Goal: Task Accomplishment & Management: Manage account settings

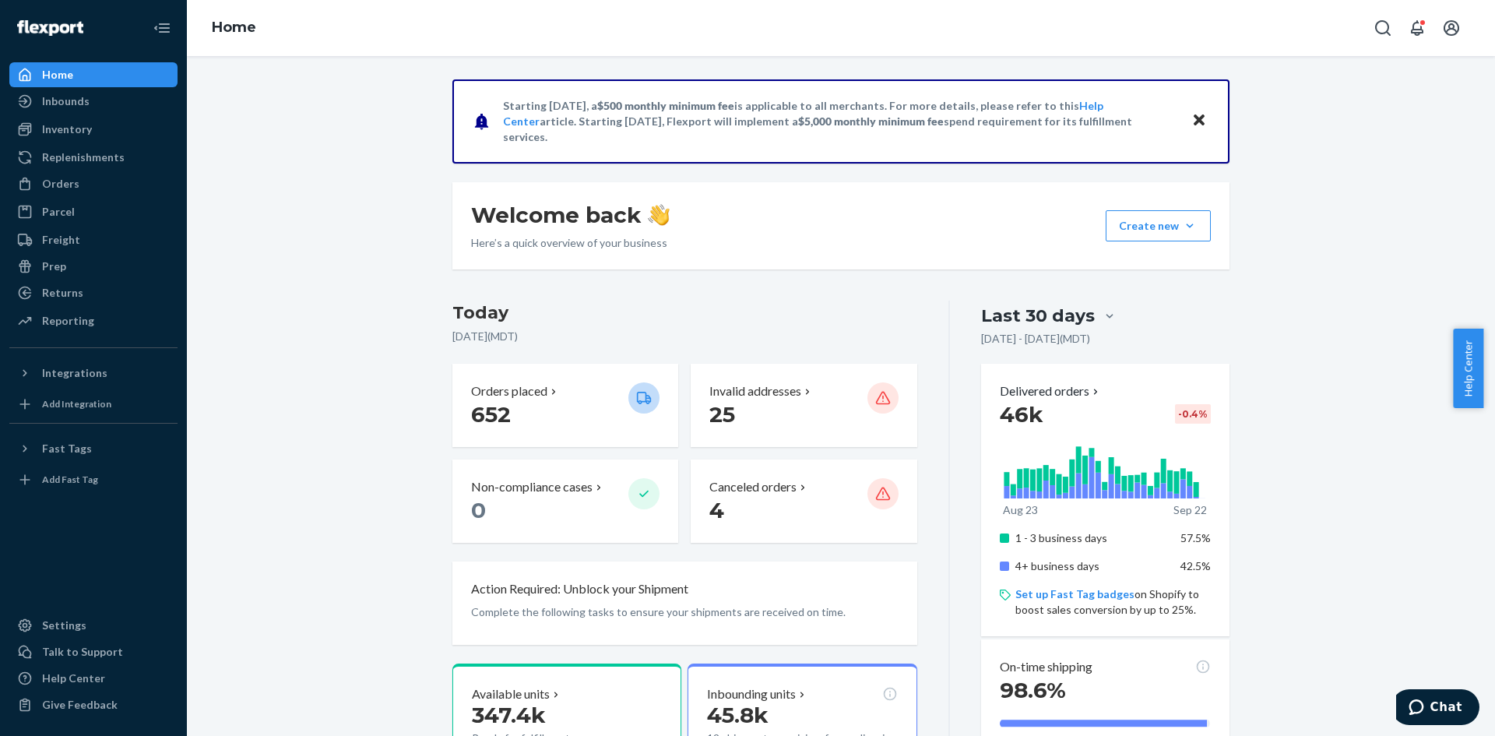
click at [89, 186] on div "Orders" at bounding box center [93, 184] width 165 height 22
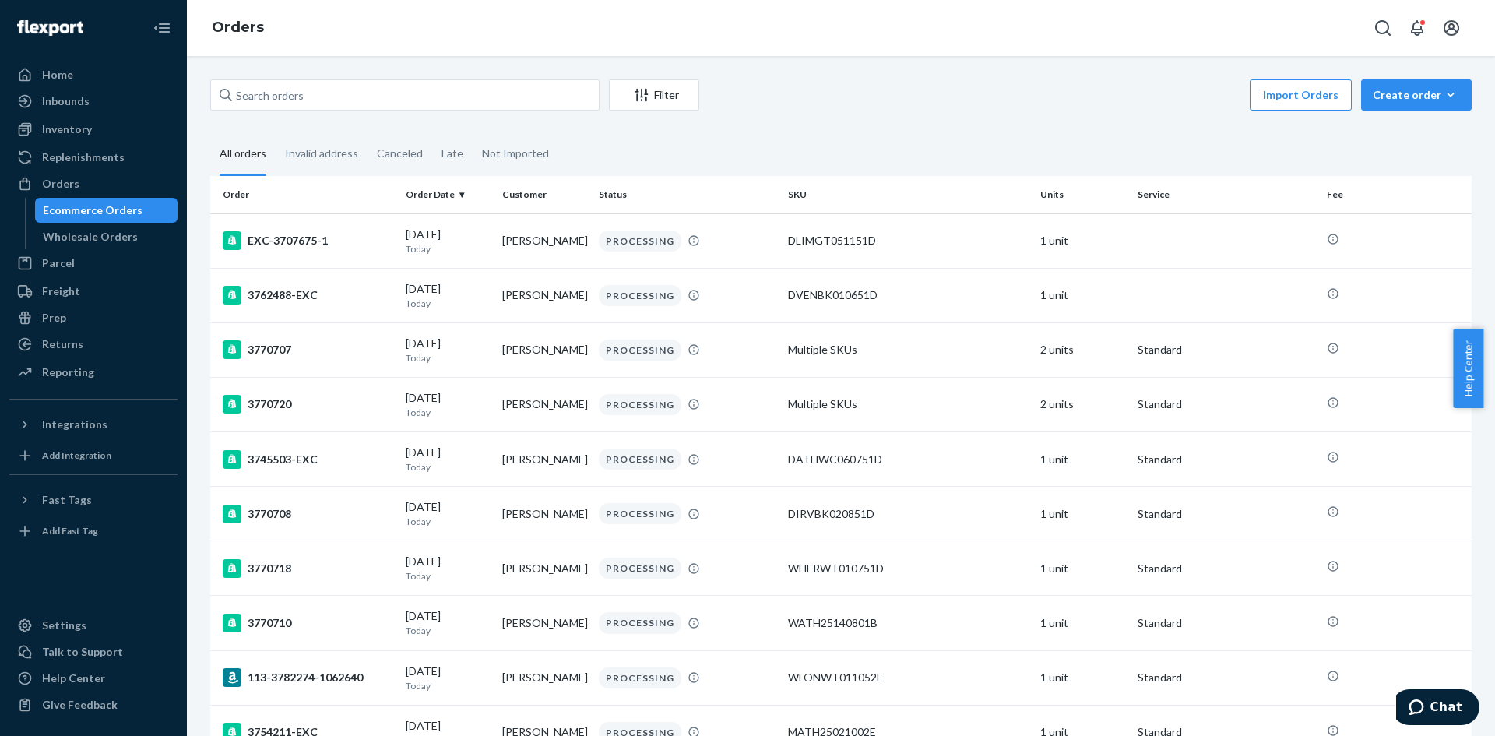
click at [308, 153] on div "Invalid address" at bounding box center [321, 153] width 73 height 40
click at [276, 133] on input "Invalid address" at bounding box center [276, 133] width 0 height 0
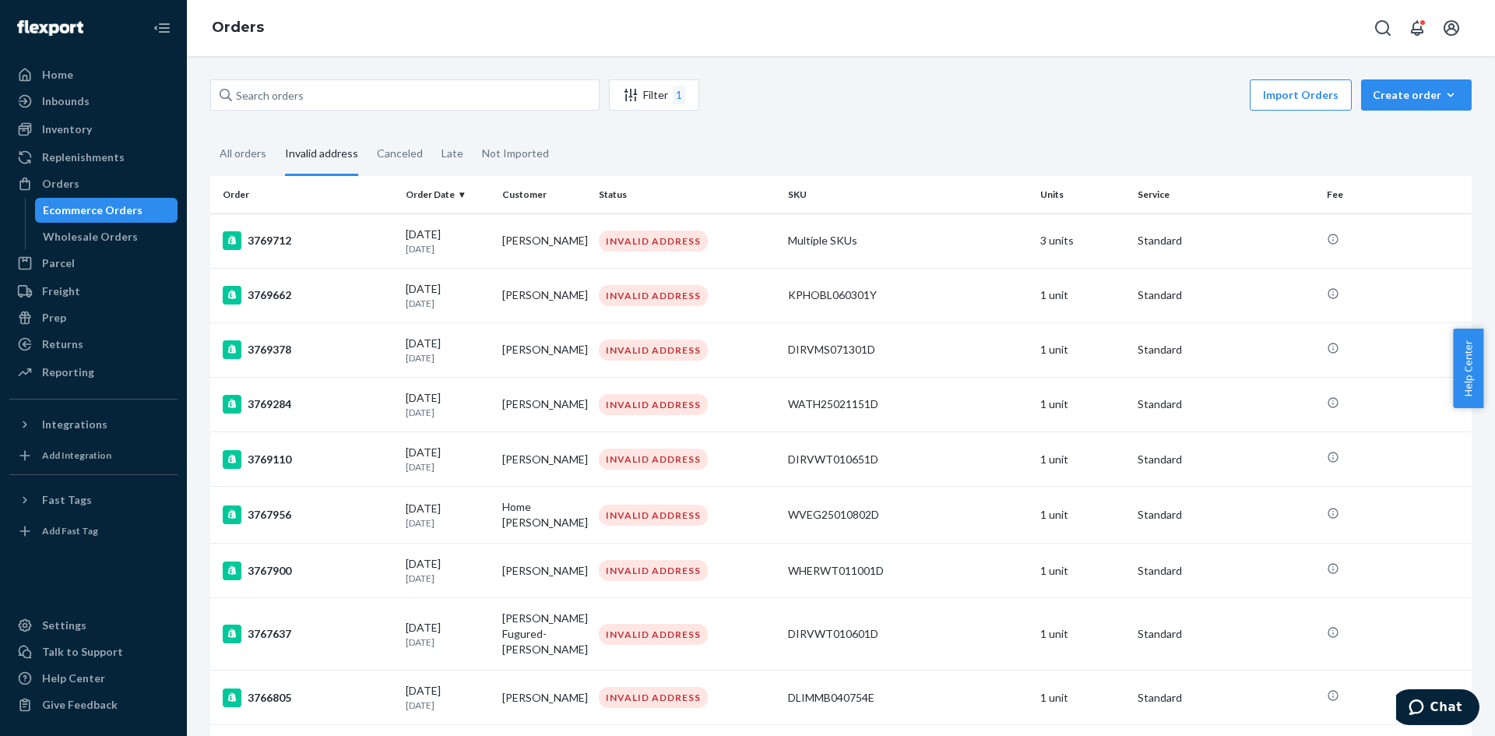
click at [525, 255] on td "[PERSON_NAME]" at bounding box center [544, 240] width 97 height 54
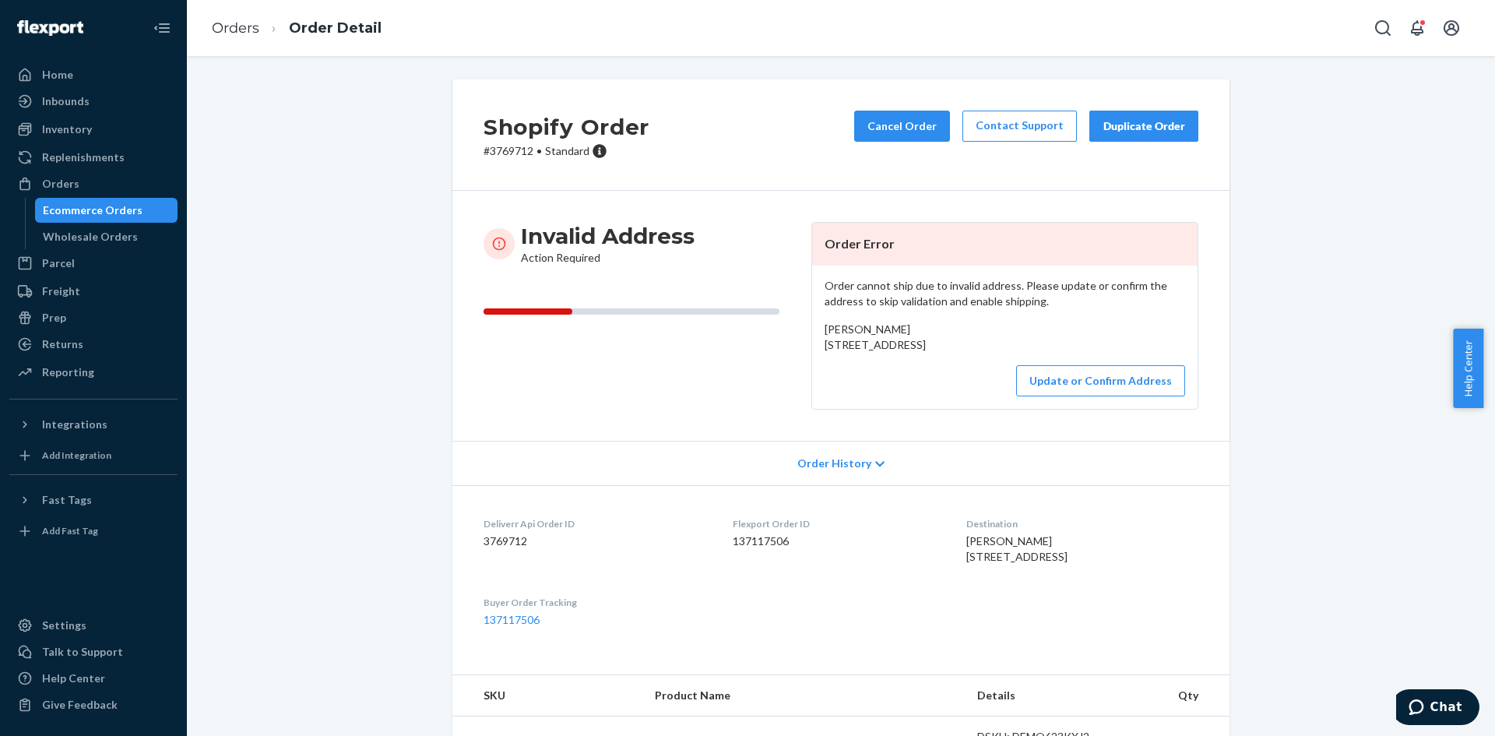
drag, startPoint x: 818, startPoint y: 345, endPoint x: 940, endPoint y: 364, distance: 122.9
click at [940, 353] on div "Gale Miller 366 S. Main Street UNIOPOLIS, OH 45888 US" at bounding box center [1004, 337] width 360 height 31
copy span "366 S. Main Street UNIOPOLIS, OH 45888"
click at [492, 155] on p "# 3769712 • Standard" at bounding box center [566, 151] width 166 height 16
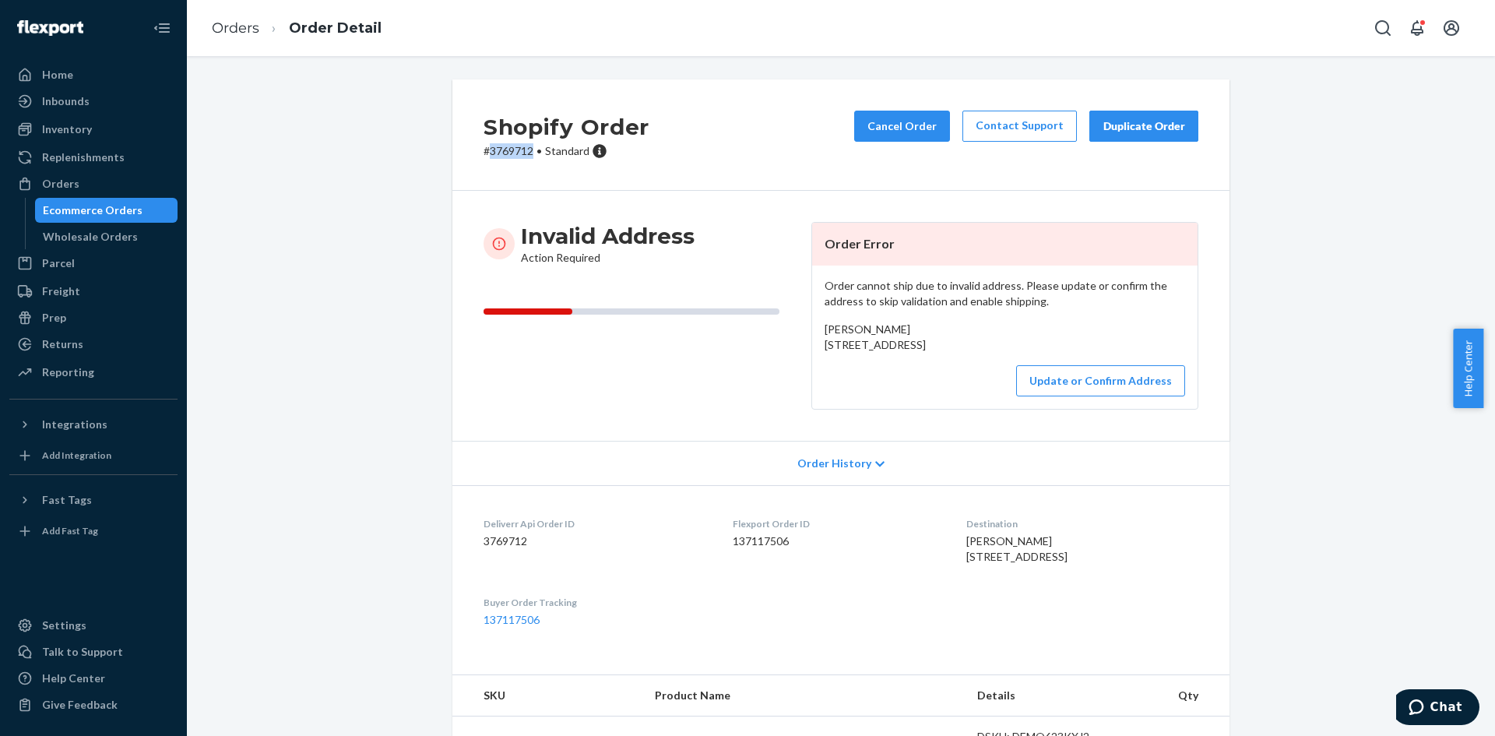
copy p "3769712"
drag, startPoint x: 814, startPoint y: 323, endPoint x: 942, endPoint y: 367, distance: 135.7
click at [944, 370] on div "Order cannot ship due to invalid address. Please update or confirm the address …" at bounding box center [1004, 336] width 385 height 143
click at [942, 353] on div "Gale Miller 366 S. Main Street UNIOPOLIS, OH 45888 US" at bounding box center [1004, 337] width 360 height 31
drag, startPoint x: 935, startPoint y: 359, endPoint x: 647, endPoint y: 217, distance: 321.0
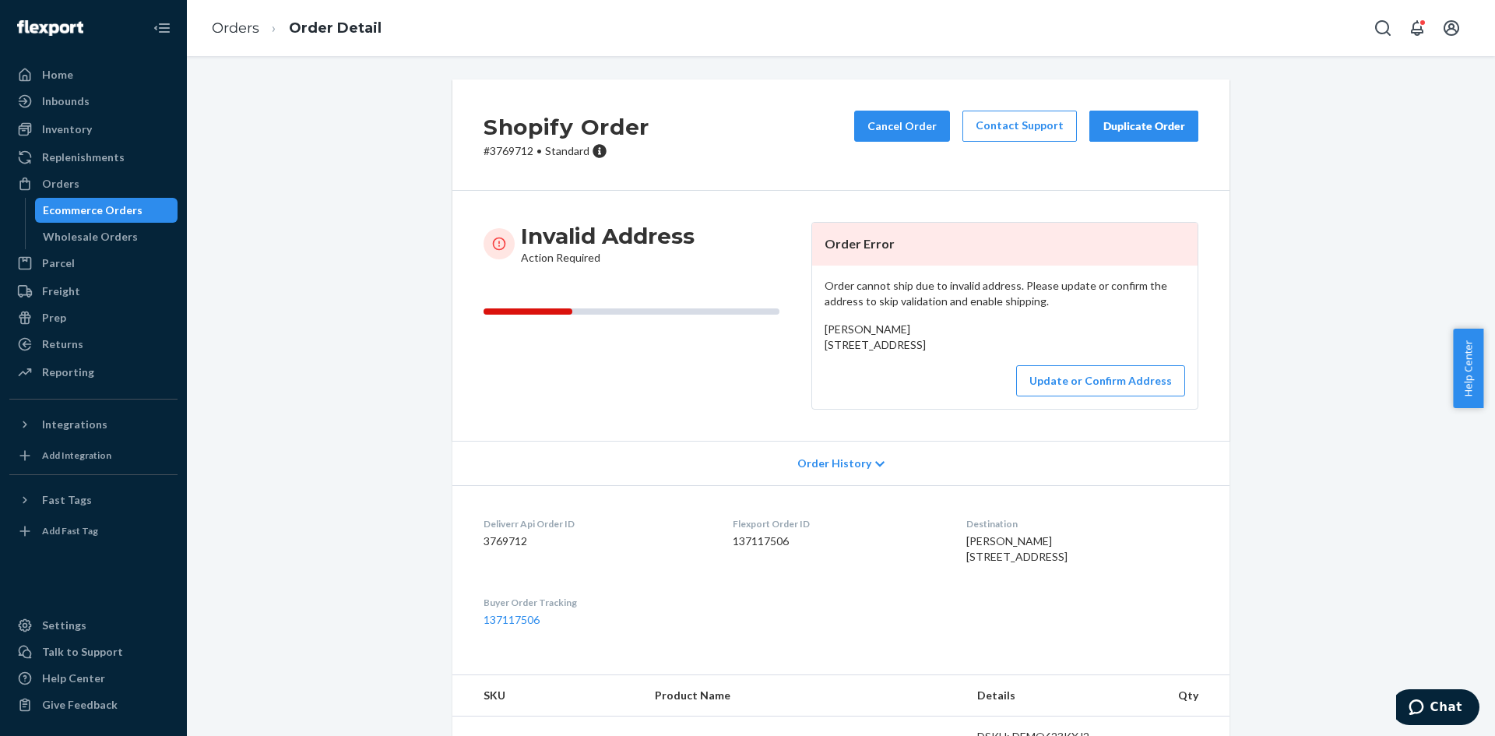
click at [803, 327] on div "Invalid Address Action Required Order Error Order cannot ship due to invalid ad…" at bounding box center [840, 316] width 715 height 188
copy span "Gale Miller 366 S. Main Street UNIOPOLIS, OH 45888"
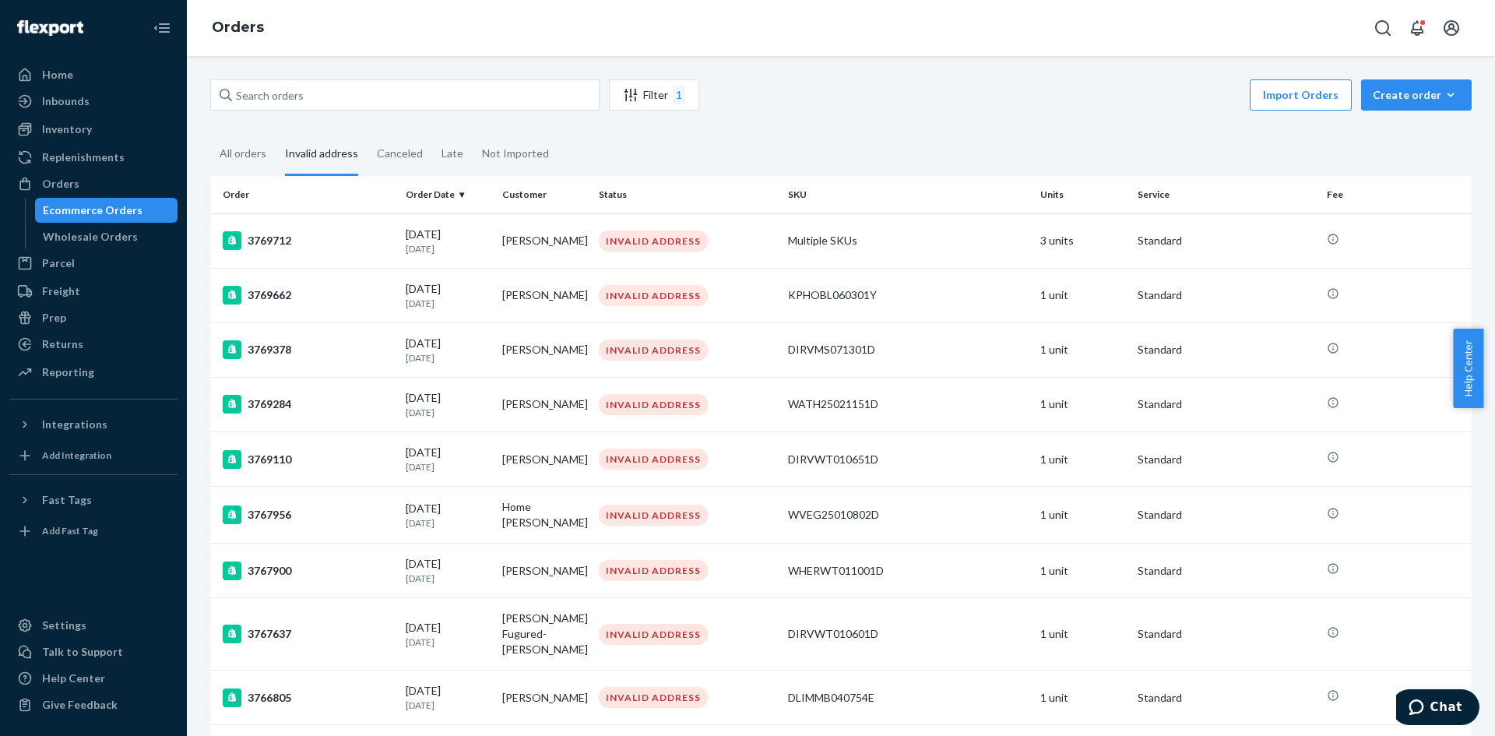
click at [543, 307] on td "James Tavelli" at bounding box center [544, 295] width 97 height 54
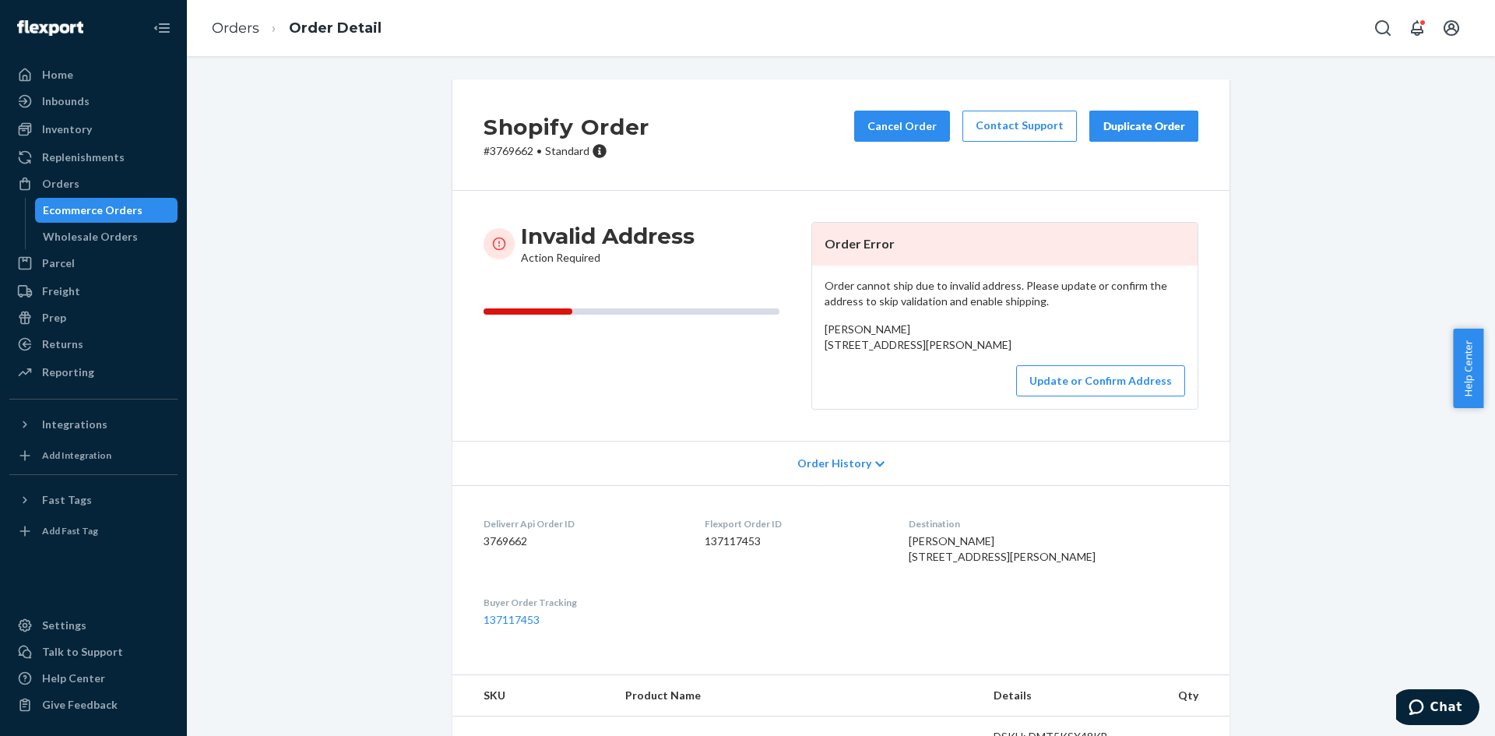
drag, startPoint x: 817, startPoint y: 345, endPoint x: 939, endPoint y: 357, distance: 122.9
click at [939, 357] on div "Order cannot ship due to invalid address. Please update or confirm the address …" at bounding box center [1004, 336] width 385 height 143
copy span "74411 Turner Ridge Rd Crestwood, KY 40014"
click at [1075, 396] on button "Update or Confirm Address" at bounding box center [1100, 380] width 169 height 31
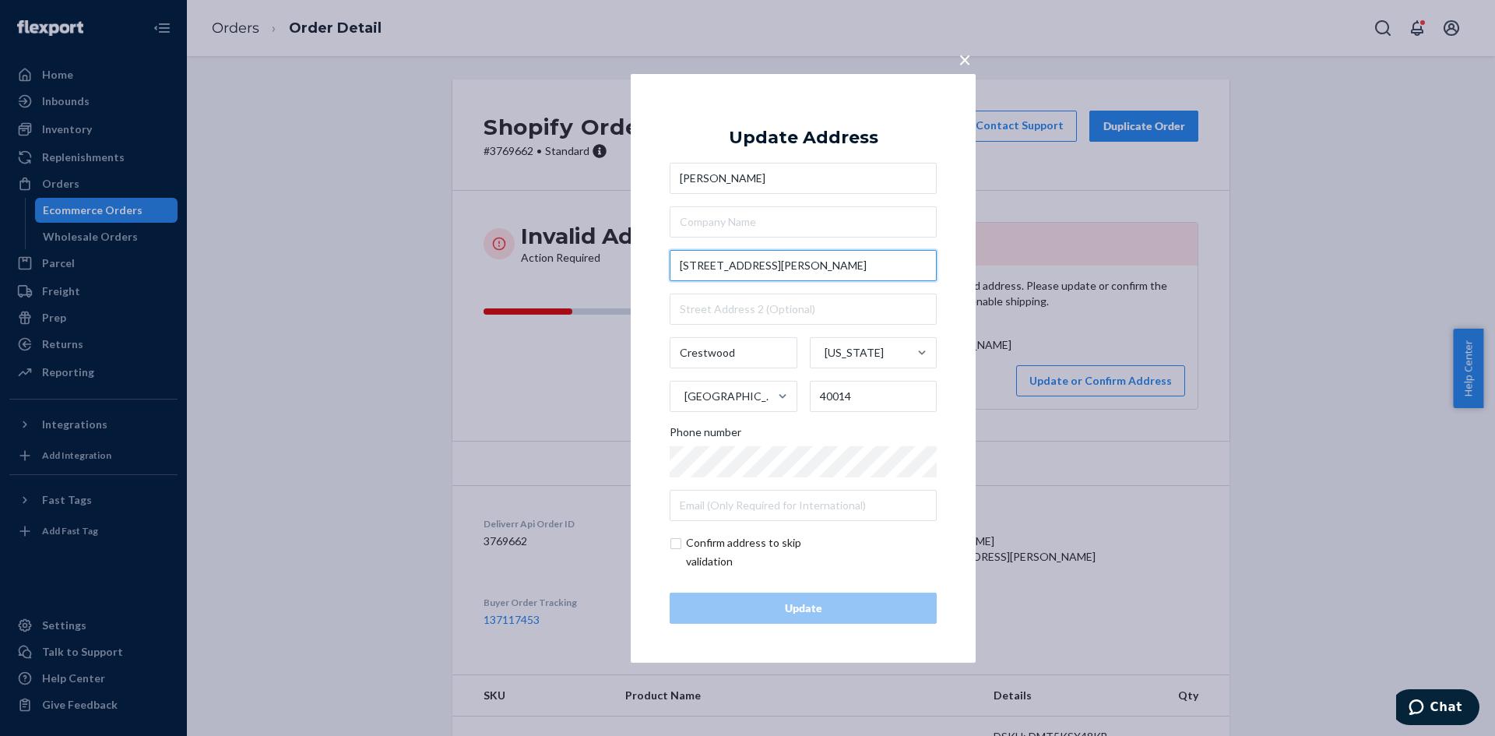
drag, startPoint x: 697, startPoint y: 265, endPoint x: 704, endPoint y: 269, distance: 8.0
click at [697, 264] on input "74411 Turner Ridge Rd" at bounding box center [803, 265] width 267 height 31
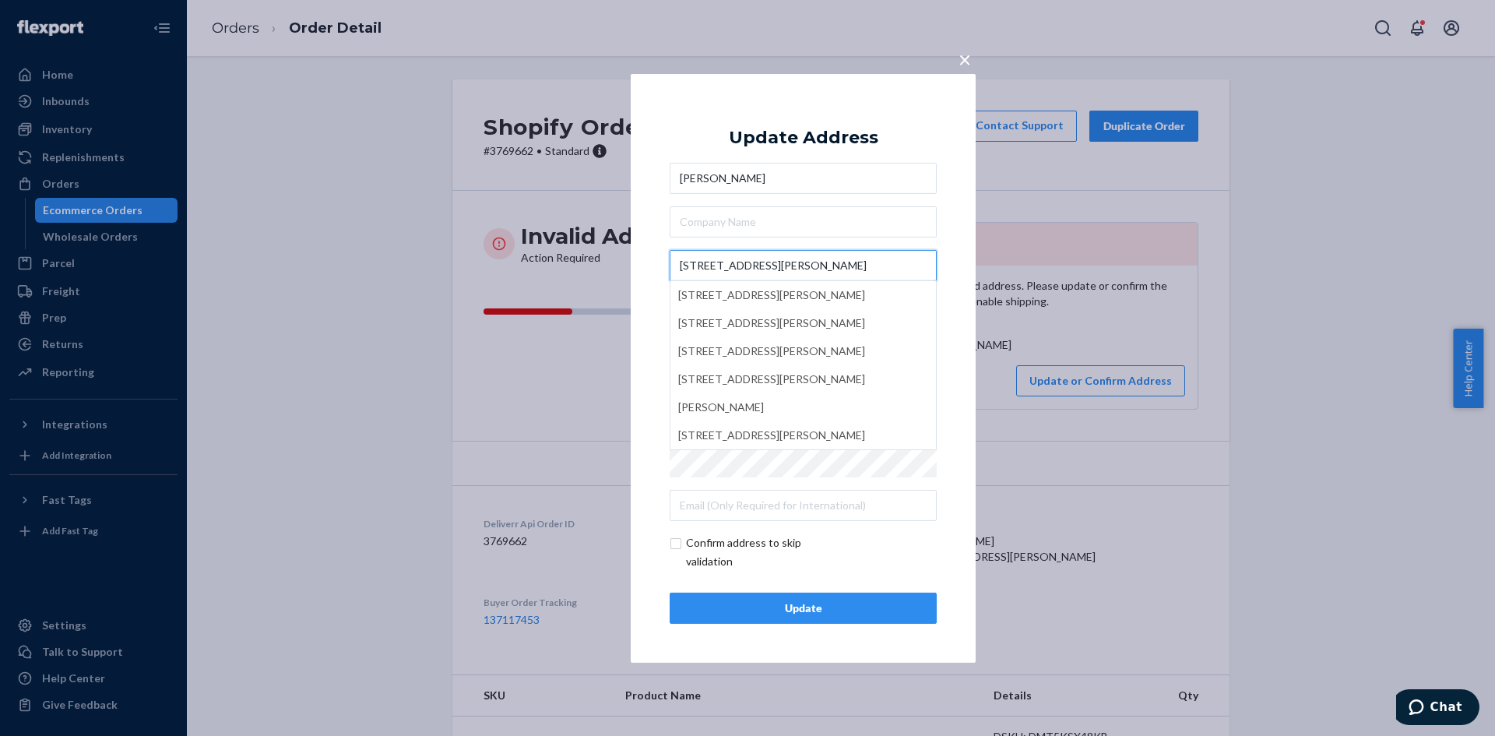
type input "7411 Turner Ridge Rd"
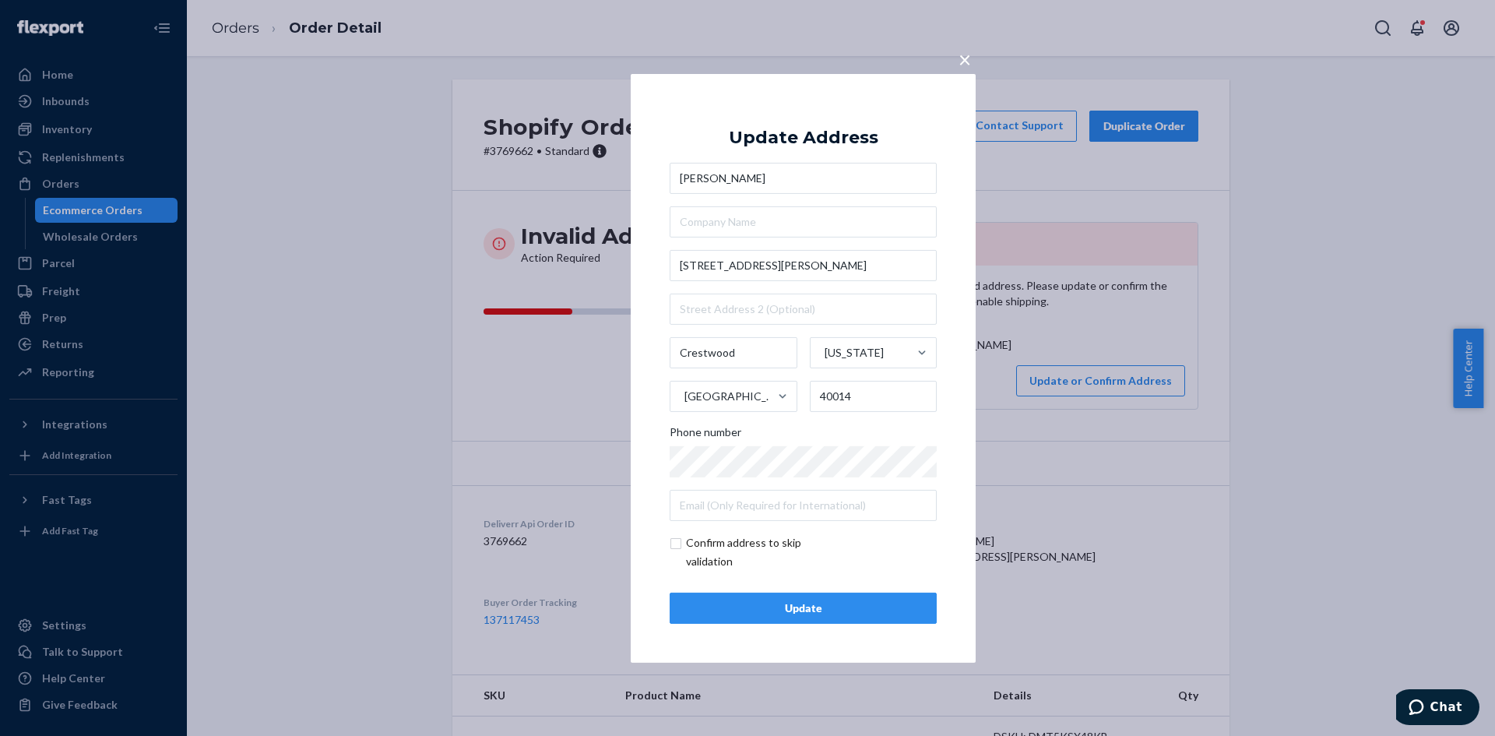
click at [868, 618] on button "Update" at bounding box center [803, 607] width 267 height 31
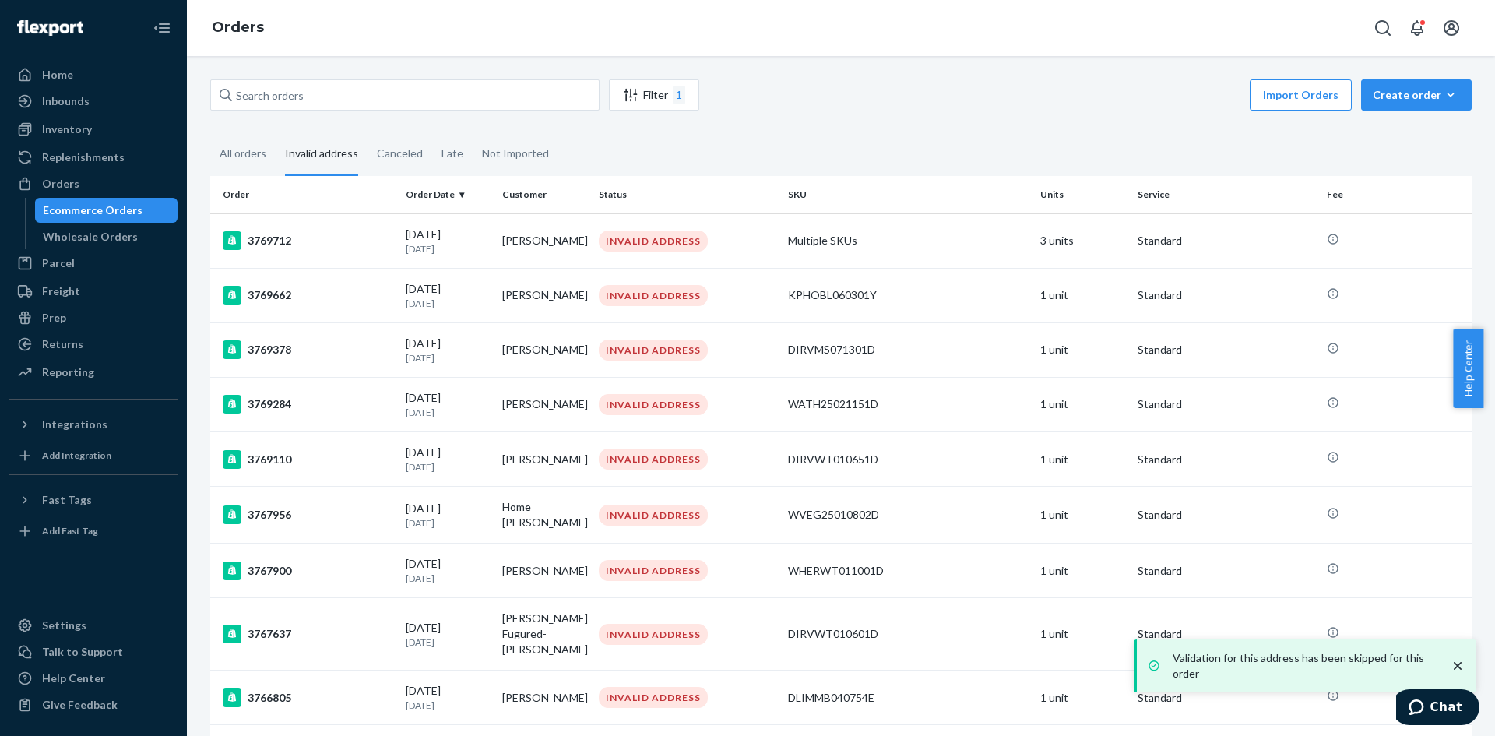
click at [562, 362] on td "Michele Schimke" at bounding box center [544, 349] width 97 height 54
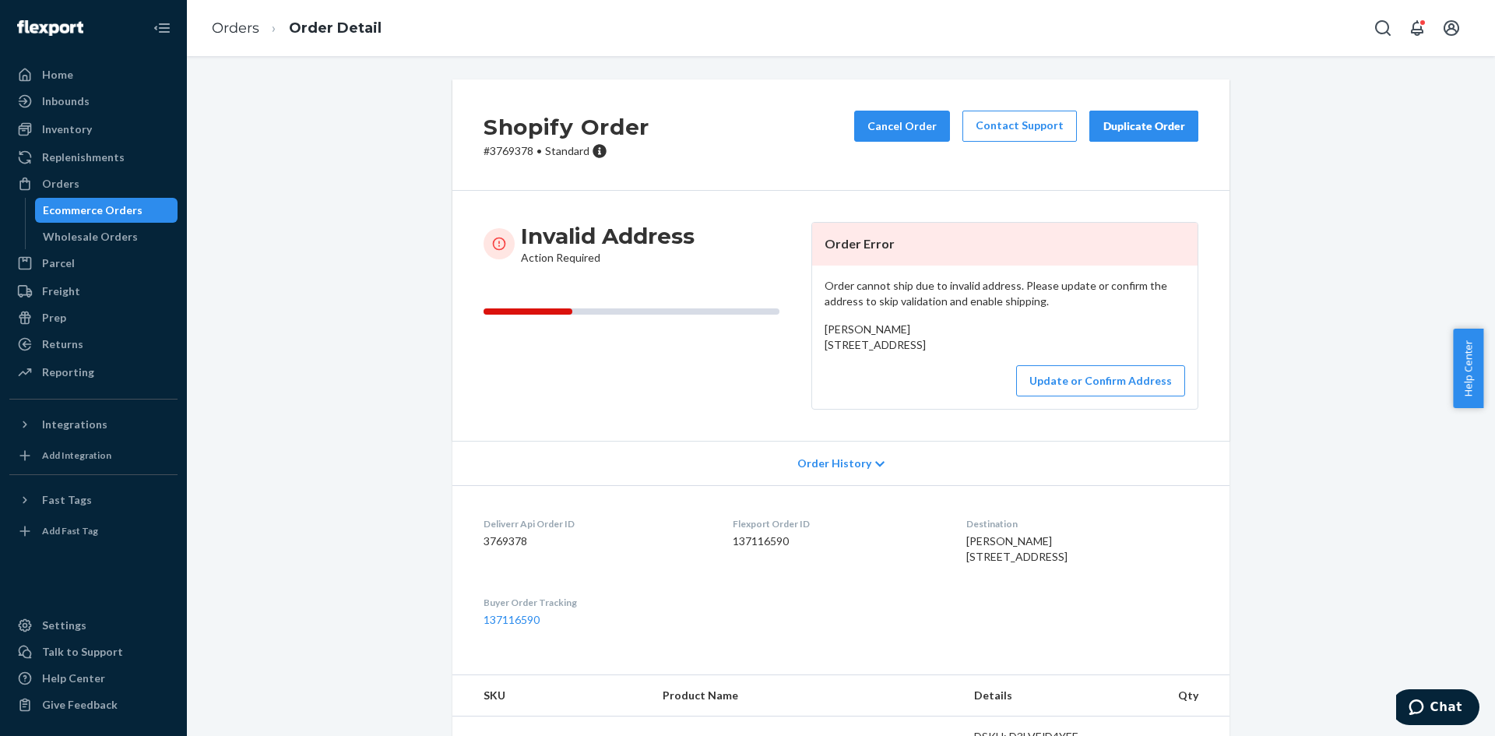
click at [1069, 396] on button "Update or Confirm Address" at bounding box center [1100, 380] width 169 height 31
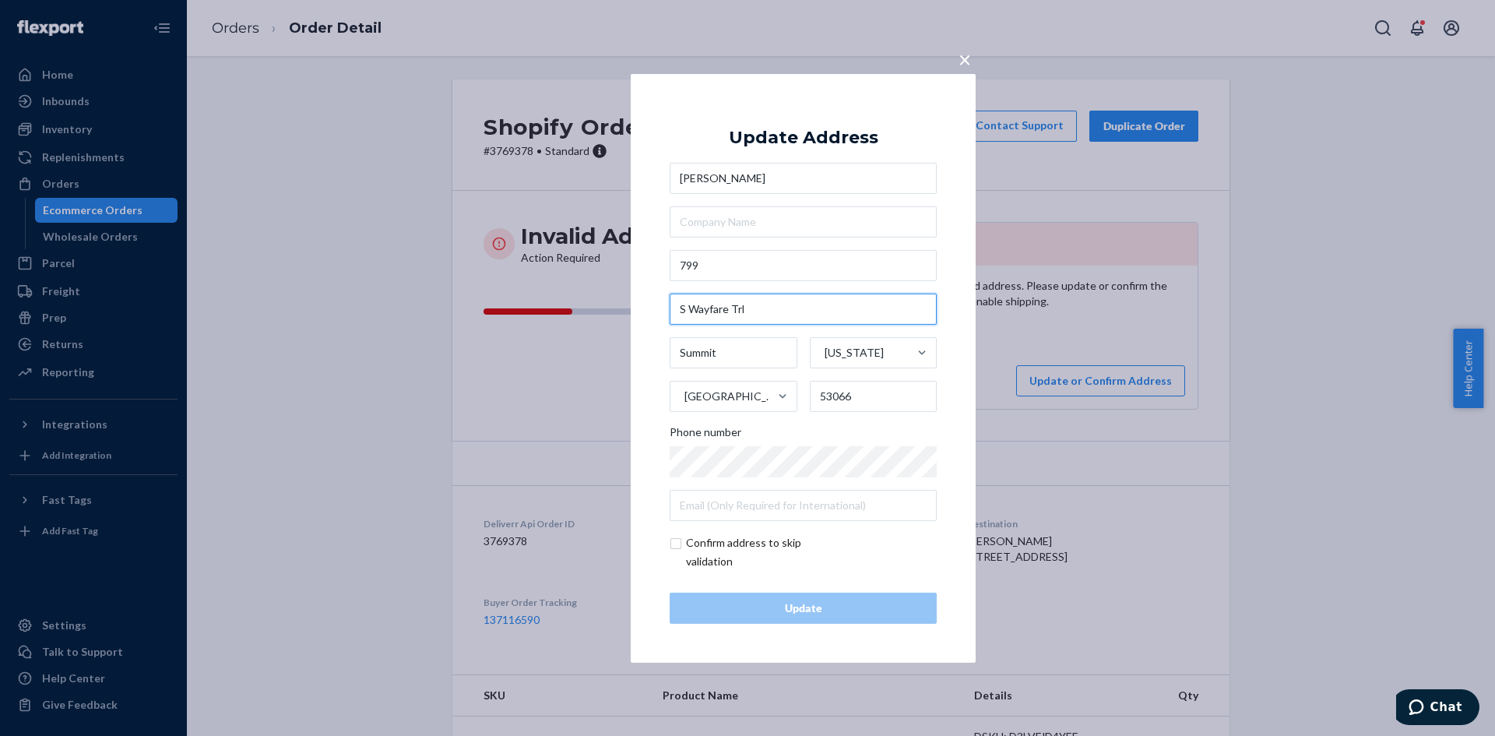
drag, startPoint x: 801, startPoint y: 304, endPoint x: 648, endPoint y: 308, distance: 153.4
click at [648, 308] on div "× Update Address Michele Schimke 799 S Wayfare Trl Summit Wisconsin United Stat…" at bounding box center [803, 367] width 345 height 589
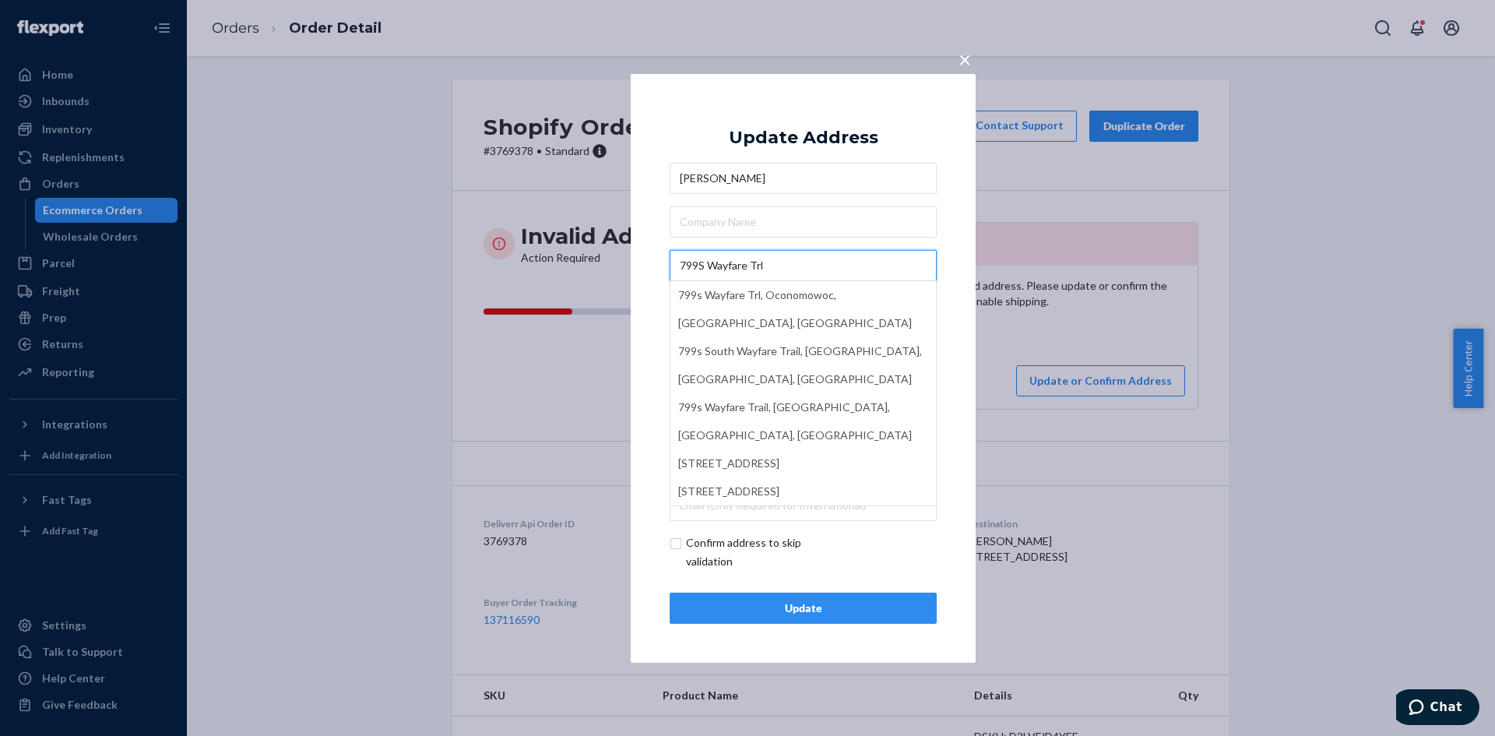
drag, startPoint x: 698, startPoint y: 262, endPoint x: 705, endPoint y: 253, distance: 11.7
click at [698, 262] on input "799S Wayfare Trl" at bounding box center [803, 265] width 267 height 31
click at [814, 268] on input "799S Wayfare Trl" at bounding box center [803, 265] width 267 height 31
click at [698, 263] on input "799S Wayfare Trl" at bounding box center [803, 265] width 267 height 31
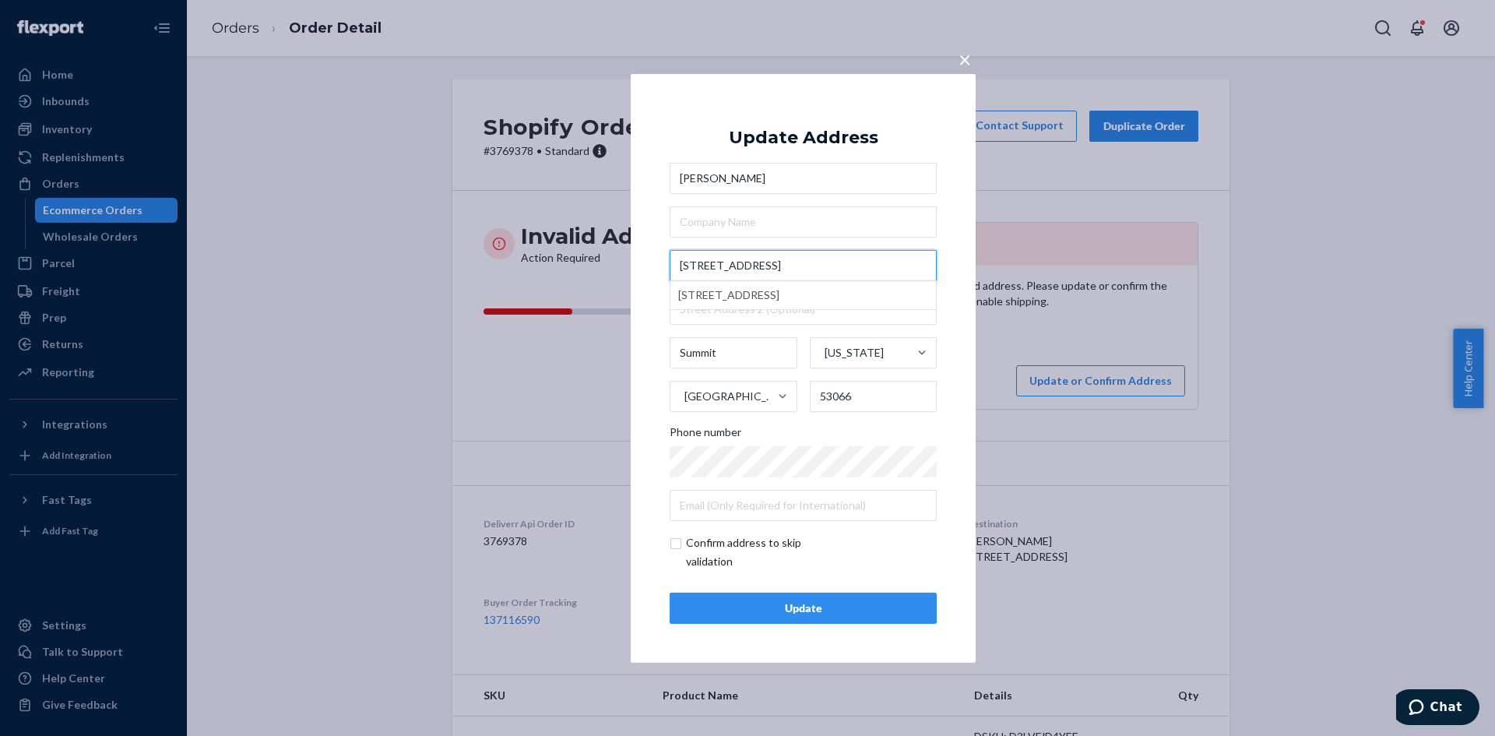
type input "799 S Wayfare Trl"
click at [951, 237] on div "× Update Address Michele Schimke 799 S Wayfare Trl Summit Wisconsin United Stat…" at bounding box center [803, 367] width 345 height 589
click at [840, 608] on div "Update" at bounding box center [803, 608] width 241 height 16
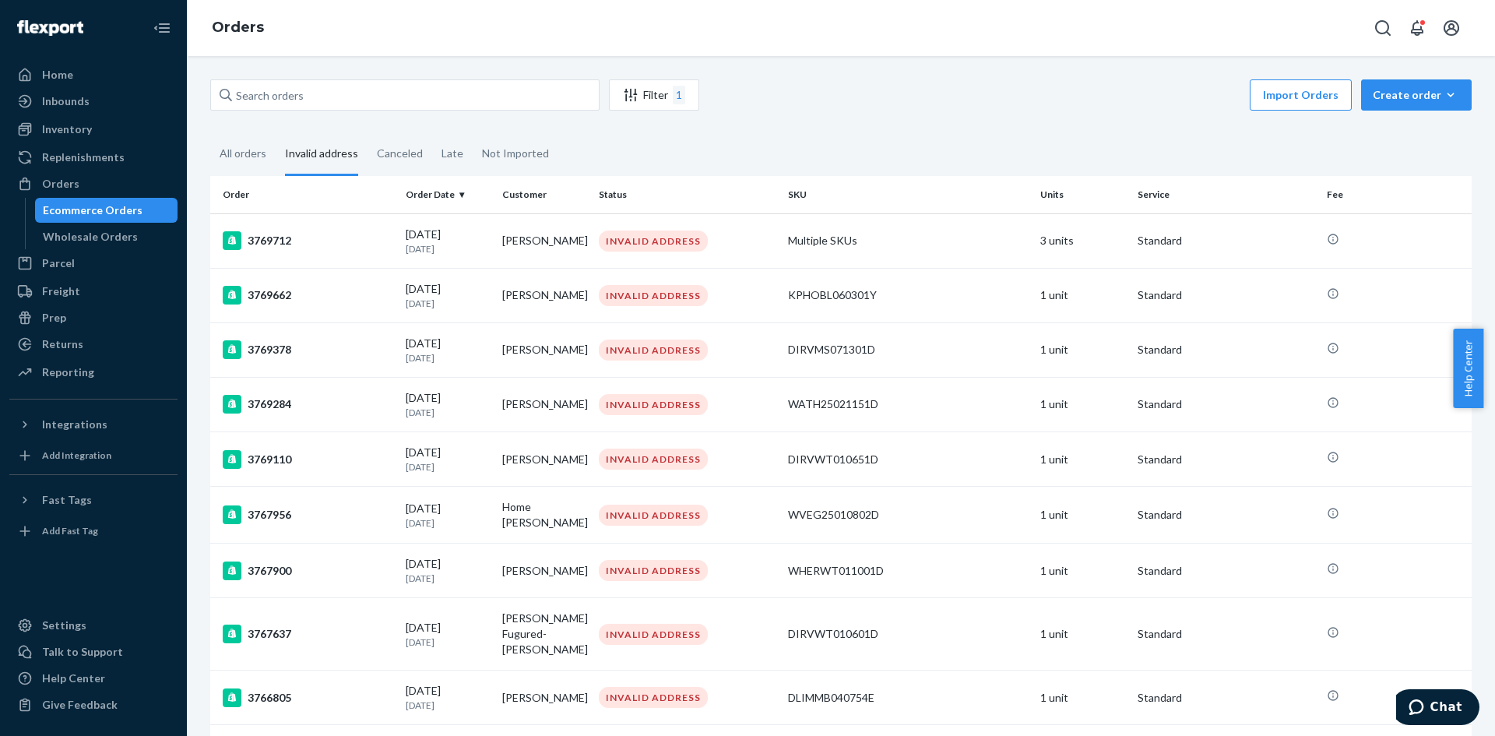
click at [570, 297] on td "James Tavelli" at bounding box center [544, 295] width 97 height 54
click at [584, 360] on td "Michele Schimke" at bounding box center [544, 349] width 97 height 54
click at [575, 418] on td "Janice Cushman" at bounding box center [544, 404] width 97 height 54
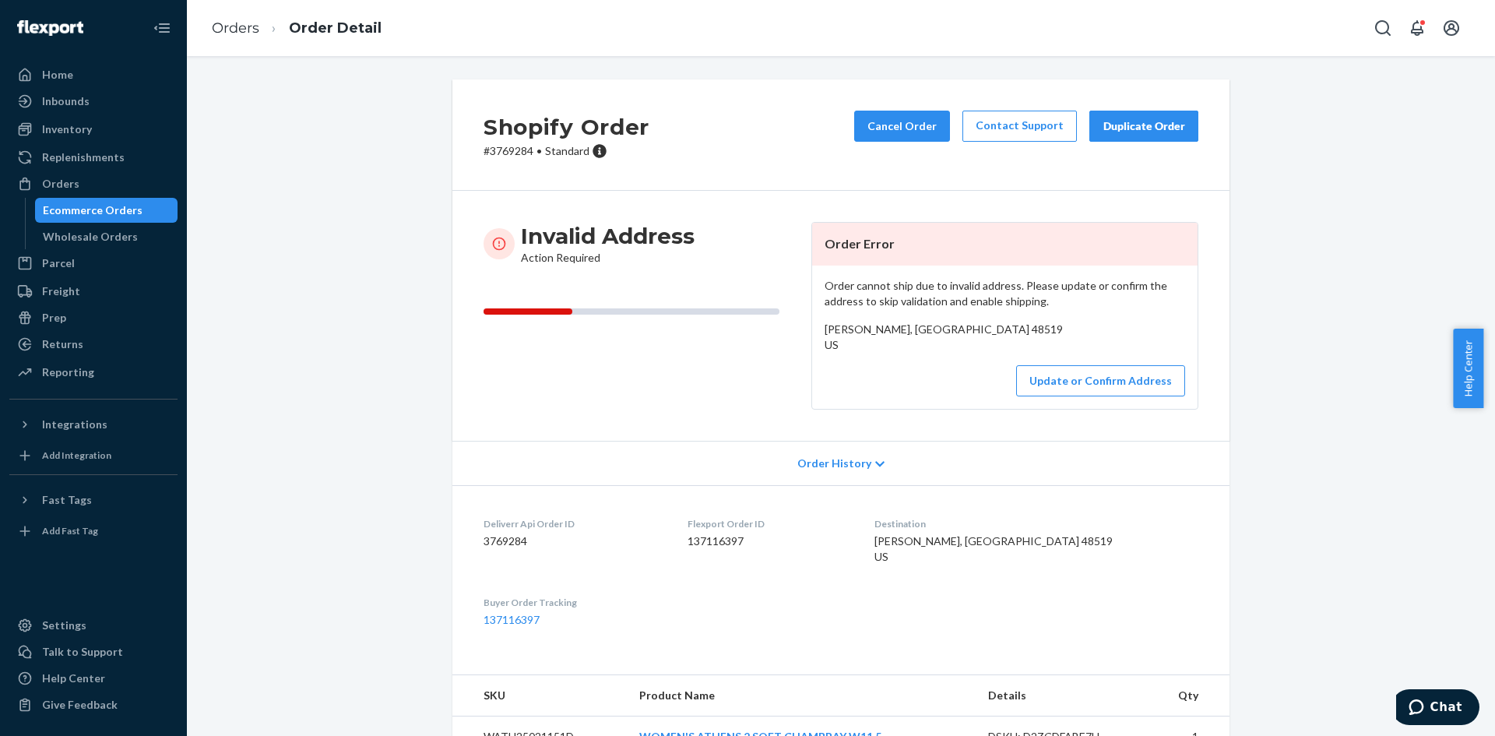
click at [508, 153] on p "# 3769284 • Standard" at bounding box center [566, 151] width 166 height 16
copy p "3769284"
click at [1066, 396] on button "Update or Confirm Address" at bounding box center [1100, 380] width 169 height 31
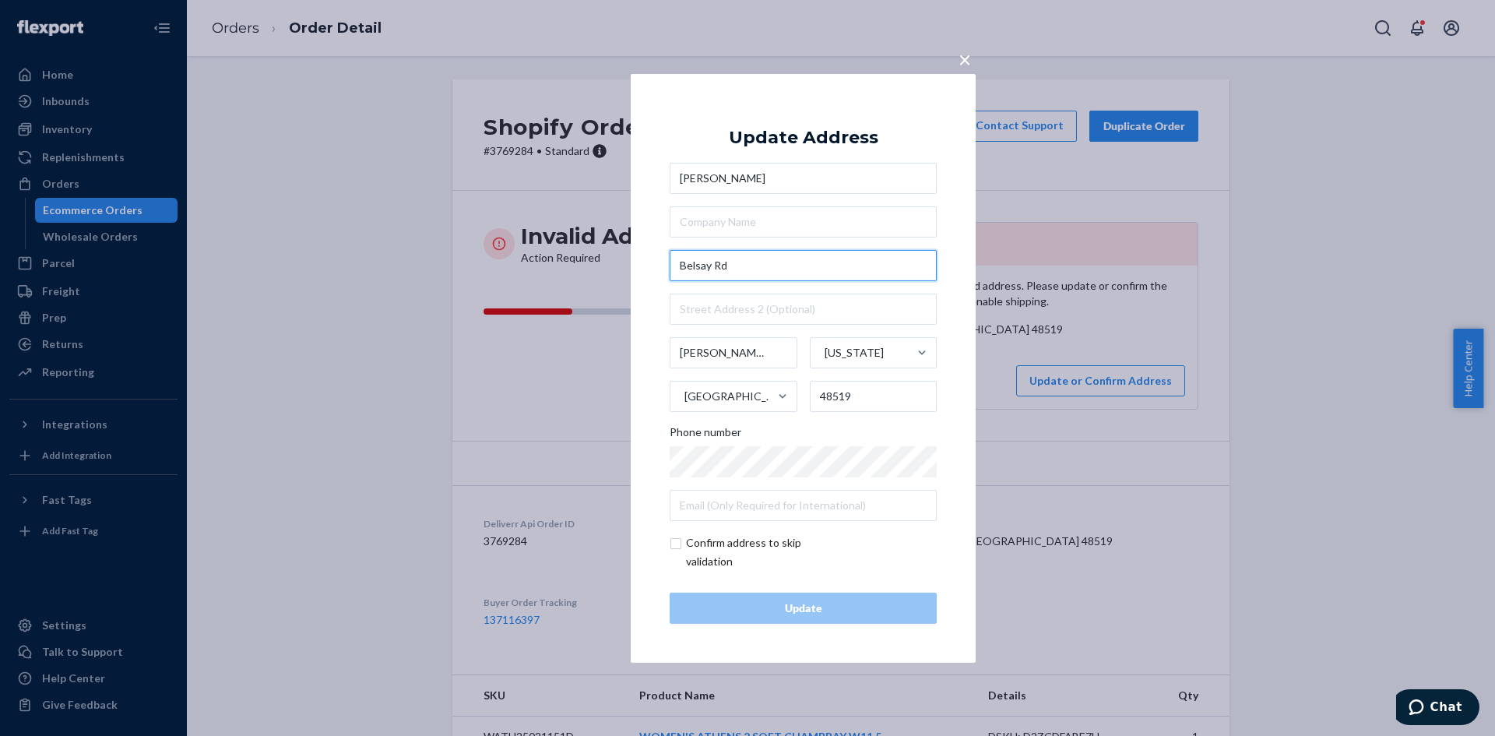
drag, startPoint x: 791, startPoint y: 258, endPoint x: 673, endPoint y: 254, distance: 117.6
click at [673, 254] on input "Belsay Rd" at bounding box center [803, 265] width 267 height 31
paste input "4296 S"
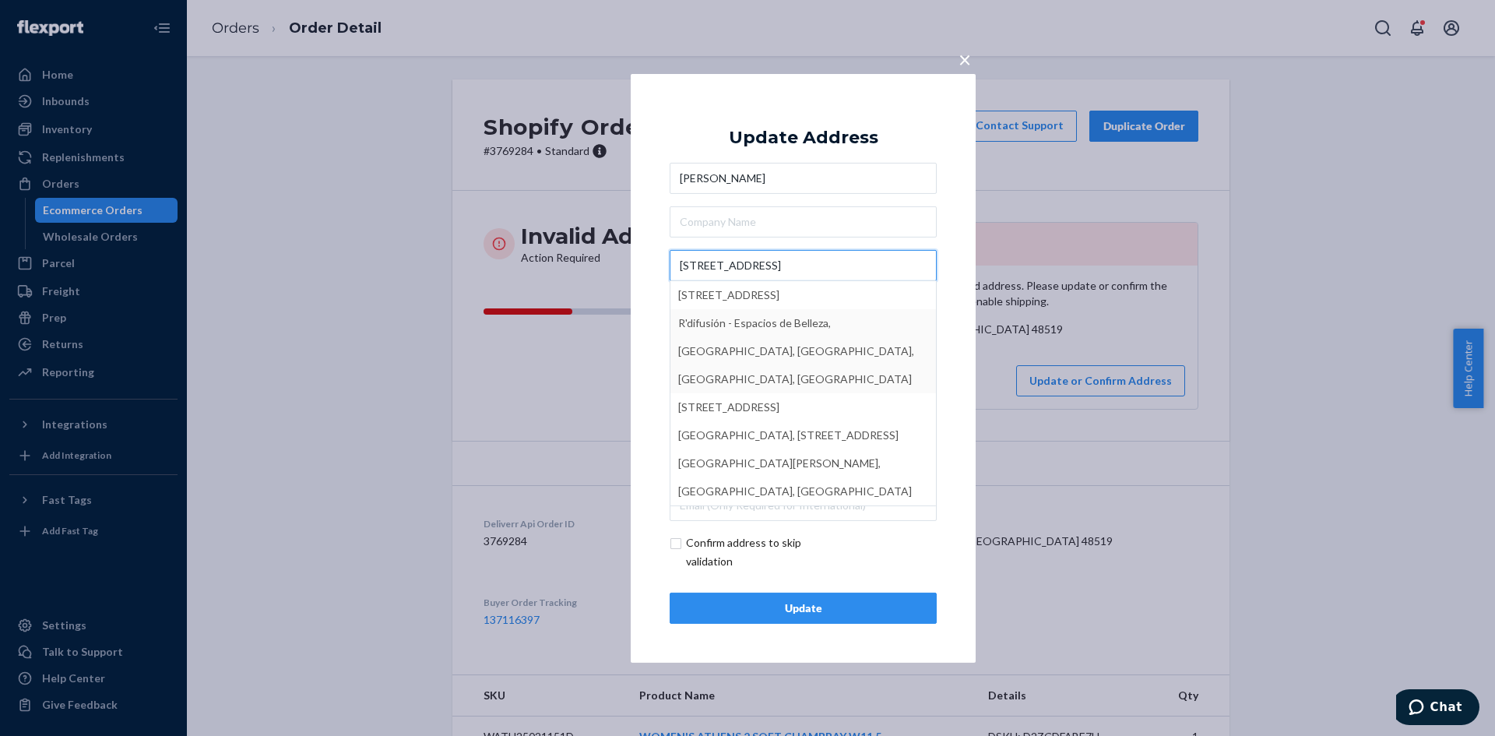
type input "4296 S Belsay Rd"
click at [954, 308] on div "× Update Address Janice Cushman 4296 S Belsay Rd 4296 Belsay Road, Burton, MI, …" at bounding box center [803, 367] width 345 height 589
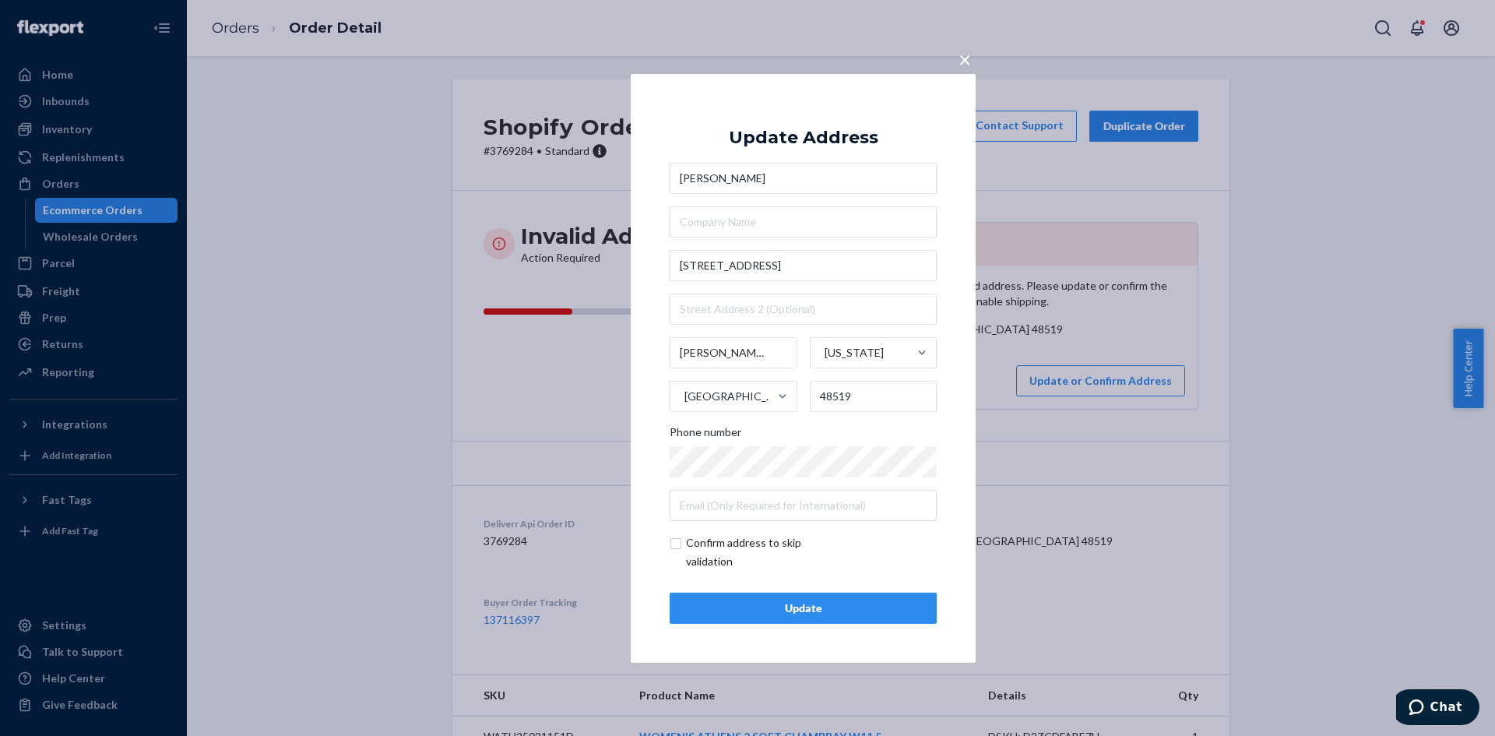
click at [864, 610] on div "Update" at bounding box center [803, 608] width 241 height 16
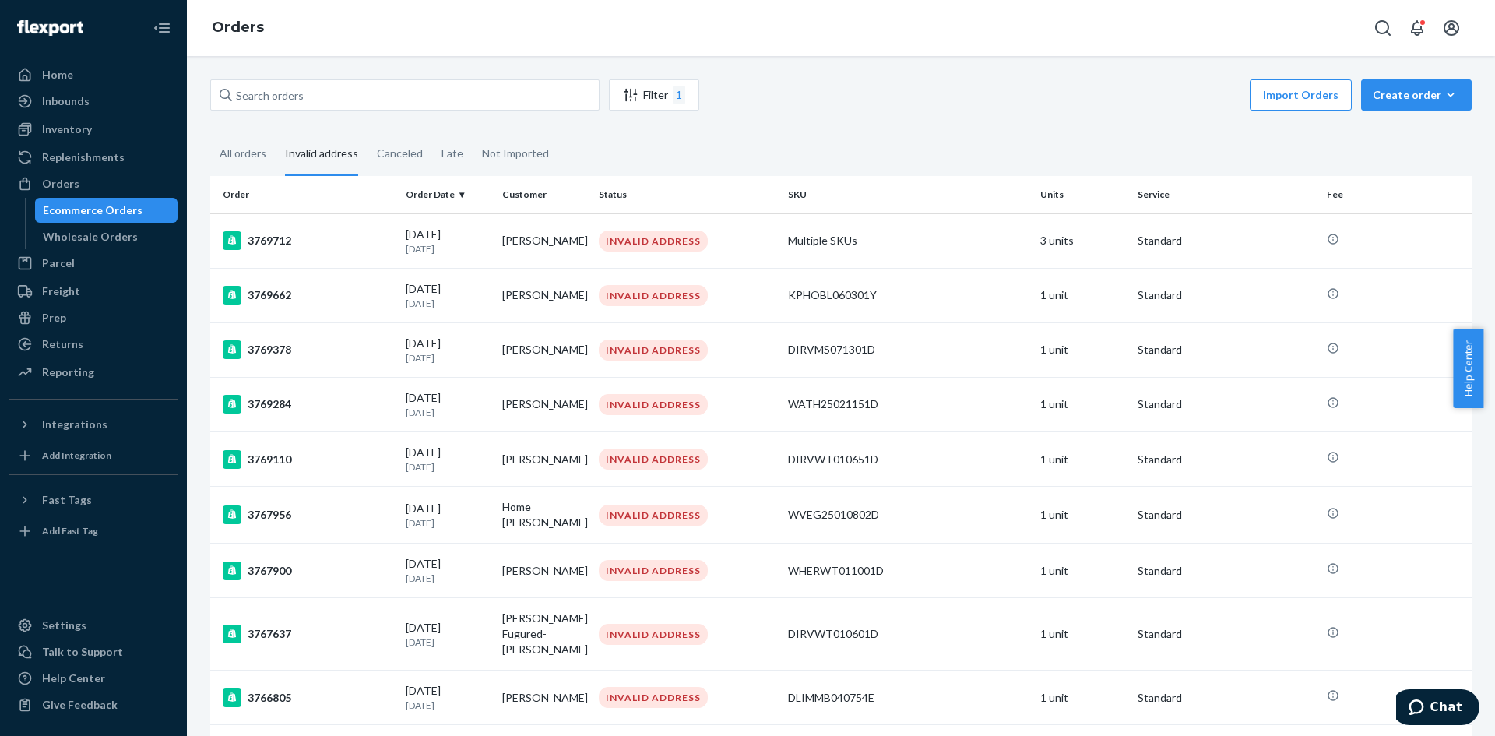
click at [573, 471] on td "Amy Rasmussen" at bounding box center [544, 459] width 97 height 54
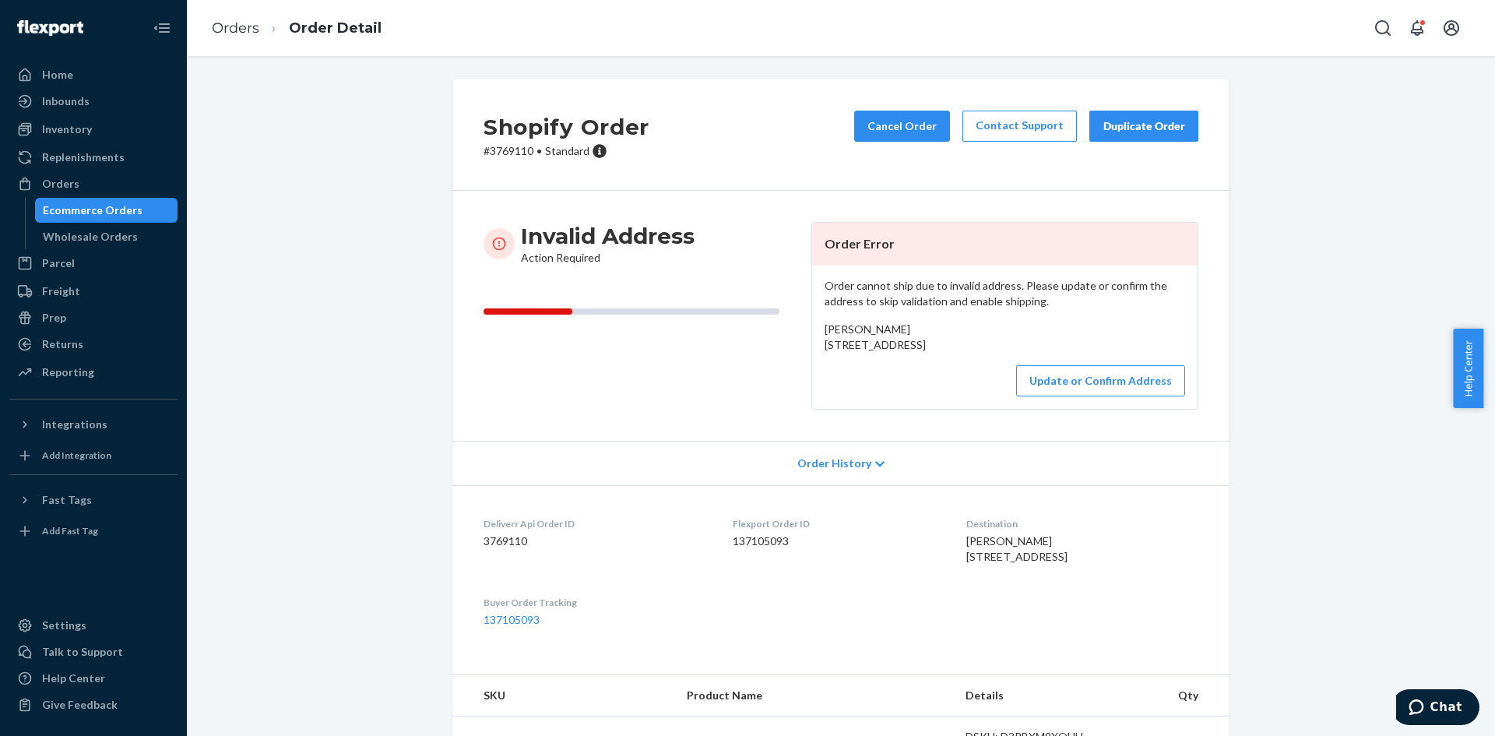
click at [503, 154] on p "# 3769110 • Standard" at bounding box center [566, 151] width 166 height 16
copy p "3769110"
click at [1074, 396] on button "Update or Confirm Address" at bounding box center [1100, 380] width 169 height 31
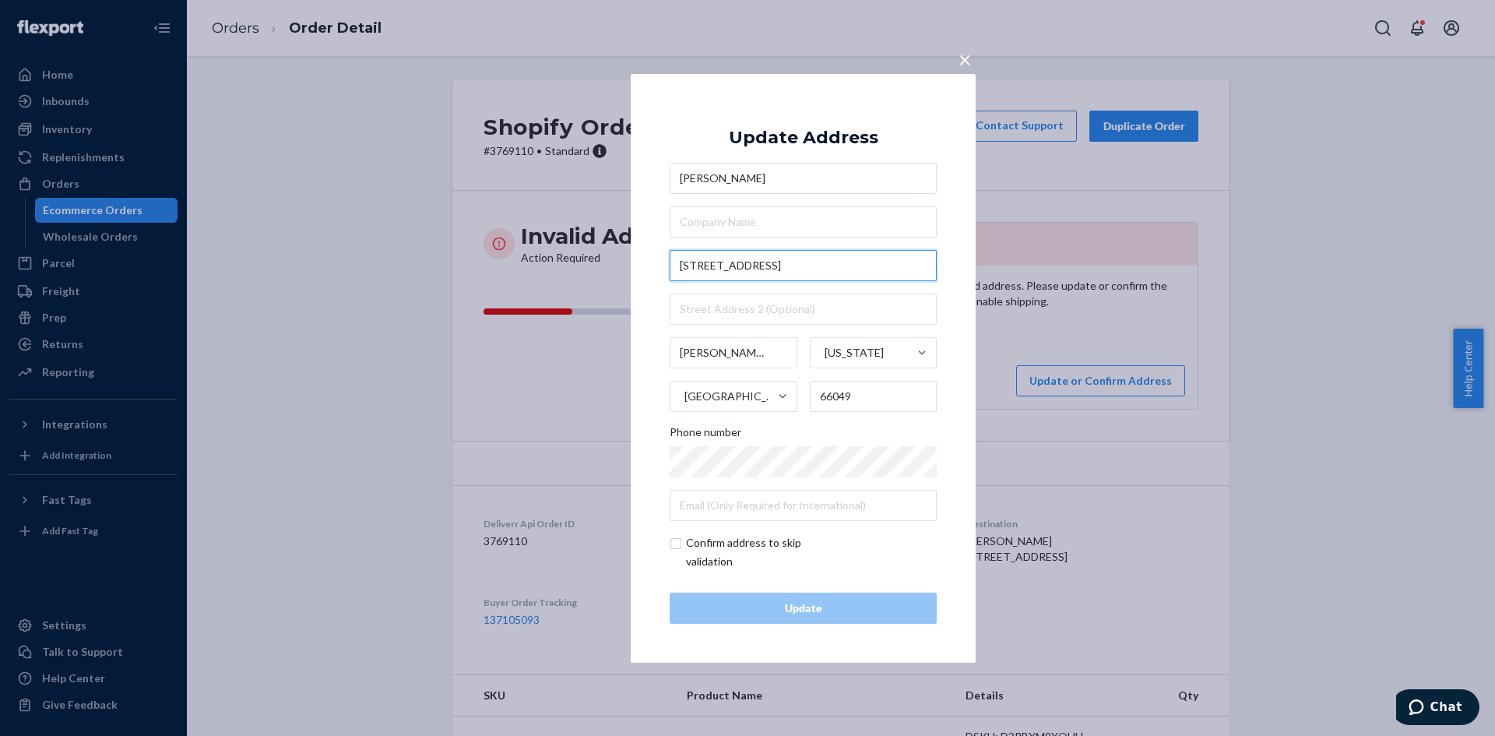
click at [738, 265] on input "5203 Stoncereek Ct" at bounding box center [803, 265] width 267 height 31
click at [955, 288] on div "× Update Address Amy Rasmussen 5203 Stoncreek Ct Lawrence Kansas United States …" at bounding box center [803, 367] width 345 height 589
click at [730, 270] on input "5203 Stoncreek Ct" at bounding box center [803, 265] width 267 height 31
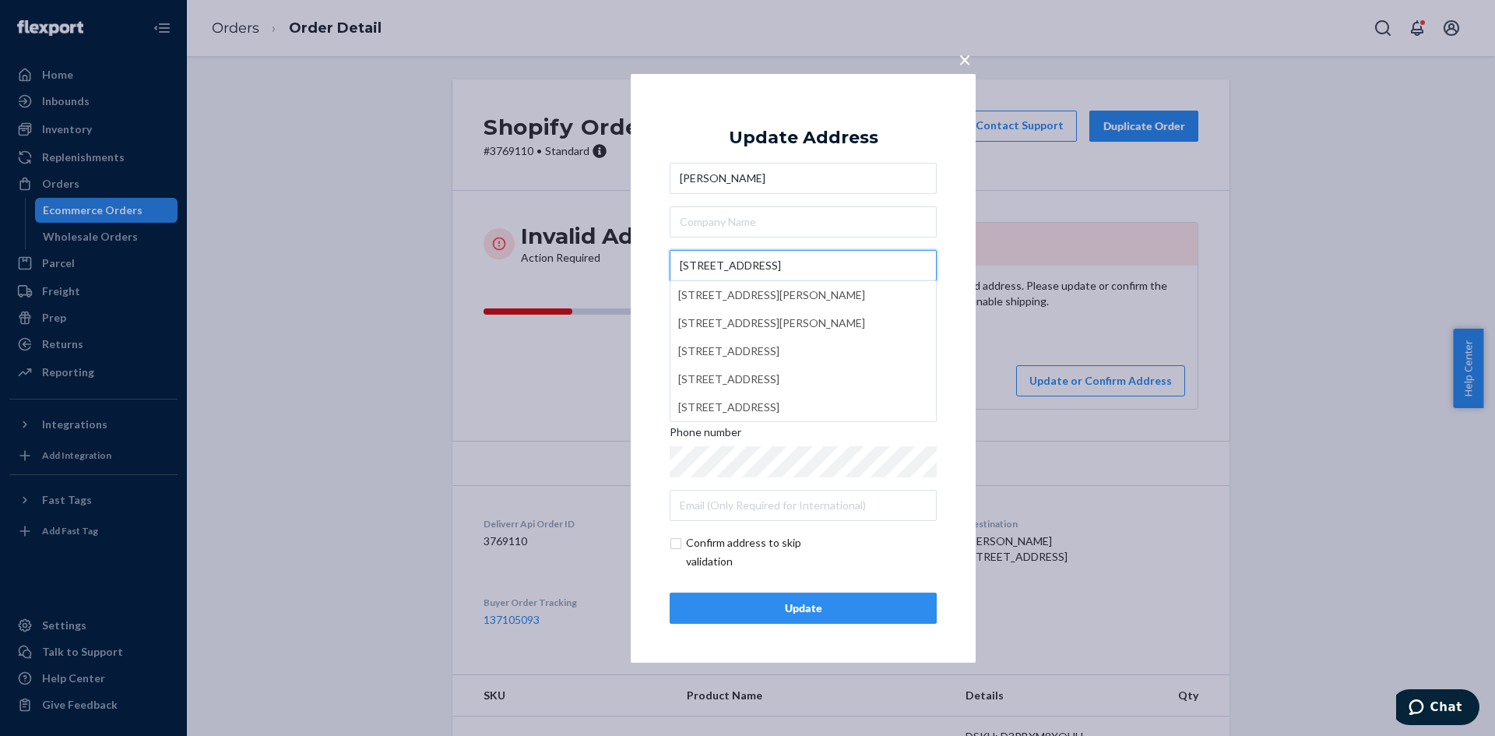
type input "5203 Stonecreek Ct"
click at [957, 277] on div "× Update Address Amy Rasmussen 5203 Stonecreek Ct 5203 Stonecreek Ct, Lawrence,…" at bounding box center [803, 367] width 345 height 589
click at [867, 613] on div "Update" at bounding box center [803, 608] width 241 height 16
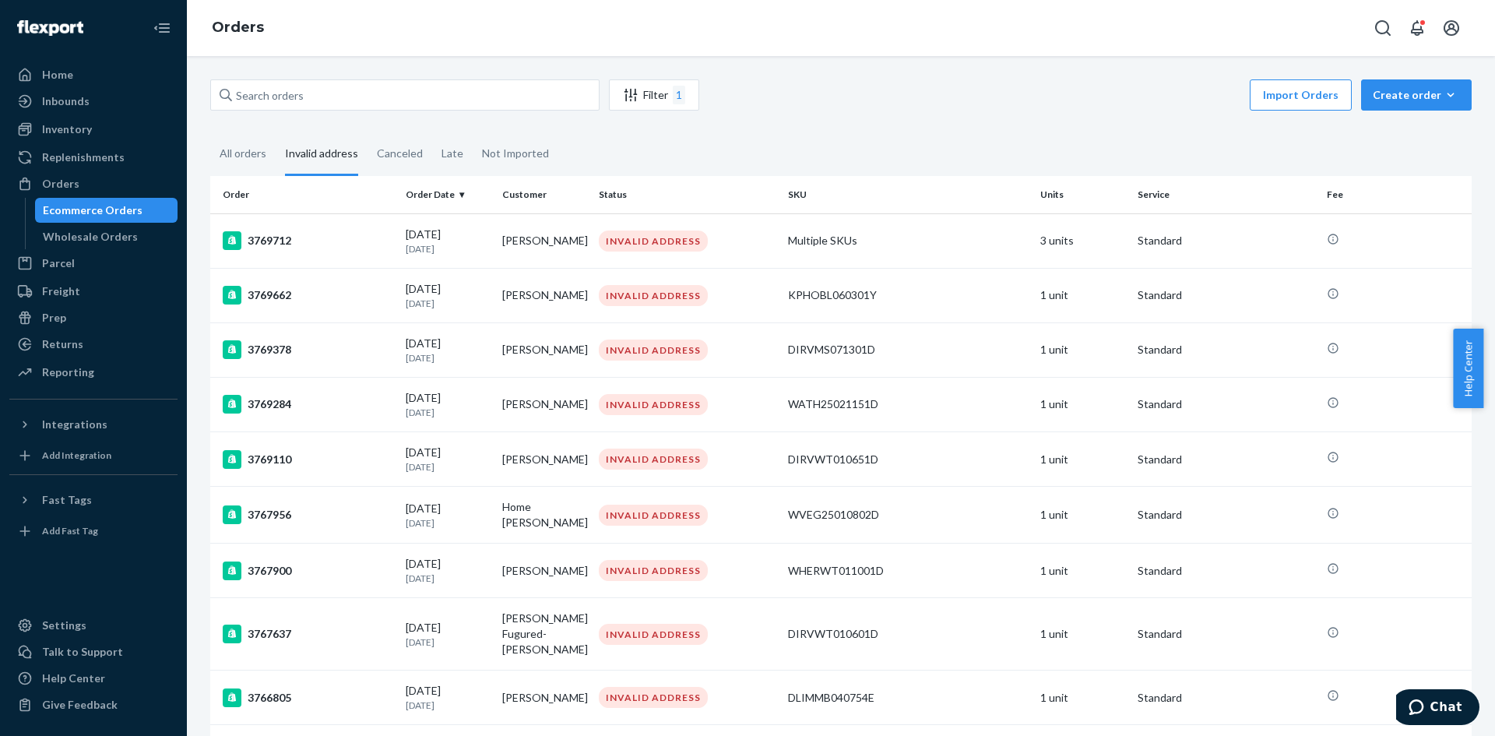
click at [567, 535] on td "Home Adele" at bounding box center [544, 515] width 97 height 57
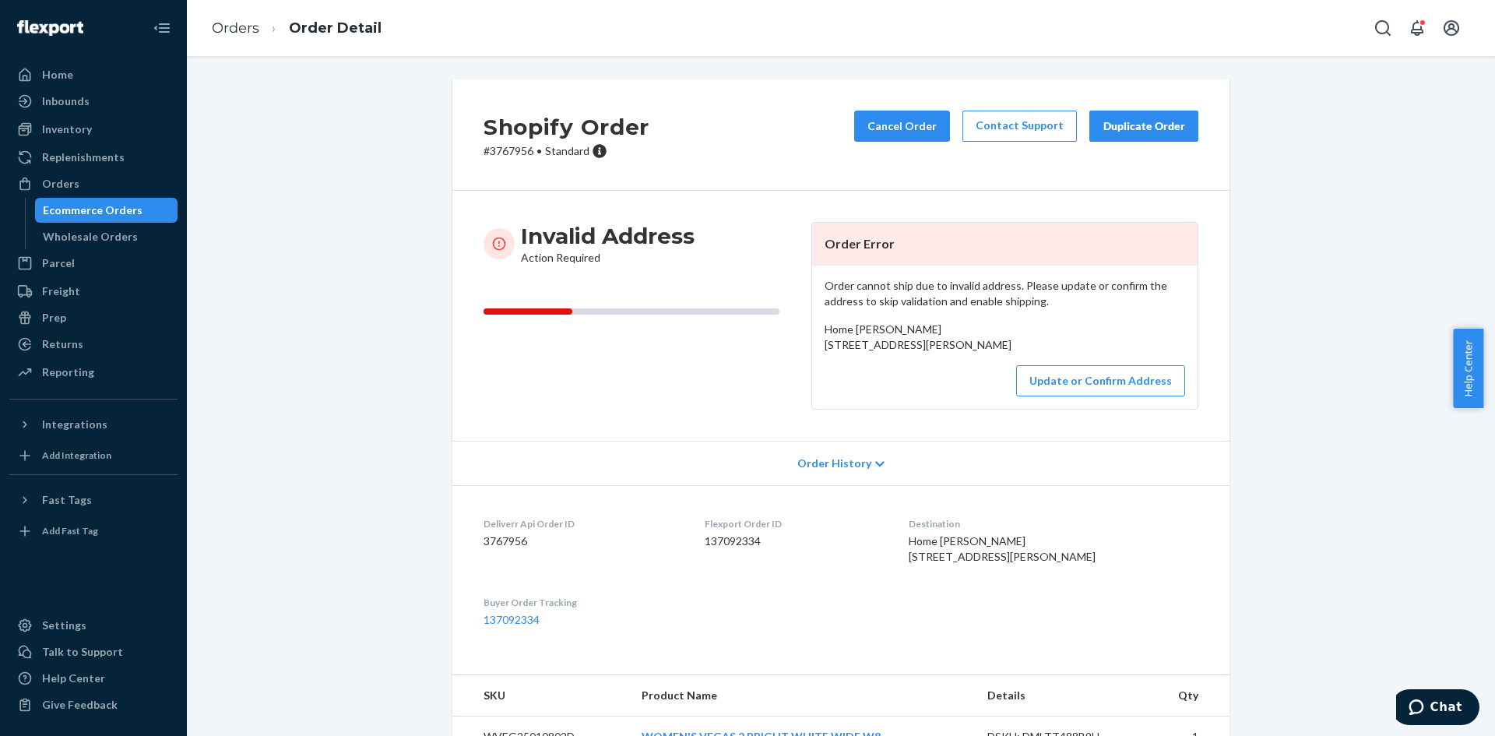
click at [1102, 396] on button "Update or Confirm Address" at bounding box center [1100, 380] width 169 height 31
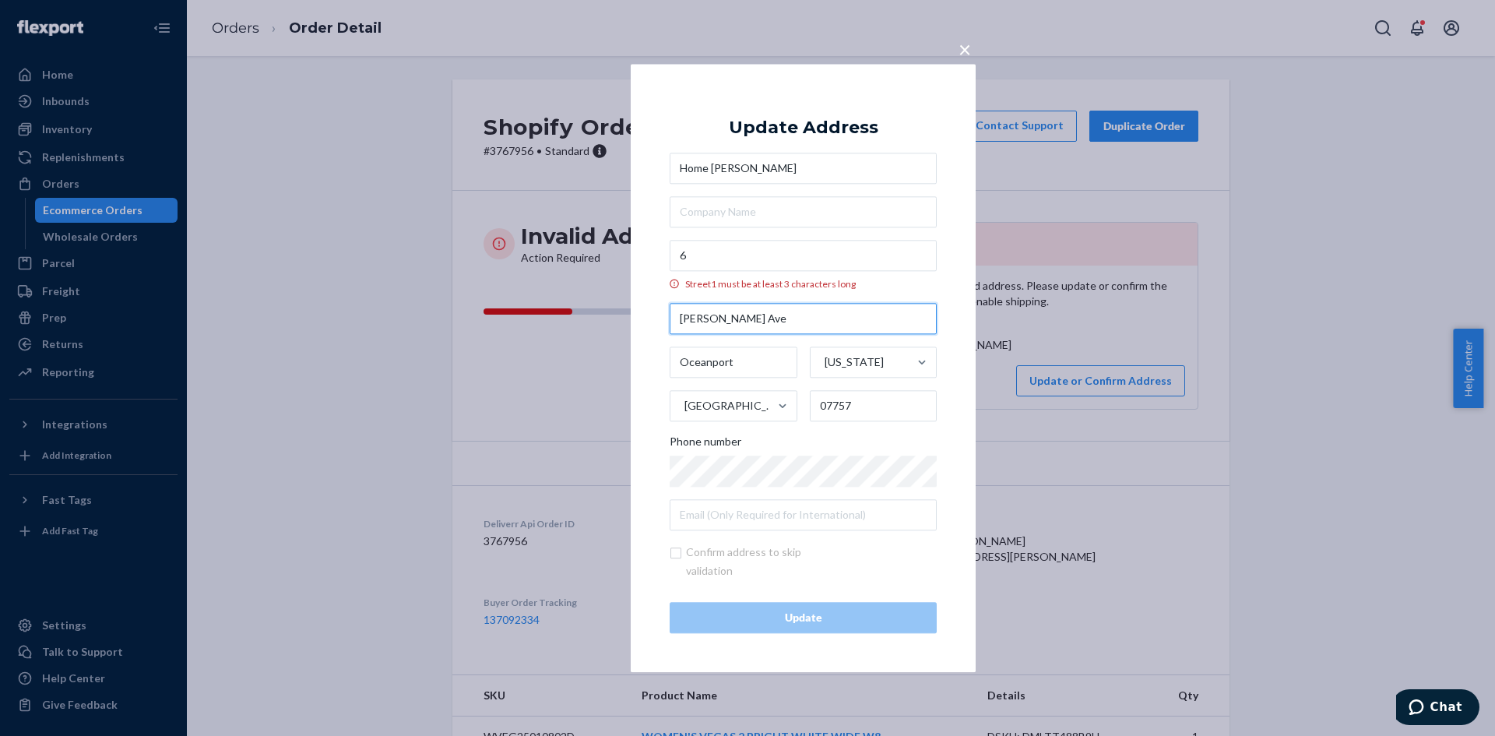
drag, startPoint x: 768, startPoint y: 308, endPoint x: 715, endPoint y: 316, distance: 53.5
click at [664, 309] on div "× Update Address Home Adele 6 Street1 must be at least 3 characters long Russel…" at bounding box center [803, 368] width 345 height 608
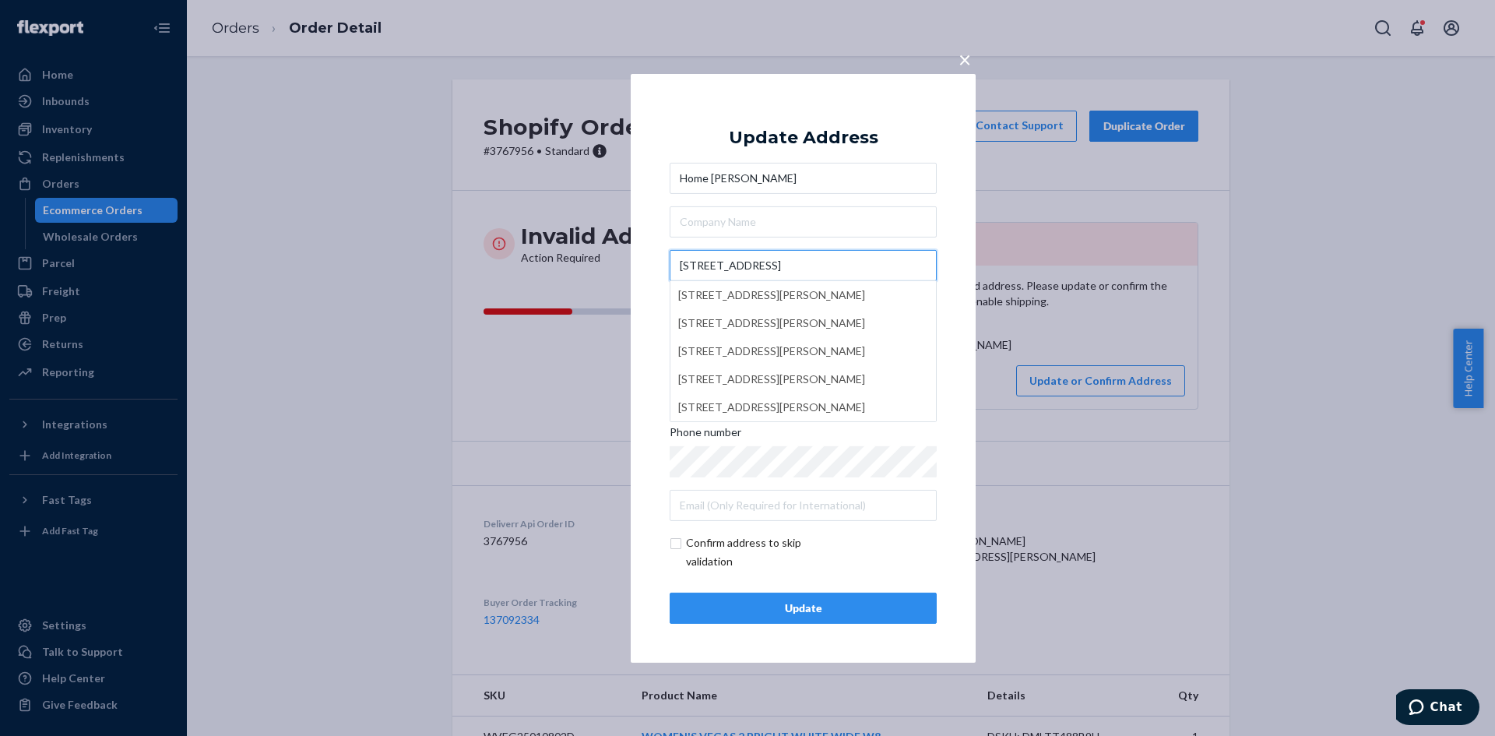
click at [684, 263] on input "6Russel Ave" at bounding box center [803, 265] width 267 height 31
type input "6 Russel Ave"
click at [951, 266] on div "× Update Address Home Adele 6 Russel Ave 6 Russel Ave, Fort Monmouth, NJ, USA 6…" at bounding box center [803, 367] width 345 height 589
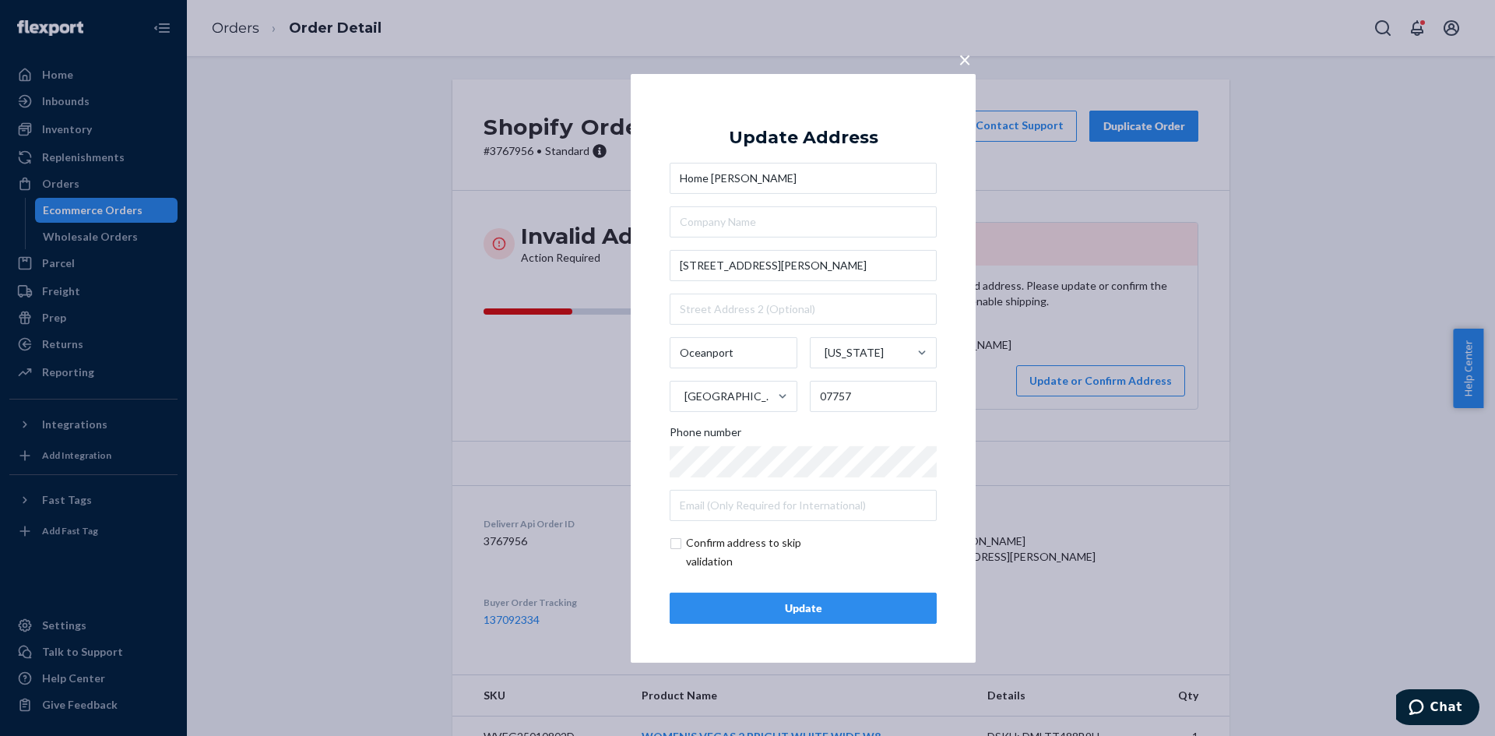
click at [852, 606] on div "Update" at bounding box center [803, 608] width 241 height 16
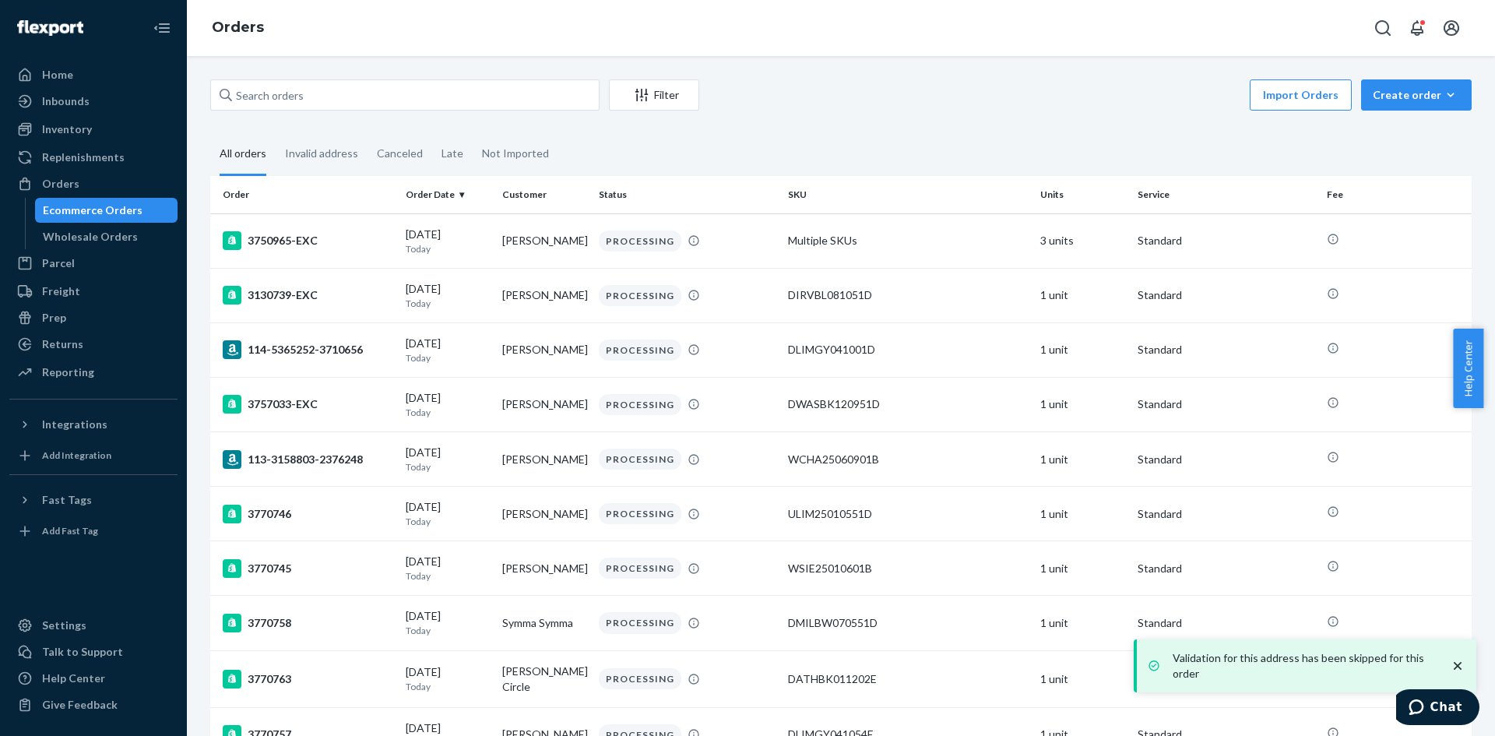
click at [330, 151] on div "Invalid address" at bounding box center [321, 153] width 73 height 40
click at [276, 133] on input "Invalid address" at bounding box center [276, 133] width 0 height 0
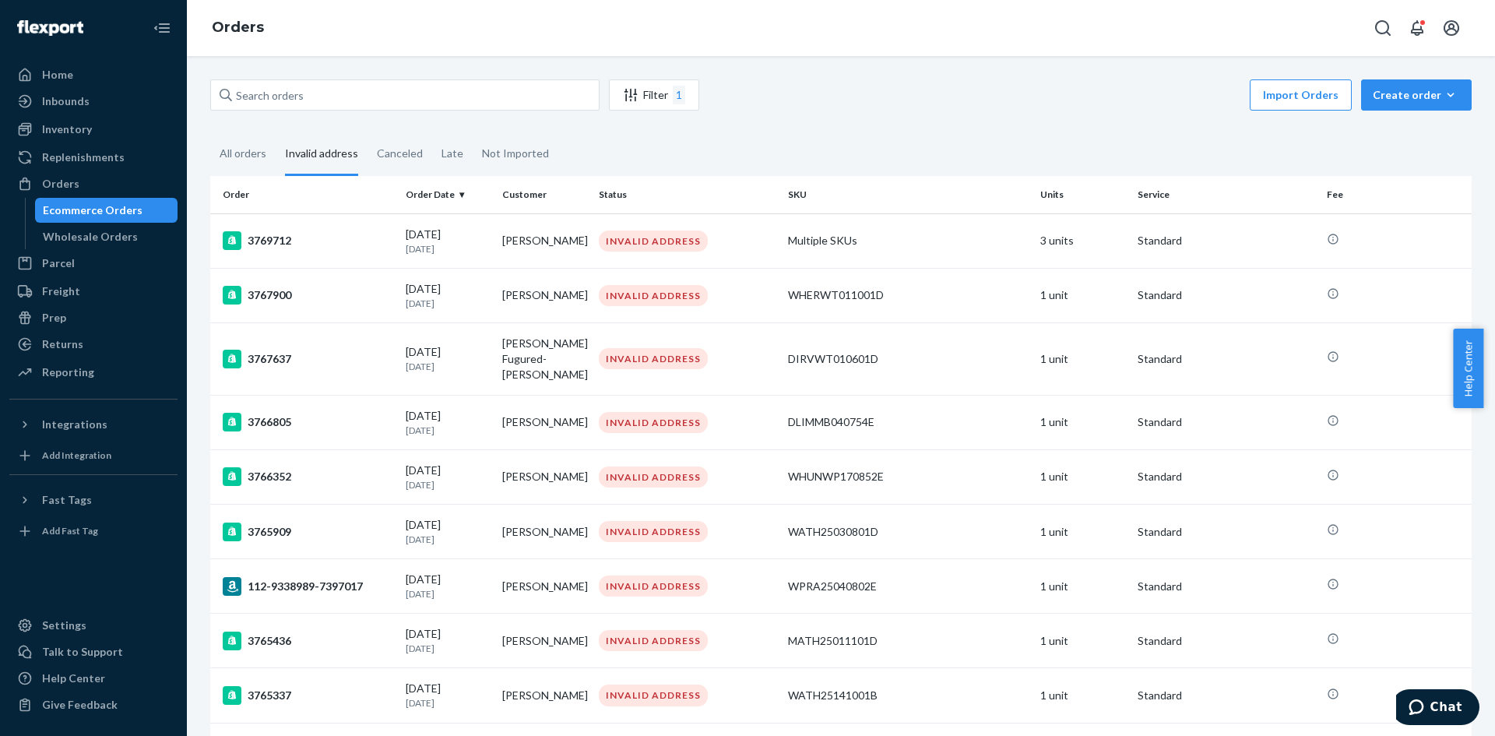
click at [547, 305] on td "Julie Schoenborn" at bounding box center [544, 295] width 97 height 54
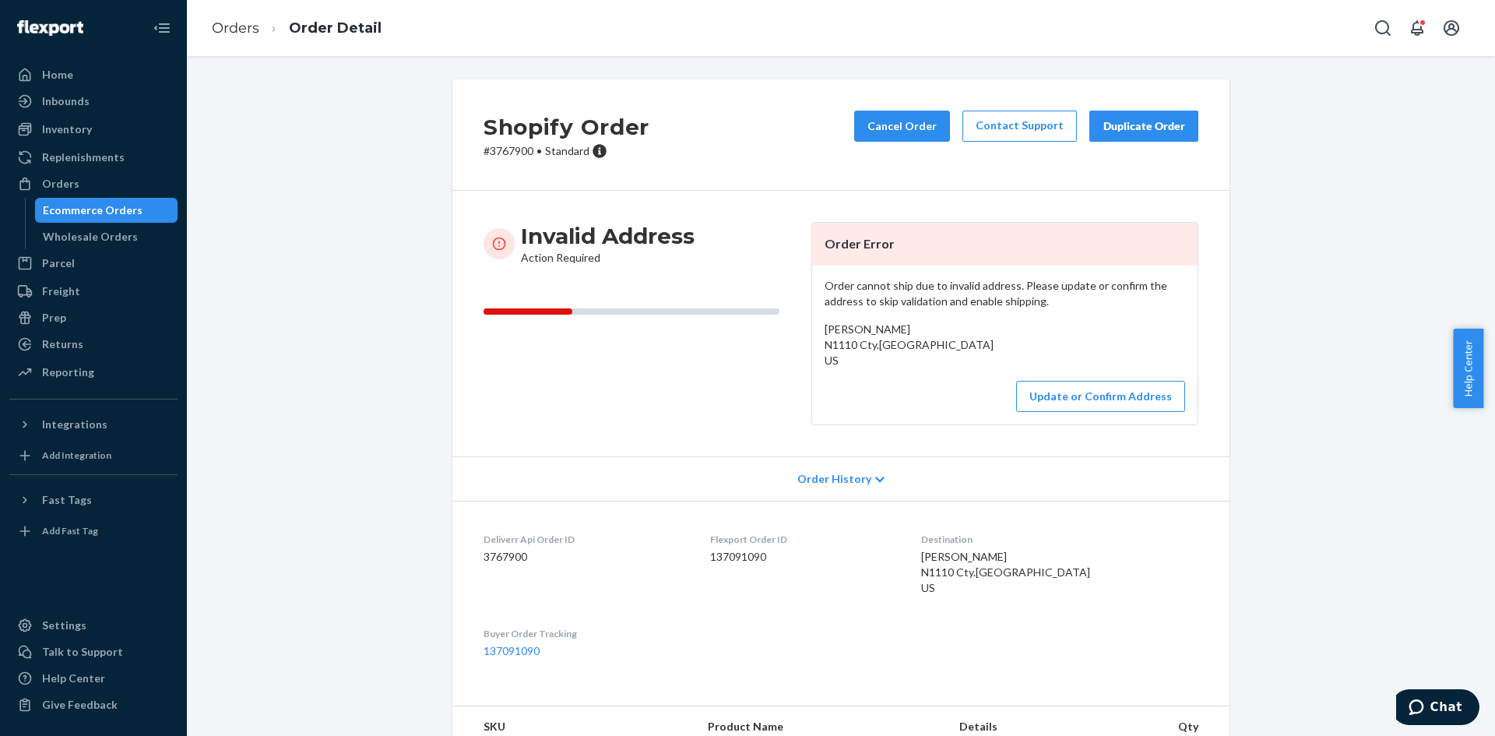
click at [1047, 412] on button "Update or Confirm Address" at bounding box center [1100, 396] width 169 height 31
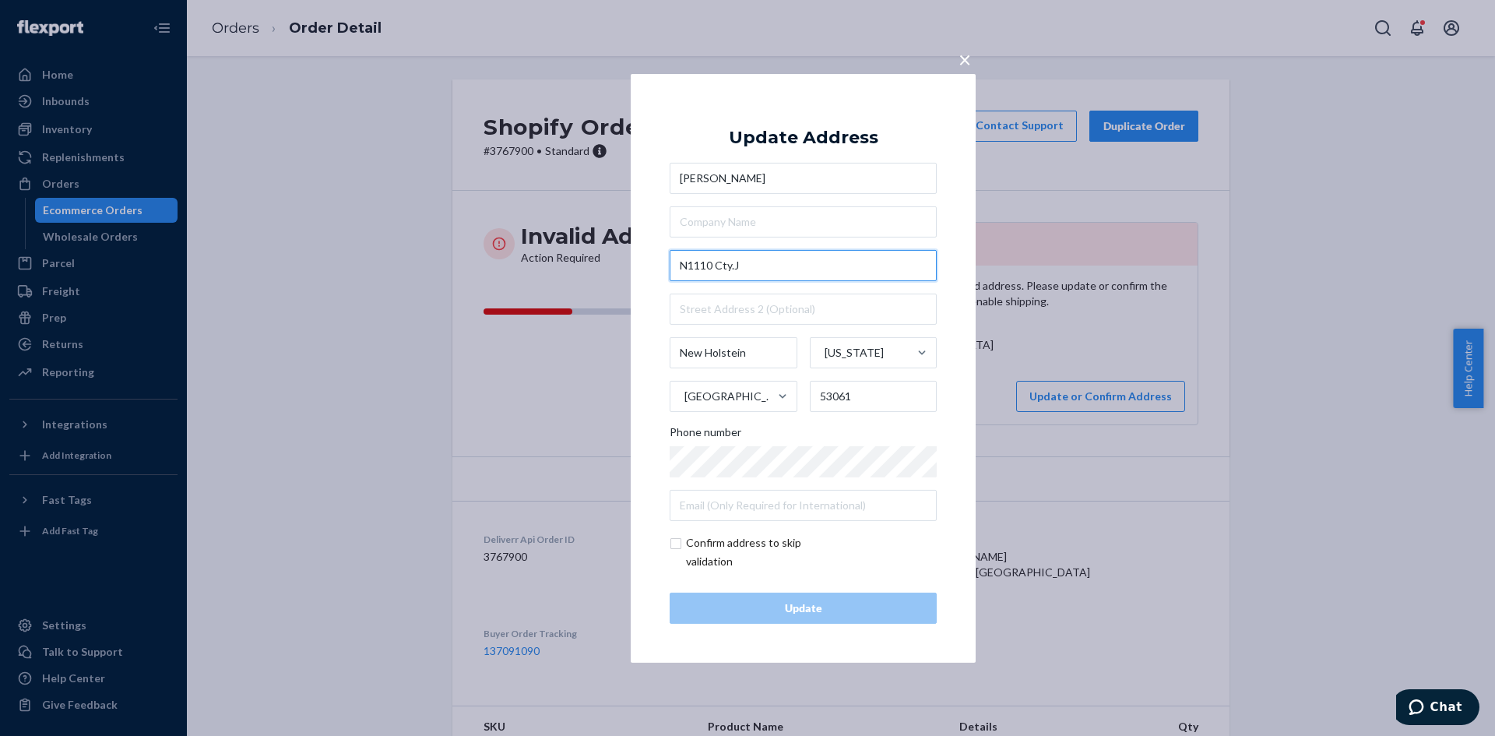
click at [686, 265] on input "N1110 Cty.J" at bounding box center [803, 265] width 267 height 31
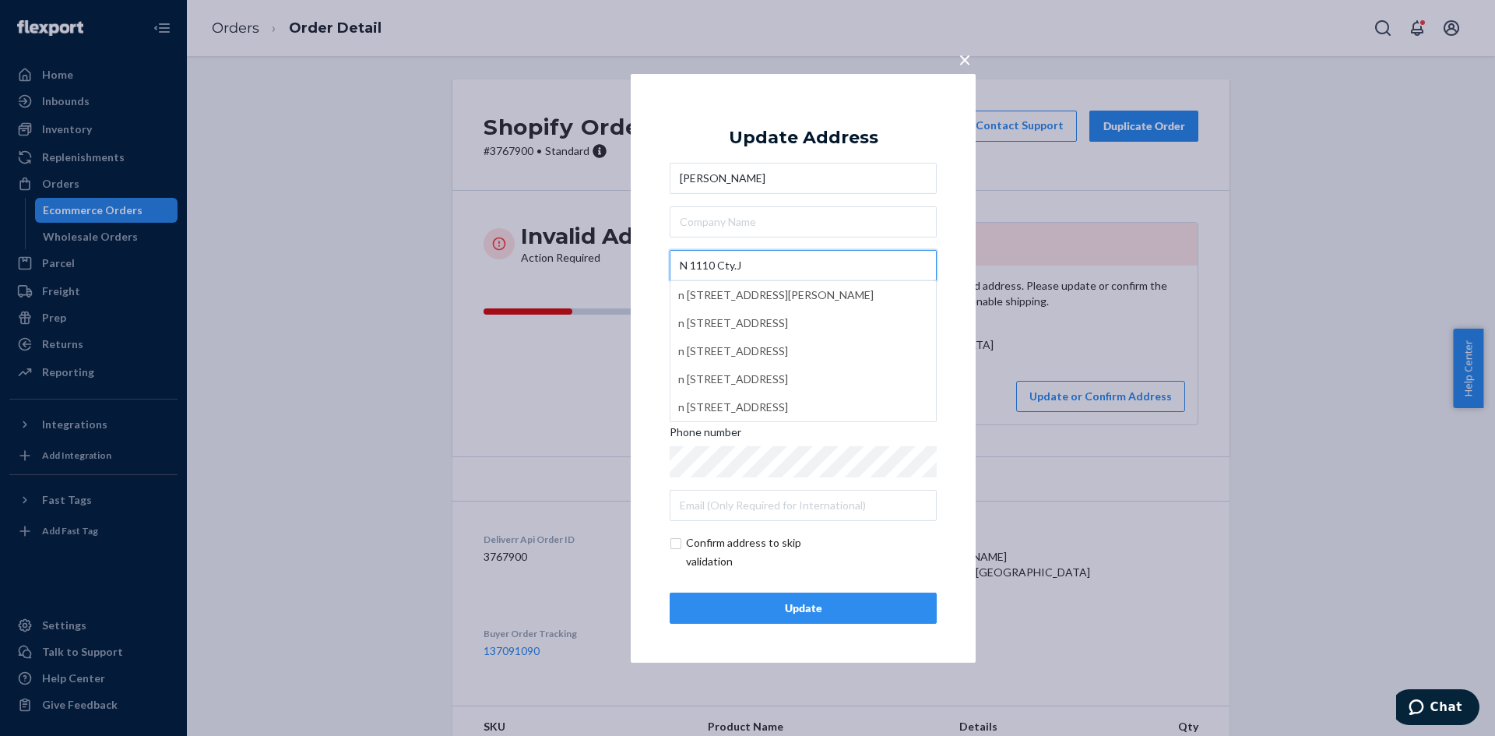
click at [737, 268] on input "N 1110 Cty.J" at bounding box center [803, 265] width 267 height 31
type input "N 1110 Cty. J"
click at [948, 263] on div "× Update Address Julie Schoenborn N 1110 Cty. J n 1110 Cty Road 87J, Ward, CO, …" at bounding box center [803, 367] width 345 height 589
click at [824, 615] on div "Update" at bounding box center [803, 608] width 241 height 16
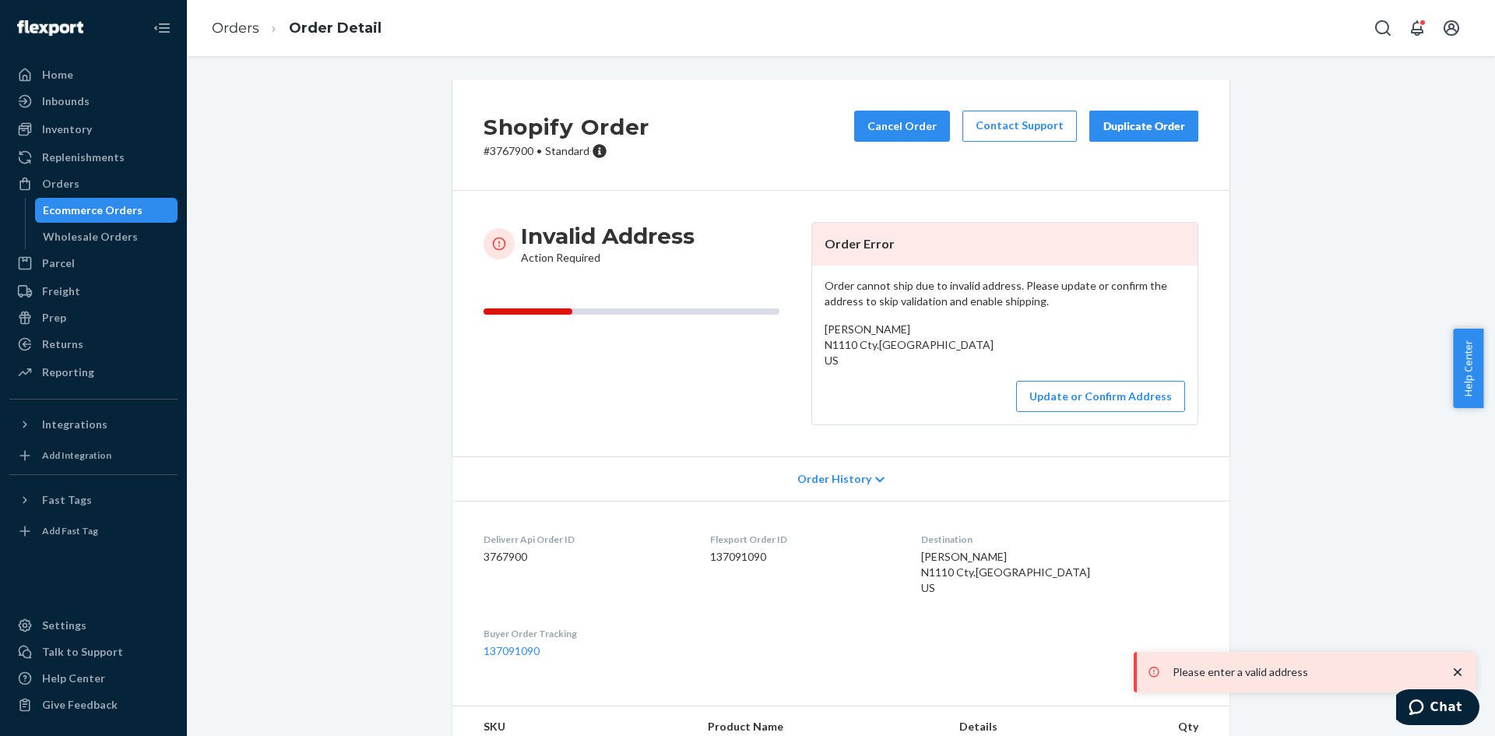
click at [515, 151] on p "# 3767900 • Standard" at bounding box center [566, 151] width 166 height 16
click at [514, 151] on p "# 3767900 • Standard" at bounding box center [566, 151] width 166 height 16
copy p "3767900"
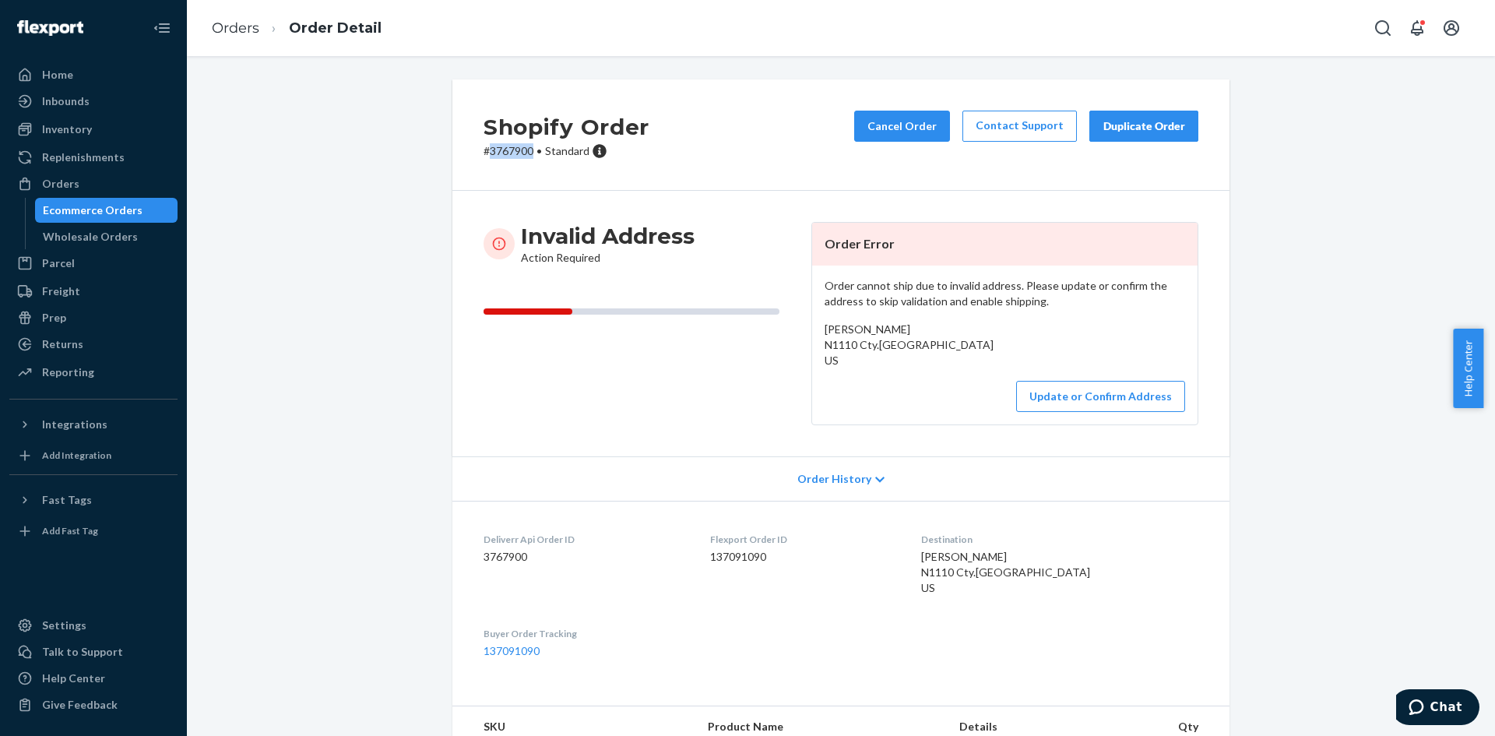
click at [1060, 412] on button "Update or Confirm Address" at bounding box center [1100, 396] width 169 height 31
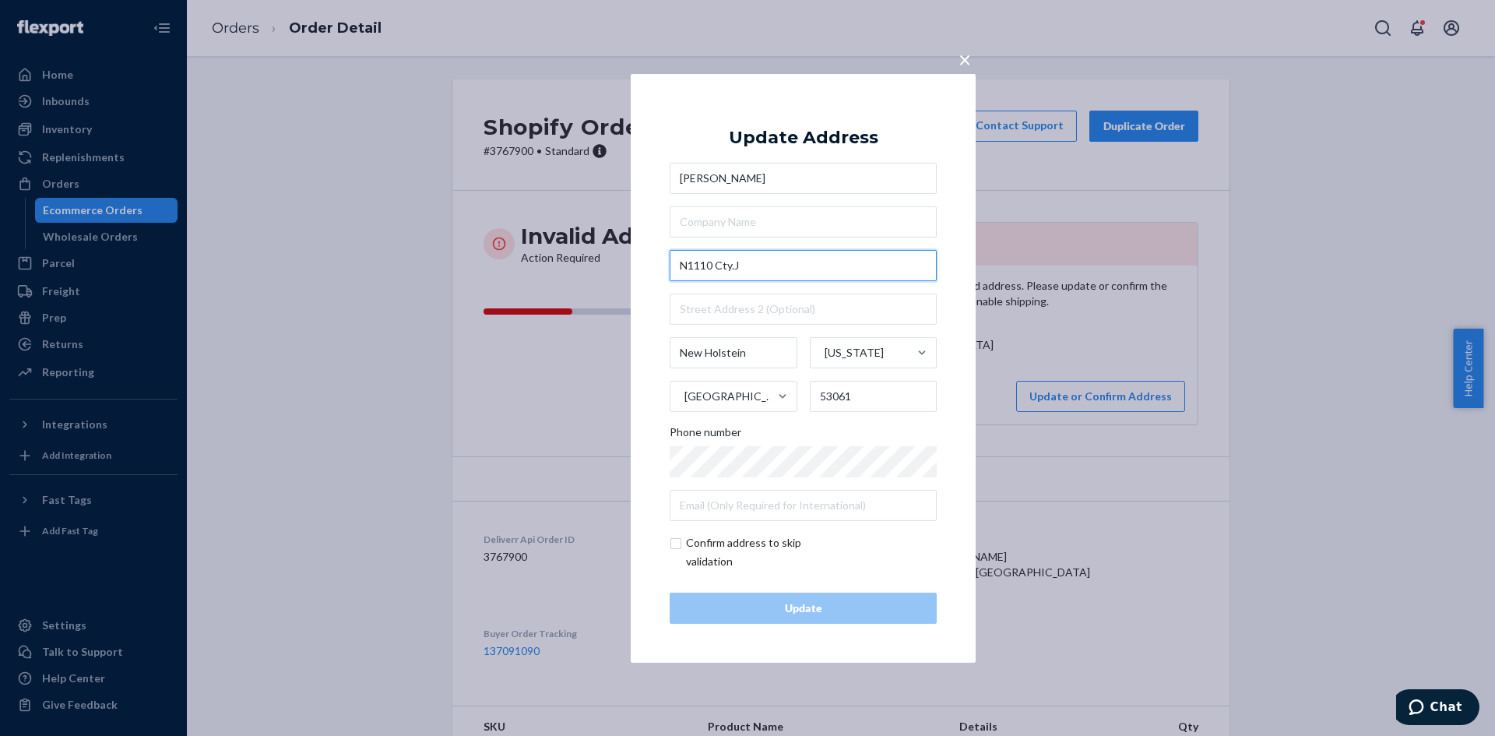
drag, startPoint x: 872, startPoint y: 277, endPoint x: 655, endPoint y: 273, distance: 217.2
click at [654, 273] on div "× Update Address Julie Schoenborn N1110 Cty.J New Holstein Wisconsin United Sta…" at bounding box center [803, 367] width 345 height 589
paste input "ounty Road"
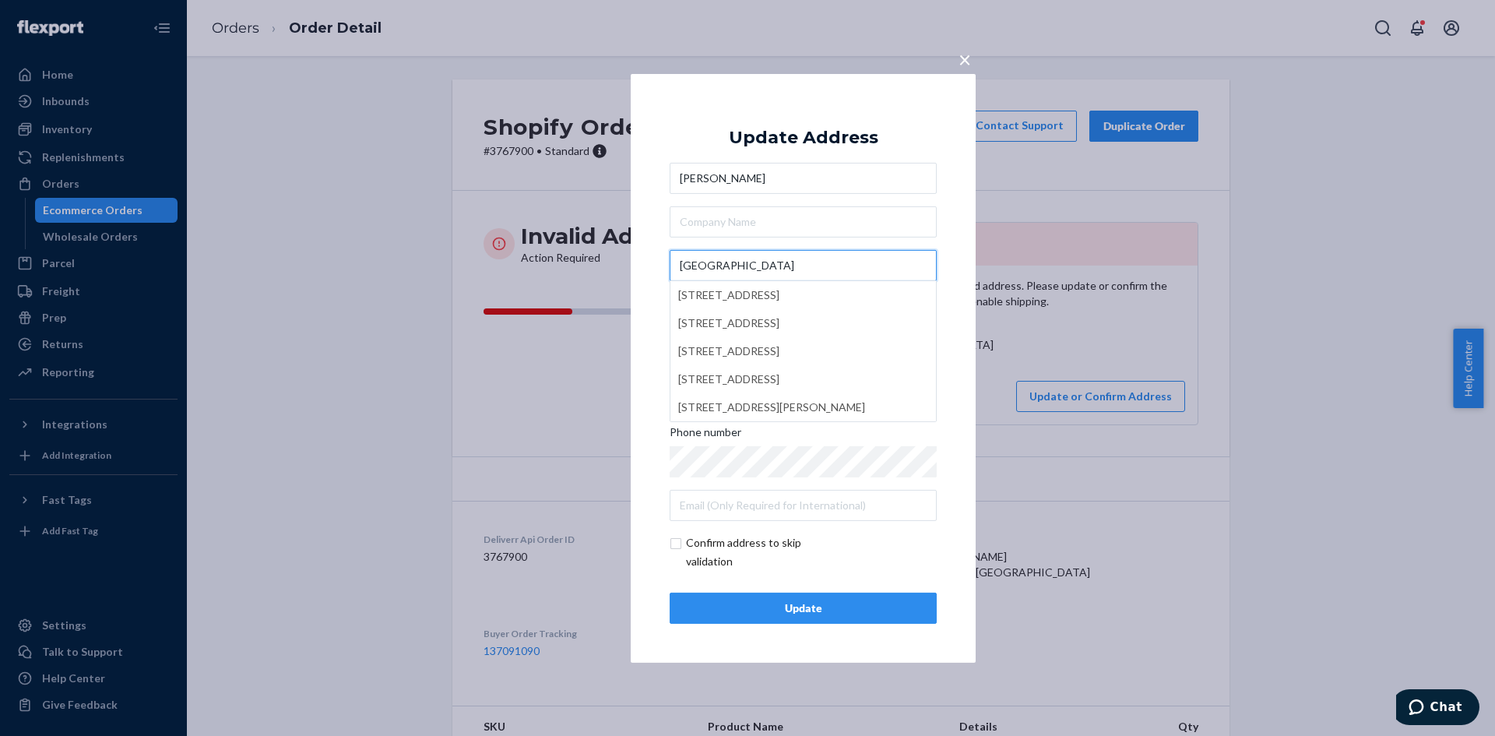
type input "N1110 County Road J"
click at [956, 227] on div "× Update Address Julie Schoenborn N1110 County Road J N1110 County Road J, New …" at bounding box center [803, 367] width 345 height 589
click at [780, 606] on div "Update" at bounding box center [803, 608] width 241 height 16
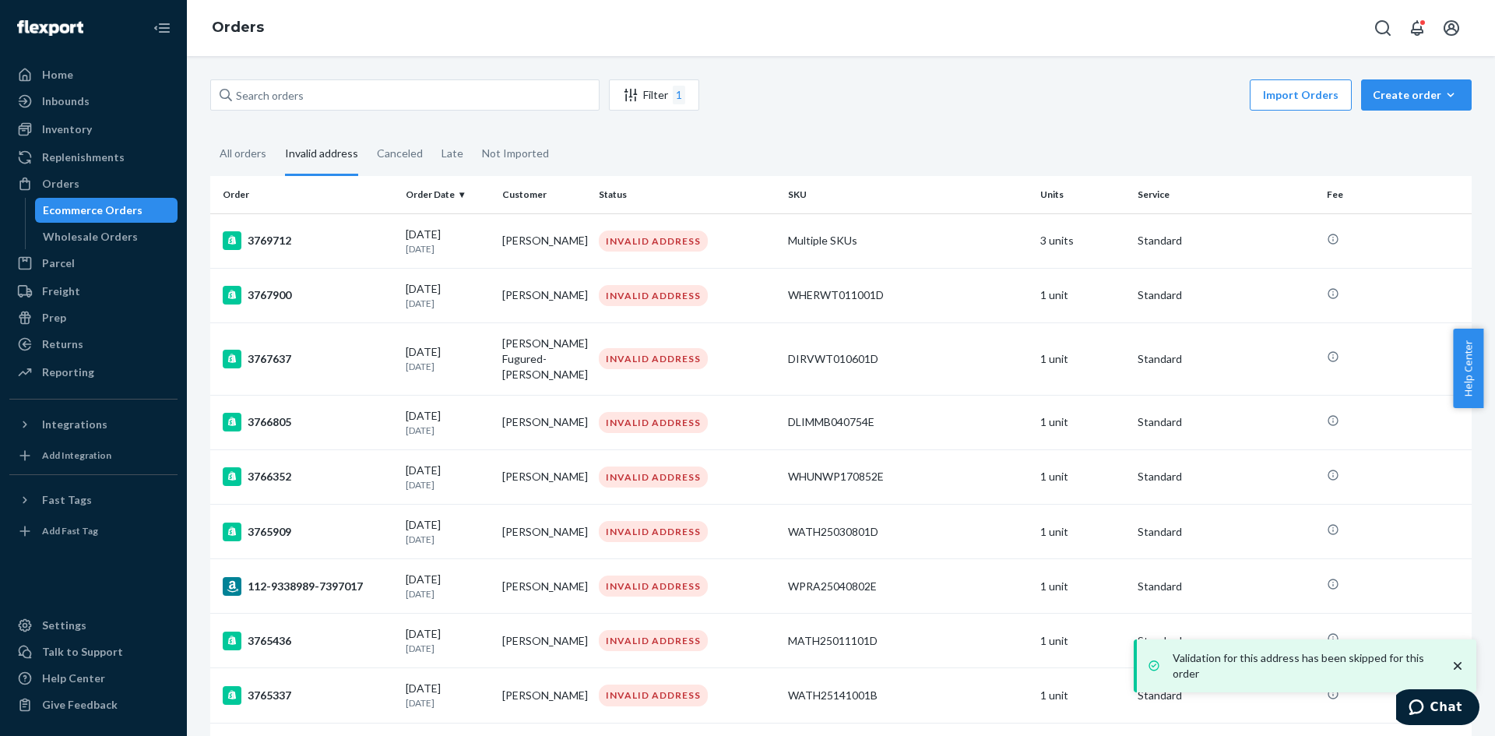
click at [581, 366] on td "Christine Fugured-Lambrinos" at bounding box center [544, 358] width 97 height 72
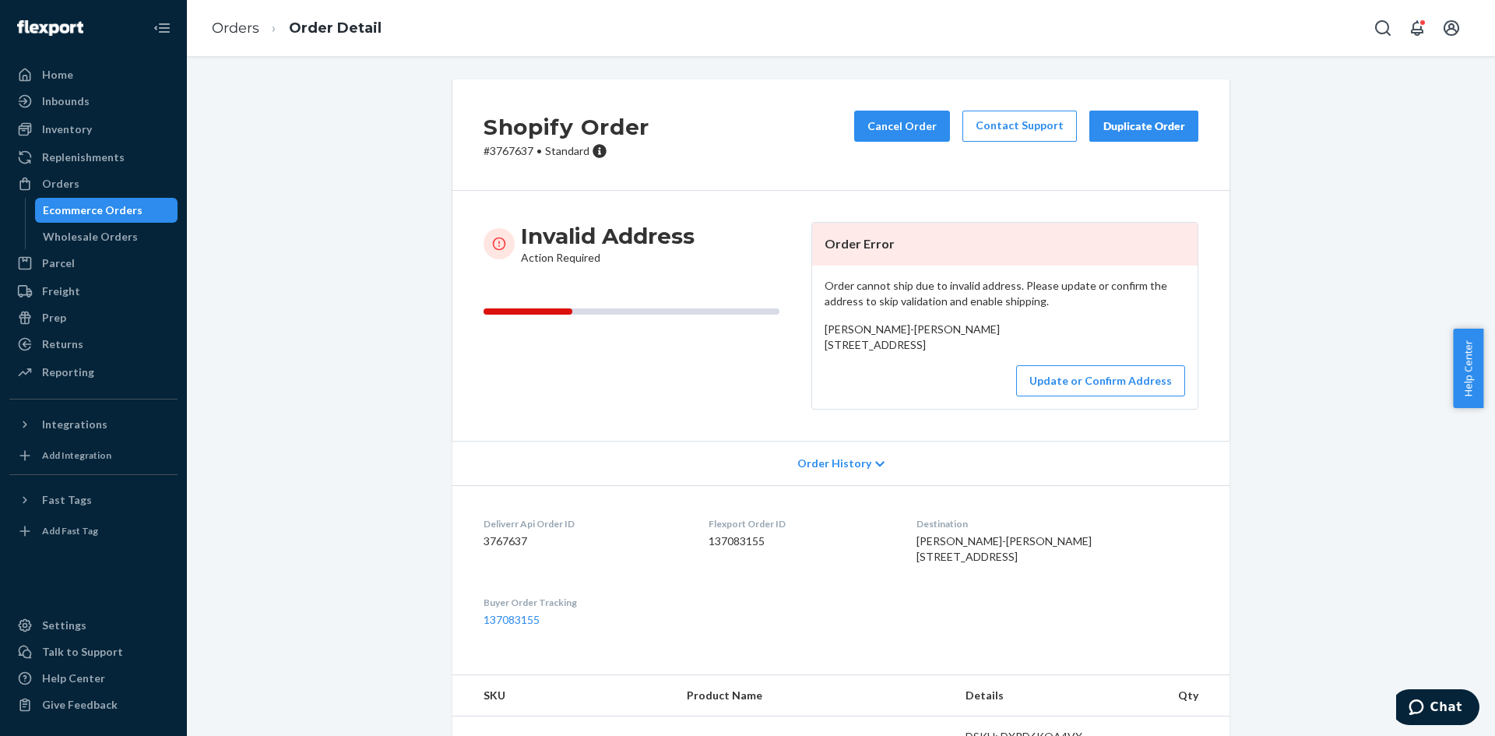
click at [517, 156] on p "# 3767637 • Standard" at bounding box center [566, 151] width 166 height 16
click at [516, 156] on p "# 3767637 • Standard" at bounding box center [566, 151] width 166 height 16
copy p "3767637"
click at [1110, 396] on button "Update or Confirm Address" at bounding box center [1100, 380] width 169 height 31
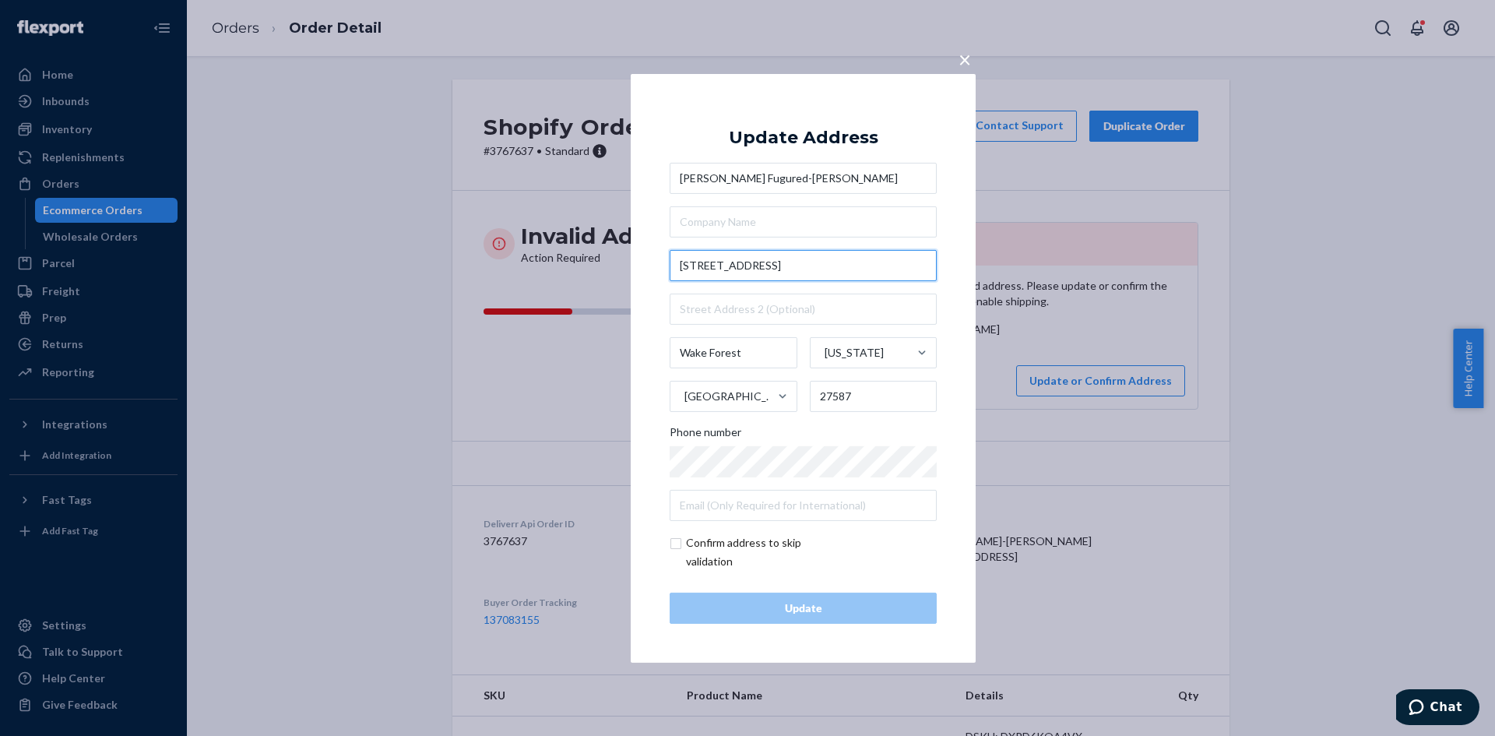
click at [691, 267] on input "10205 Cantlemere Street" at bounding box center [803, 265] width 267 height 31
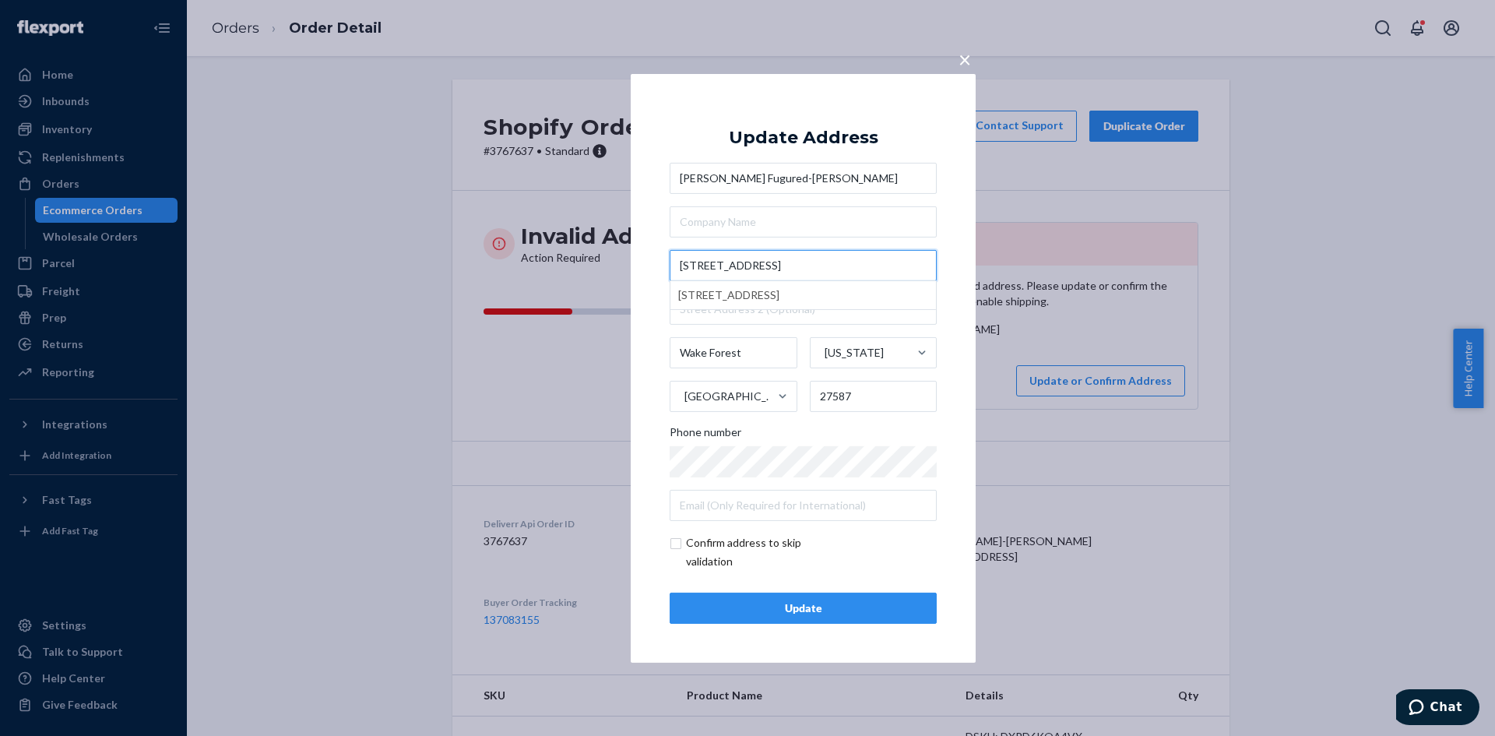
type input "1205 Cantlemere Street"
click at [958, 260] on div "× Update Address Christine Fugured-Lambrinos 1205 Cantlemere Street 1205 Cantle…" at bounding box center [803, 367] width 345 height 589
click at [805, 614] on div "Update" at bounding box center [803, 608] width 241 height 16
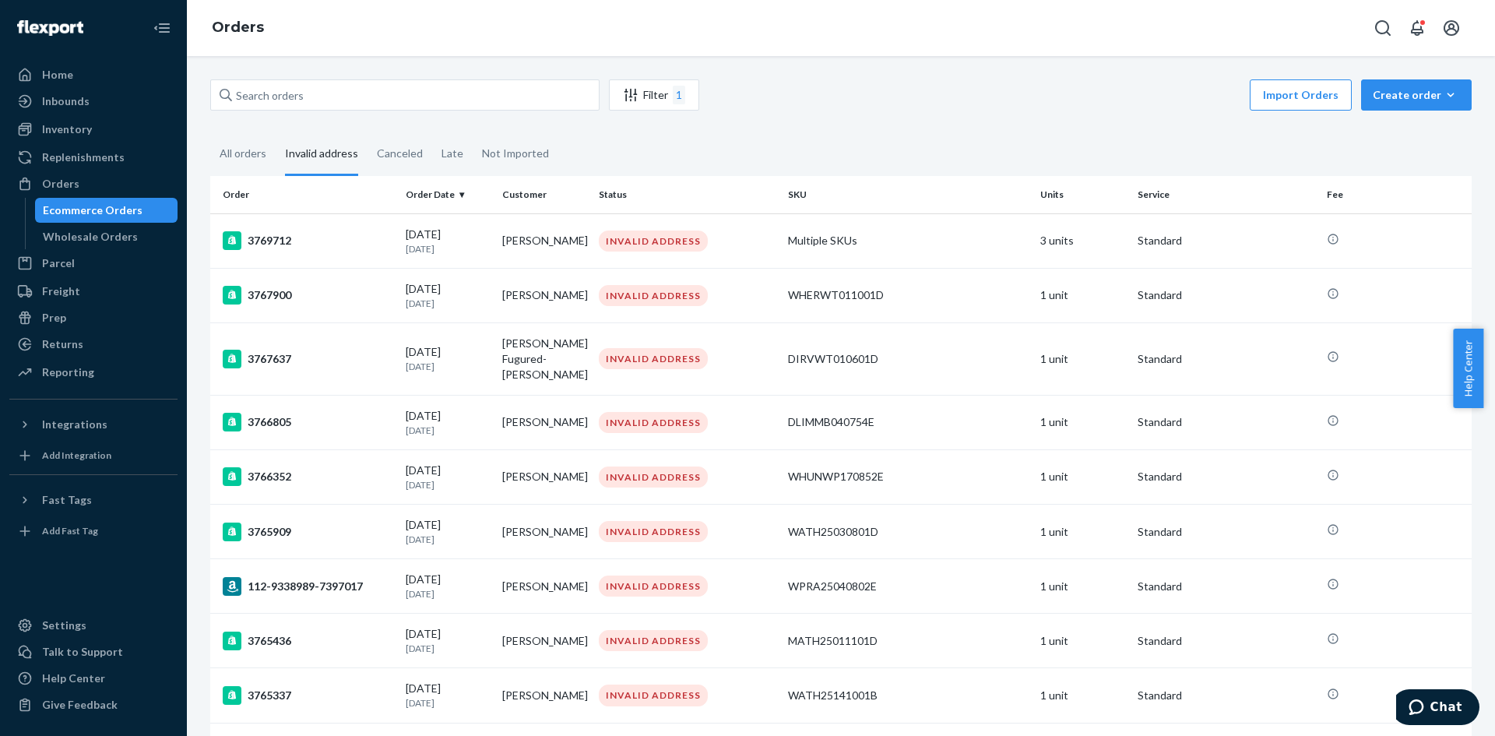
click at [536, 440] on td "MaryAnn Fisher" at bounding box center [544, 422] width 97 height 54
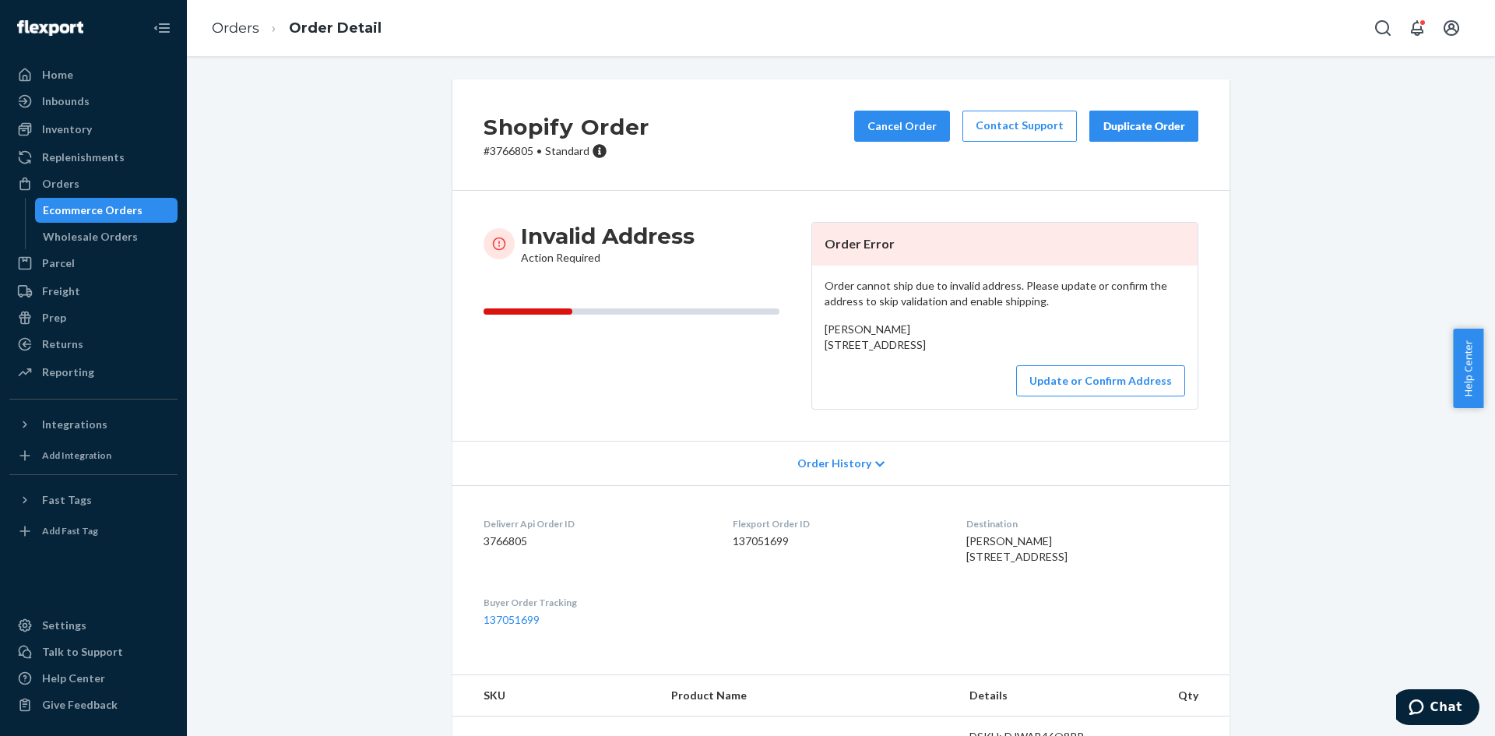
click at [824, 347] on span "MaryAnn Fisher 1722 Larchwood Avenue Apt 413 Cincinnati, OH 45224 US" at bounding box center [874, 336] width 101 height 29
click at [510, 149] on p "# 3766805 • Standard" at bounding box center [566, 151] width 166 height 16
drag, startPoint x: 509, startPoint y: 149, endPoint x: 493, endPoint y: 139, distance: 19.6
click at [508, 149] on p "# 3766805 • Standard" at bounding box center [566, 151] width 166 height 16
copy p "3766805"
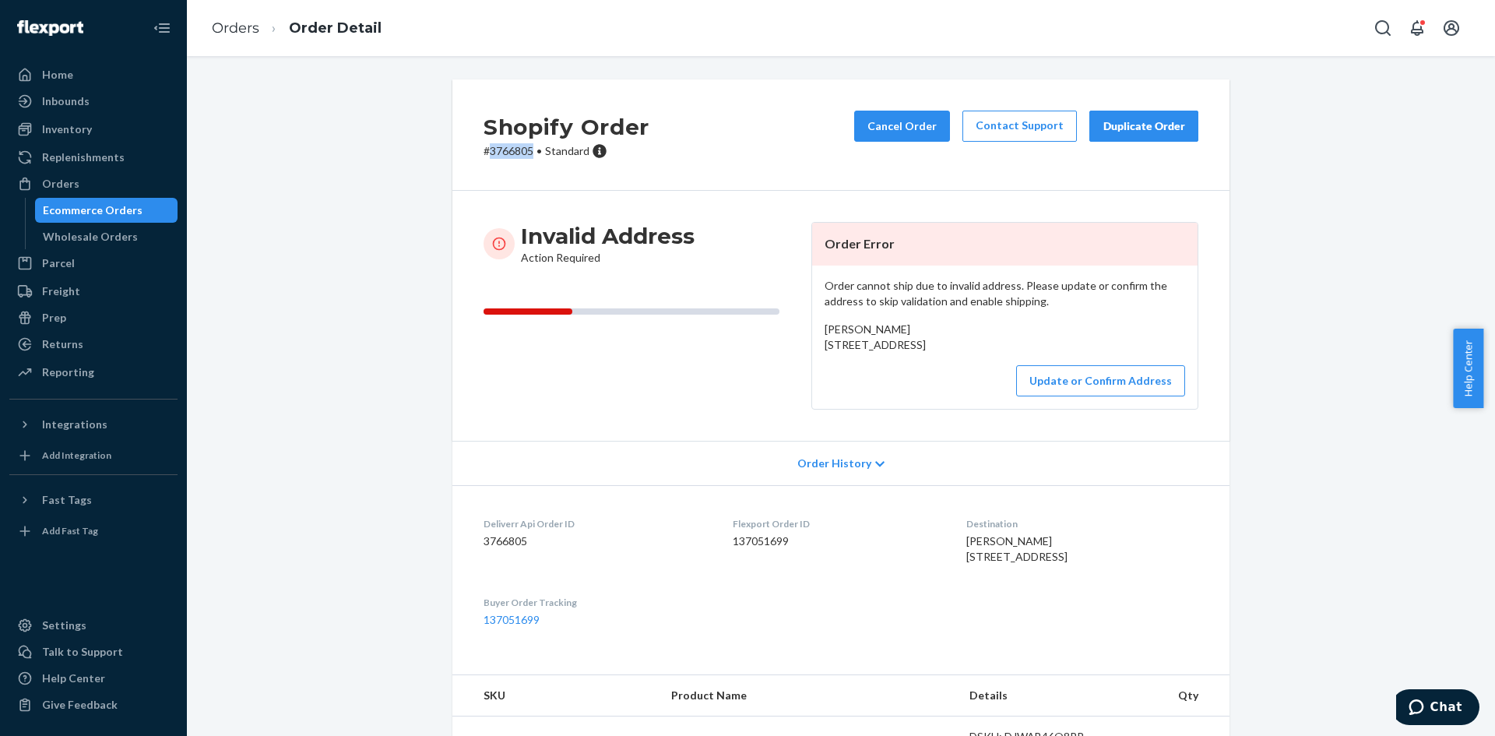
click at [1076, 396] on button "Update or Confirm Address" at bounding box center [1100, 380] width 169 height 31
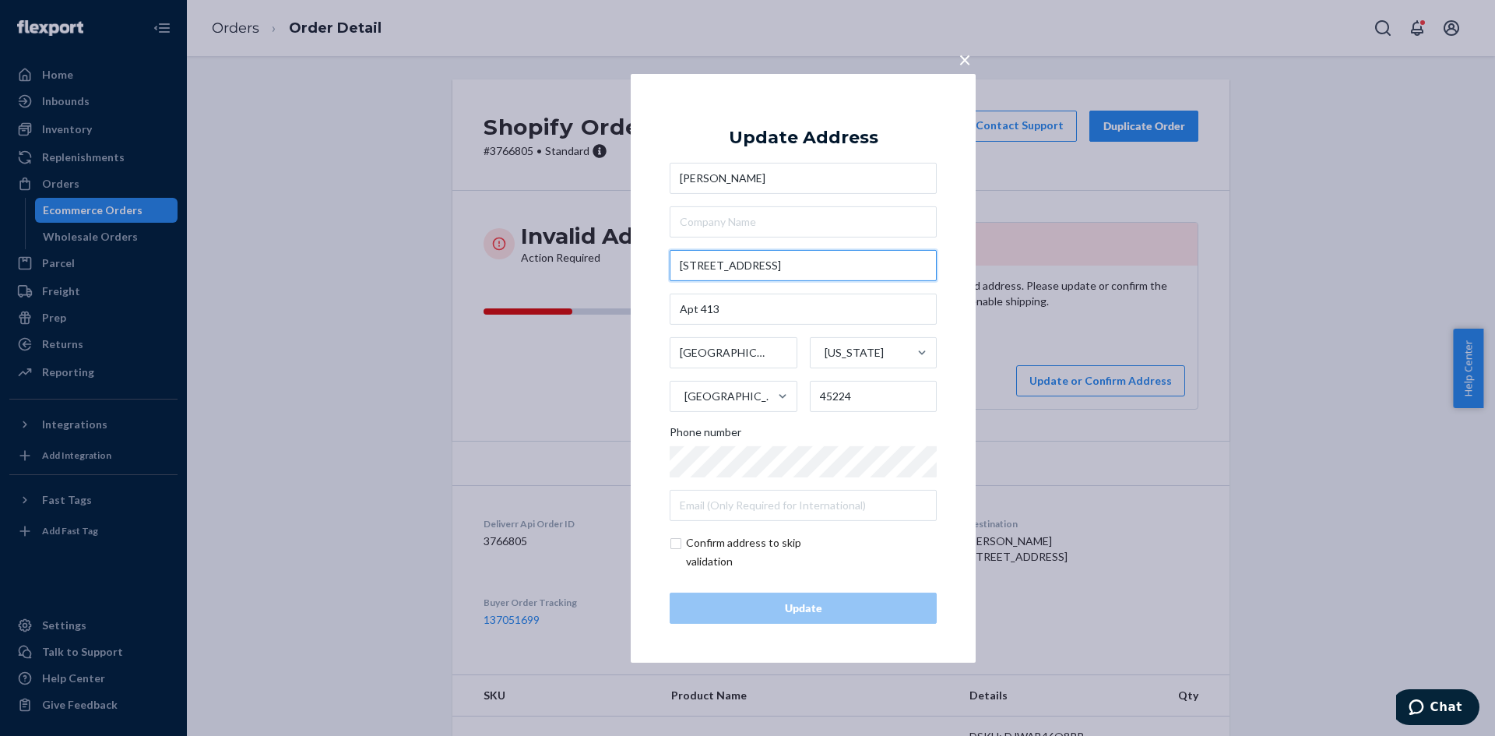
drag, startPoint x: 738, startPoint y: 267, endPoint x: 758, endPoint y: 269, distance: 20.4
click at [758, 269] on input "1722 Larchwood Avenue" at bounding box center [803, 265] width 267 height 31
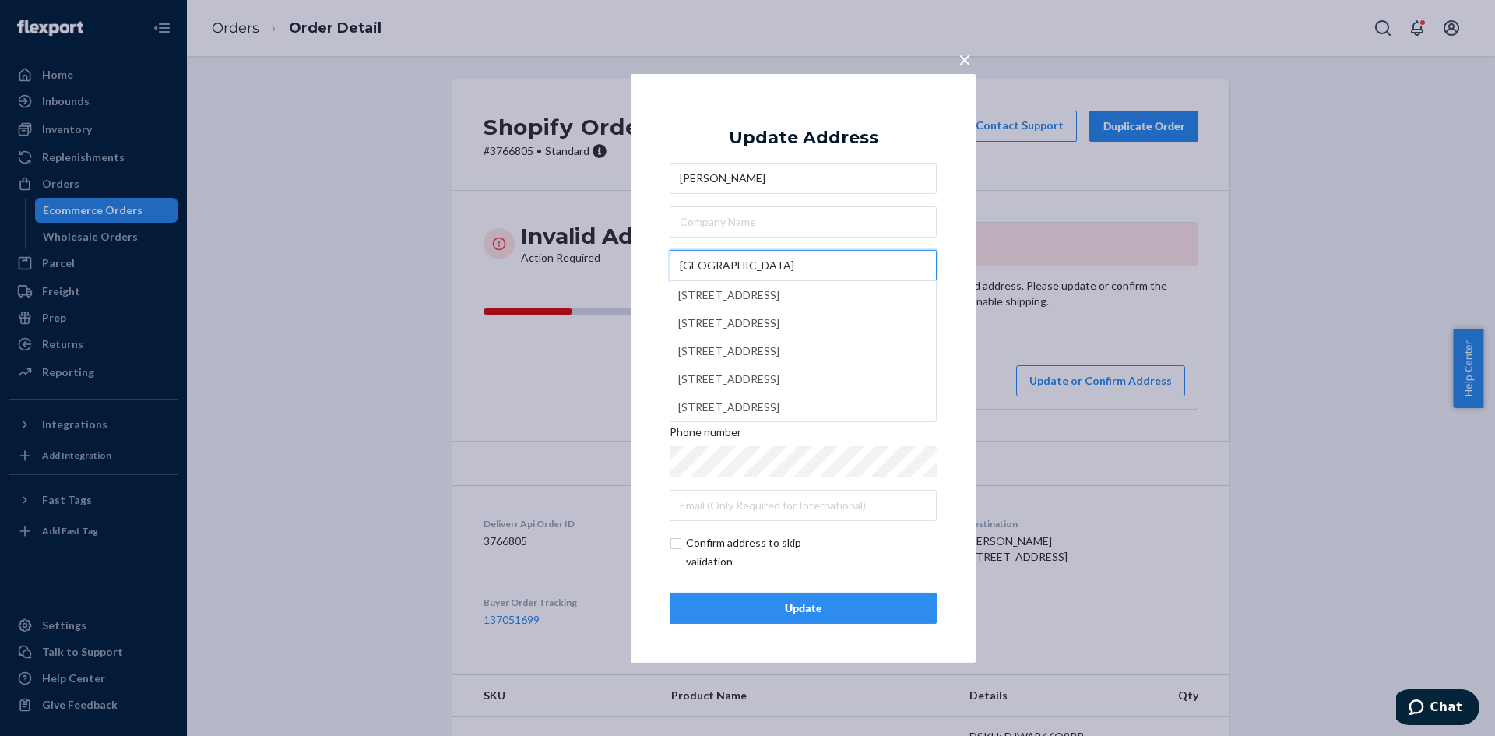
type input "1722 Larch Avenue"
click at [954, 247] on div "× Update Address MaryAnn Fisher 1722 Larch Avenue 1722 Larch Avenue, Cincinnati…" at bounding box center [803, 367] width 345 height 589
click at [805, 608] on div "Update" at bounding box center [803, 608] width 241 height 16
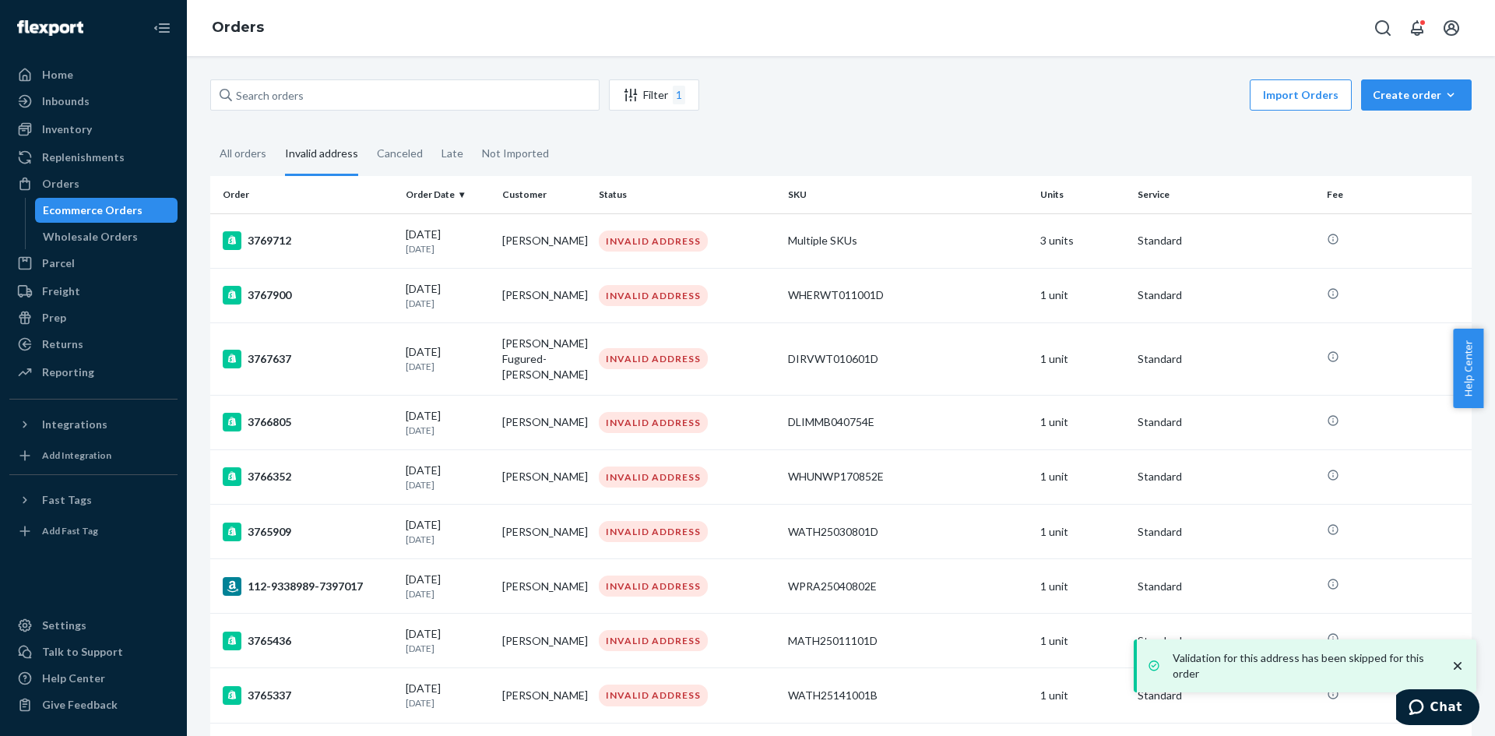
click at [558, 484] on td "Gail Campbell" at bounding box center [544, 476] width 97 height 54
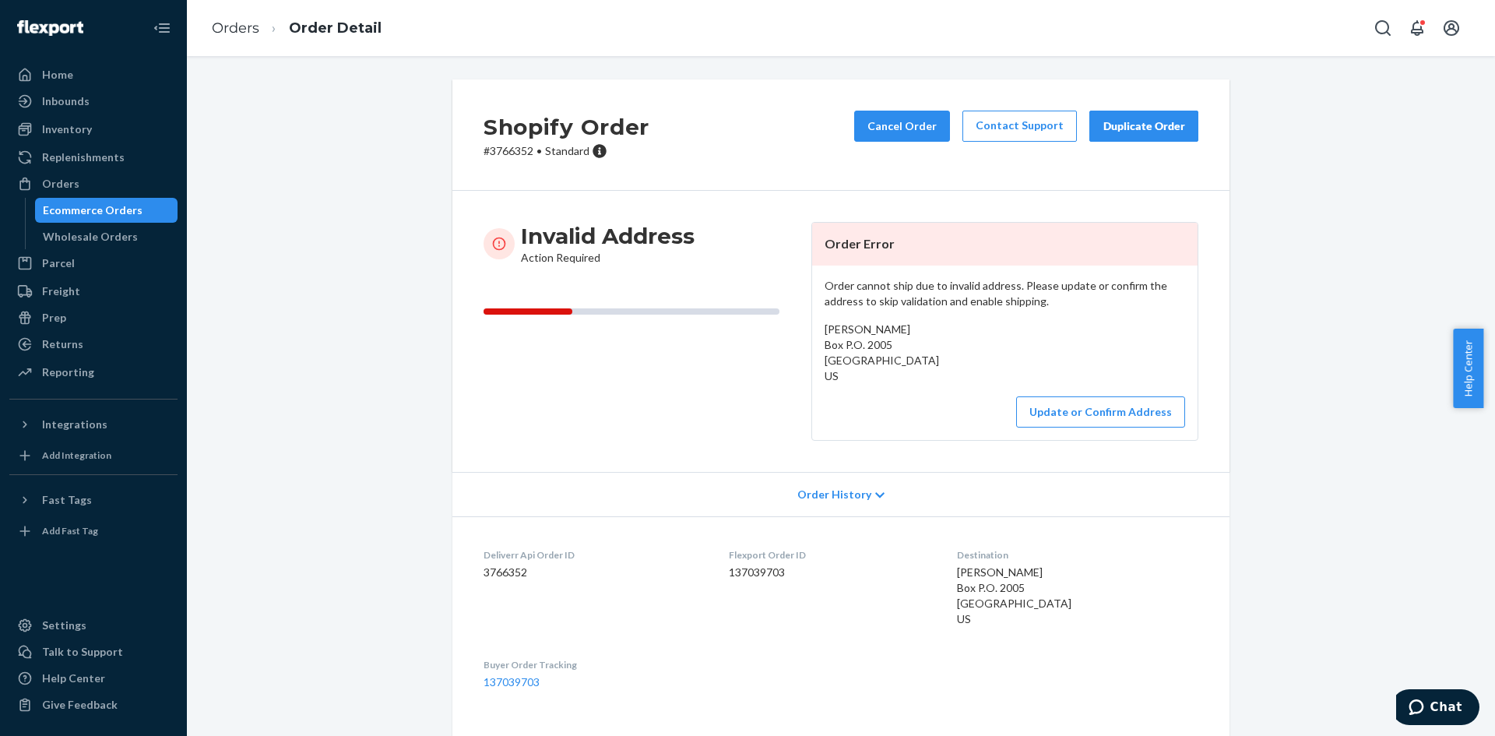
click at [1045, 411] on button "Update or Confirm Address" at bounding box center [1100, 411] width 169 height 31
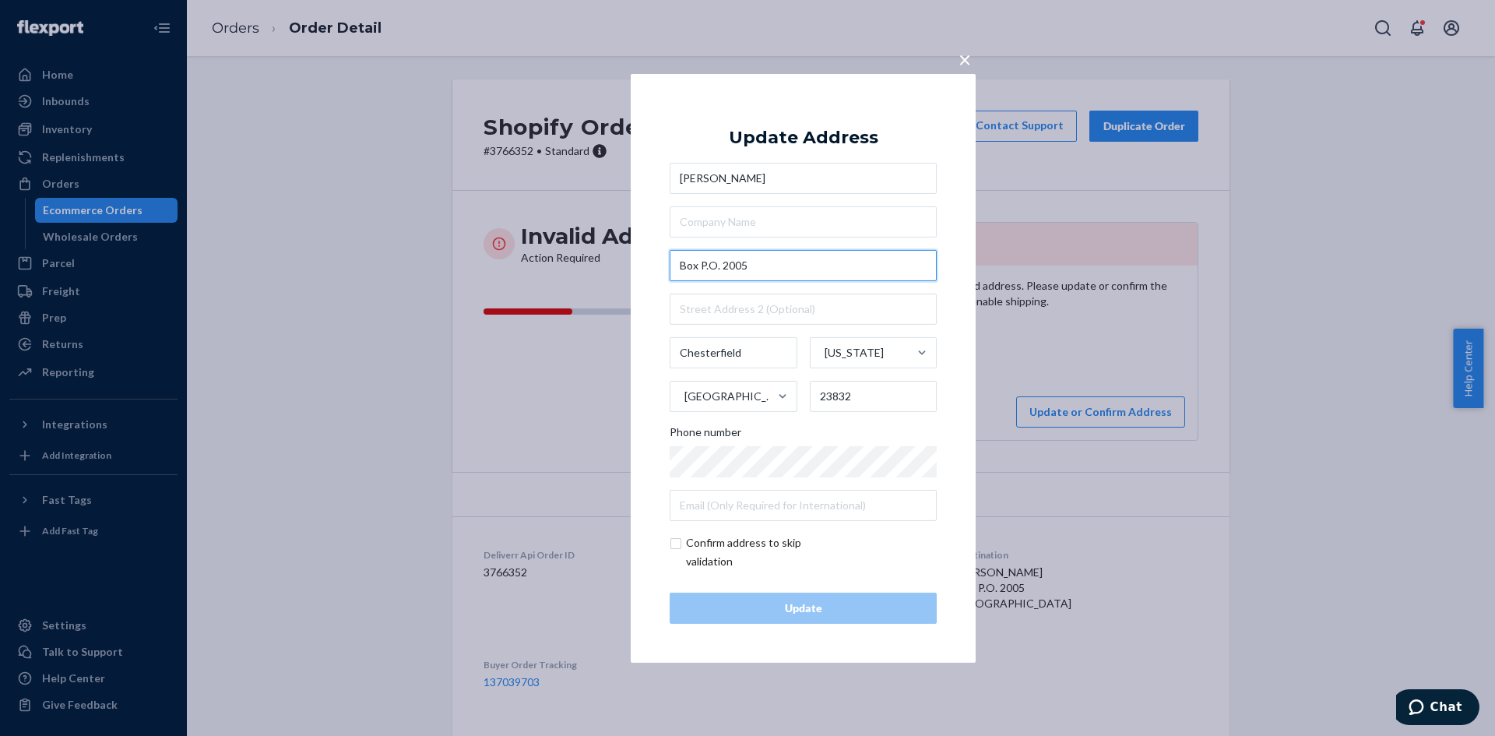
drag, startPoint x: 719, startPoint y: 268, endPoint x: 652, endPoint y: 261, distance: 66.5
click at [652, 261] on div "× Update Address Gail Campbell Box P.O. 2005 Chesterfield Virginia United State…" at bounding box center [803, 367] width 345 height 589
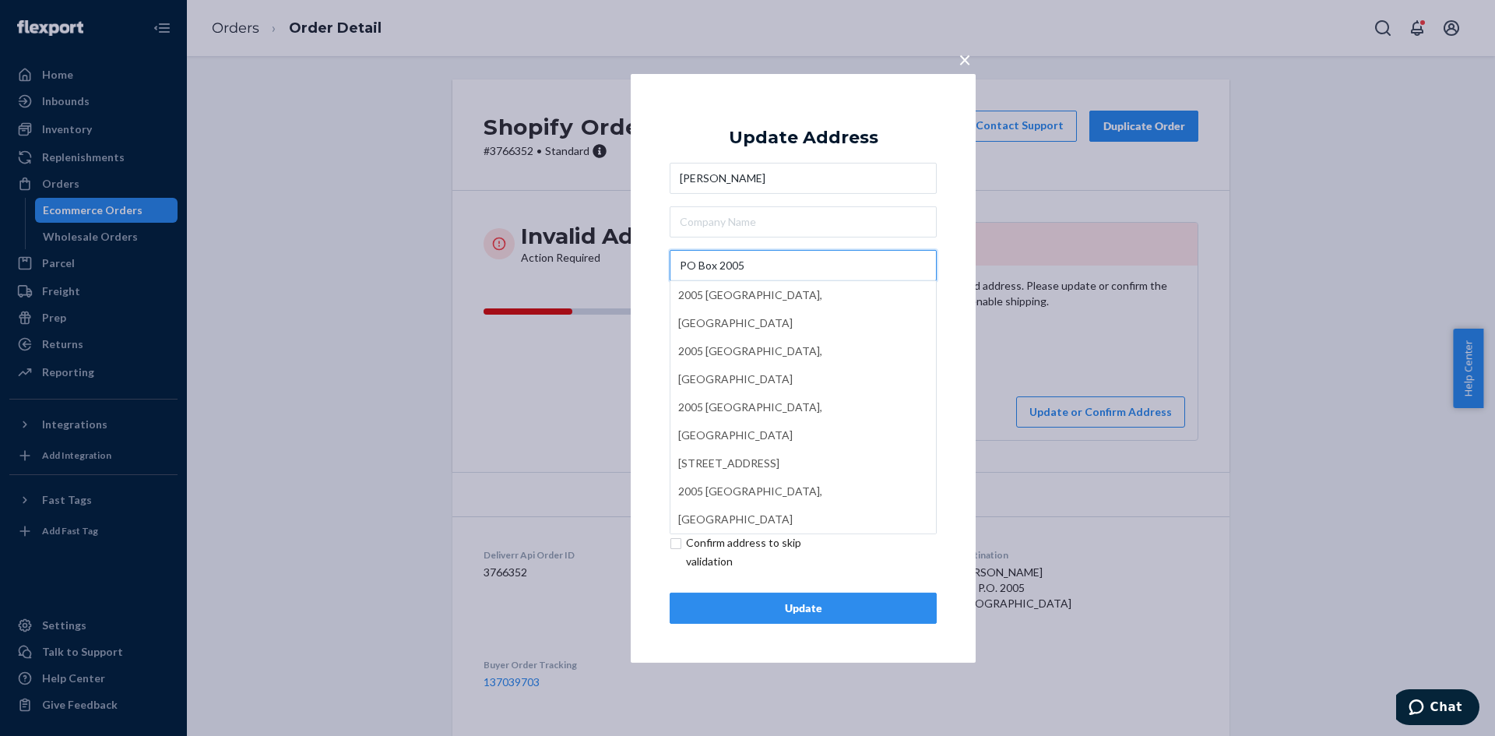
type input "PO Box 2005"
click at [950, 236] on div "× Update Address Gail Campbell PO Box 2005 2005 Box Meadow Lane, Riverton, UT, …" at bounding box center [803, 367] width 345 height 589
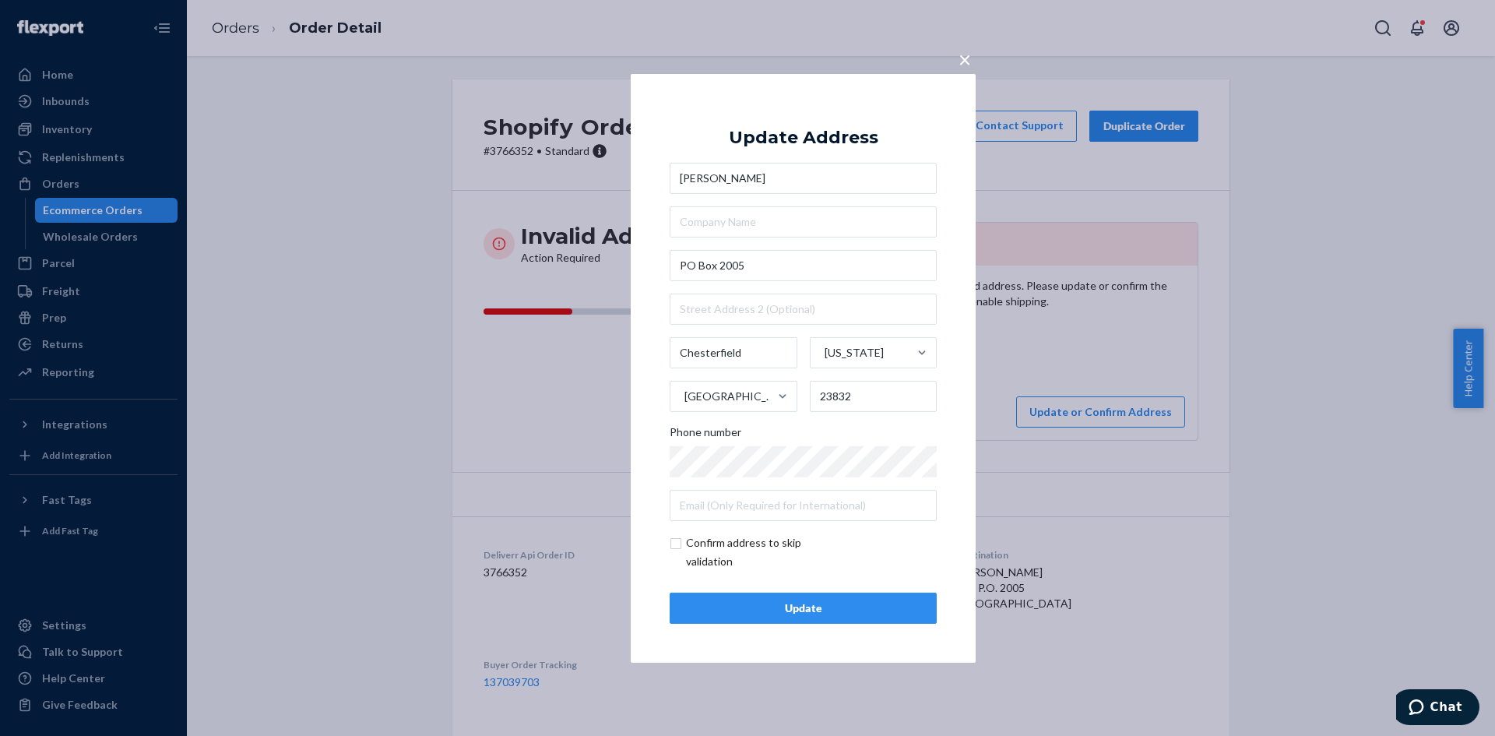
click at [816, 598] on button "Update" at bounding box center [803, 607] width 267 height 31
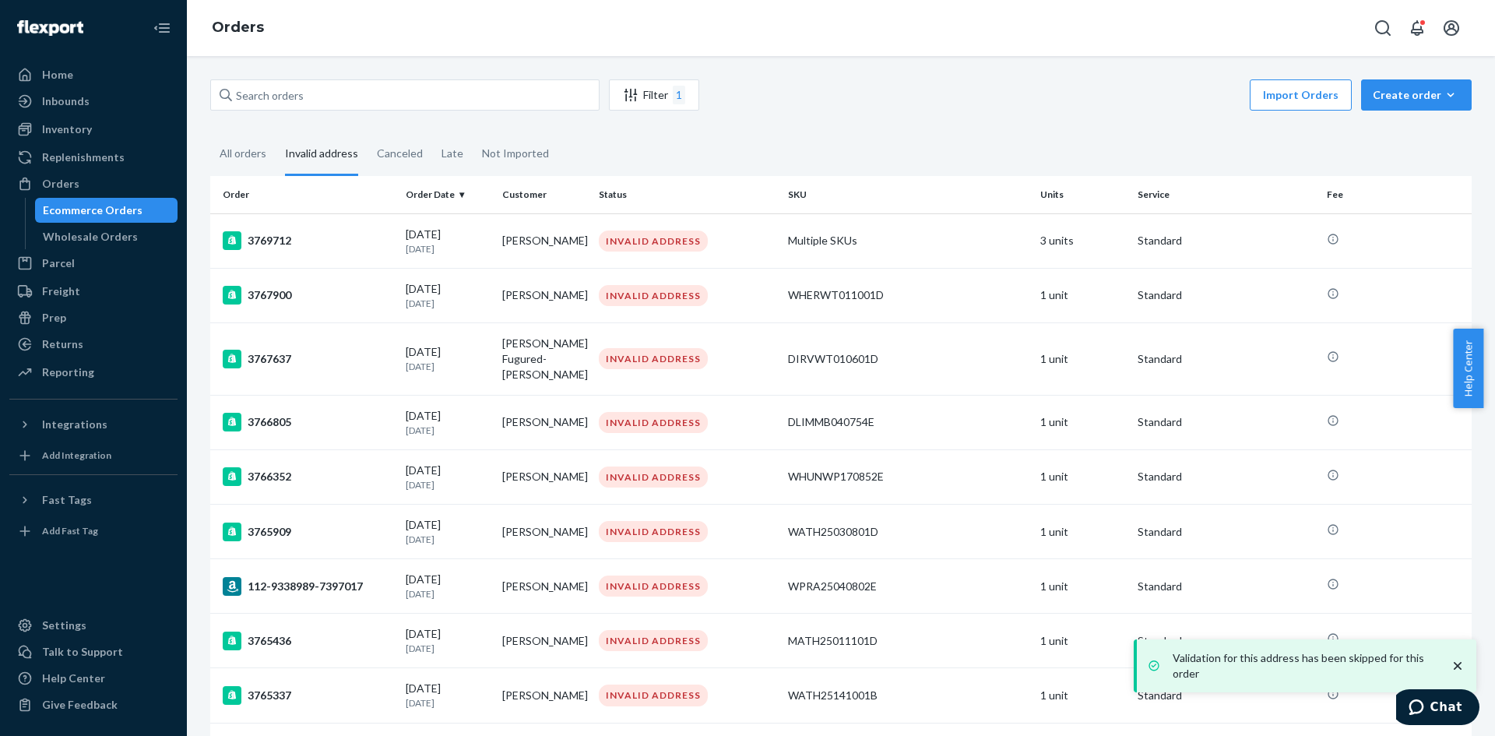
click at [545, 544] on td "Hilarie Runyon" at bounding box center [544, 531] width 97 height 54
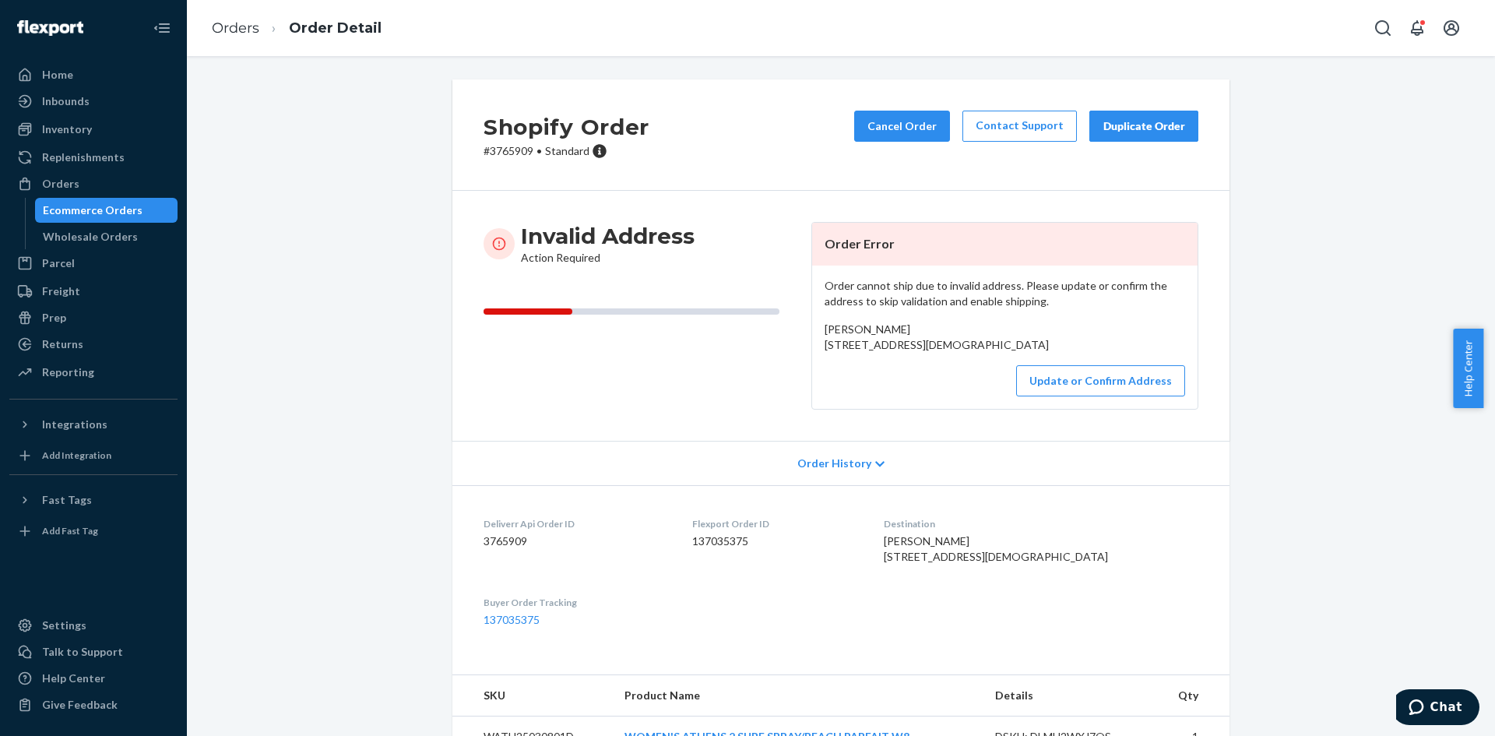
click at [516, 152] on p "# 3765909 • Standard" at bounding box center [566, 151] width 166 height 16
copy p "3765909"
click at [1095, 396] on button "Update or Confirm Address" at bounding box center [1100, 380] width 169 height 31
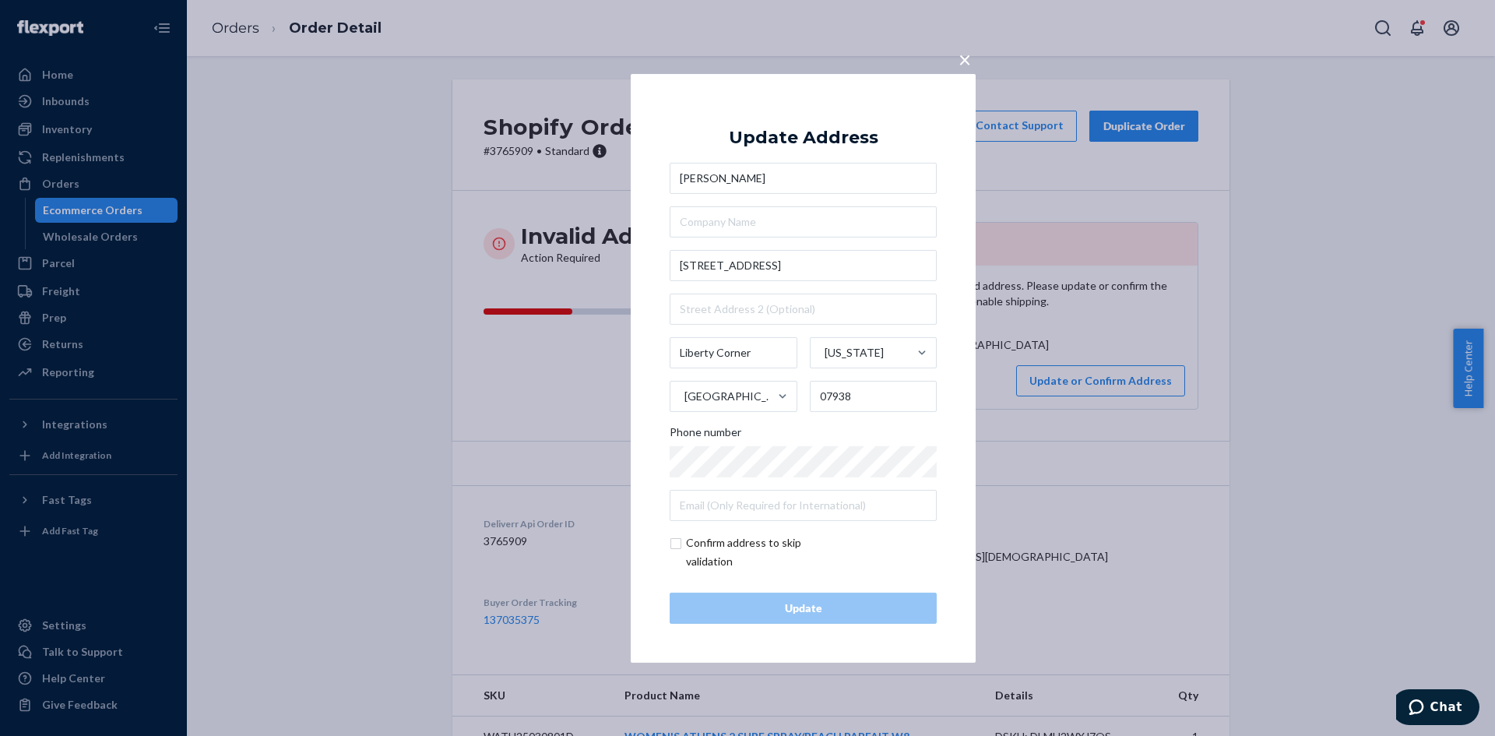
click at [691, 543] on input "checkbox" at bounding box center [760, 551] width 181 height 37
checkbox input "true"
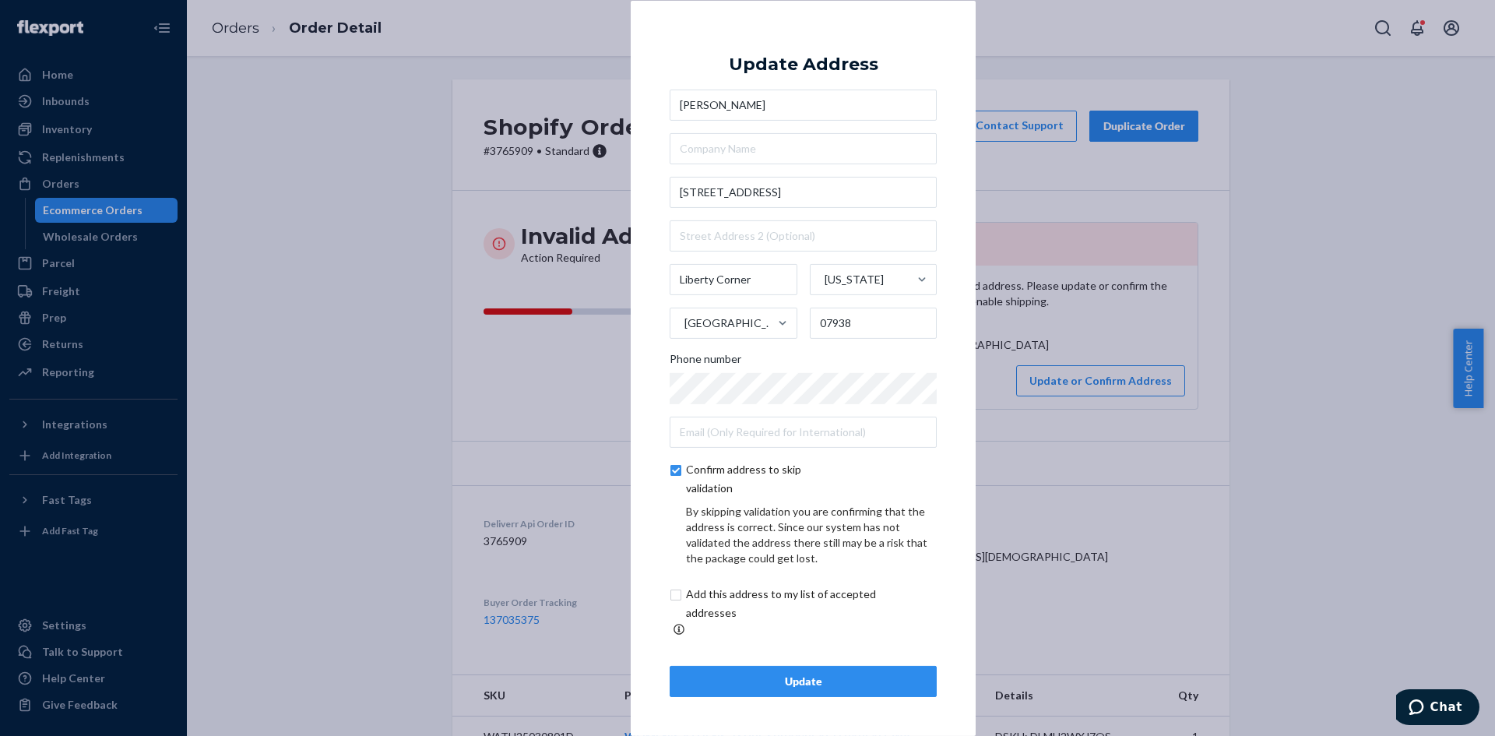
click at [852, 679] on div "Update" at bounding box center [803, 681] width 241 height 16
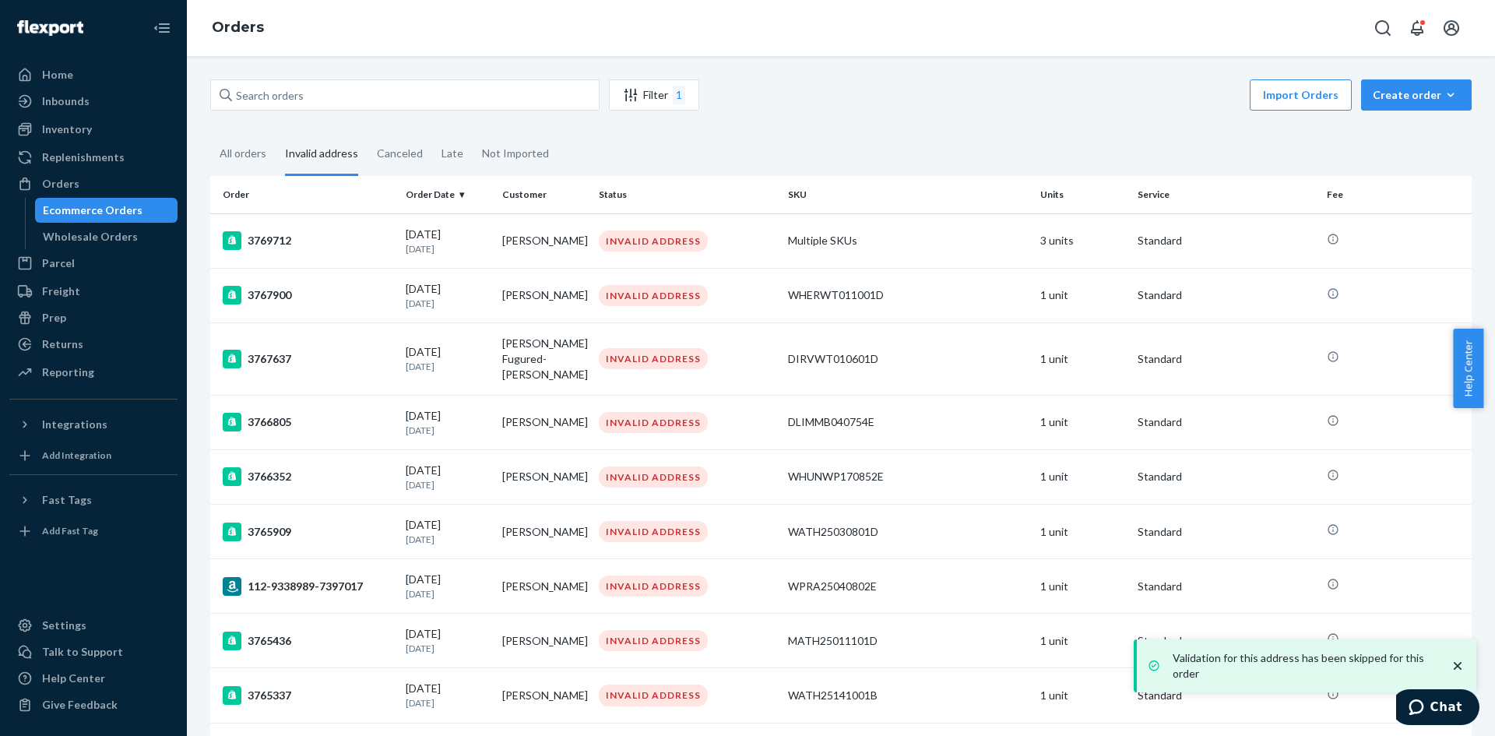
click at [530, 603] on td "Robert N. Cascarano" at bounding box center [544, 586] width 97 height 54
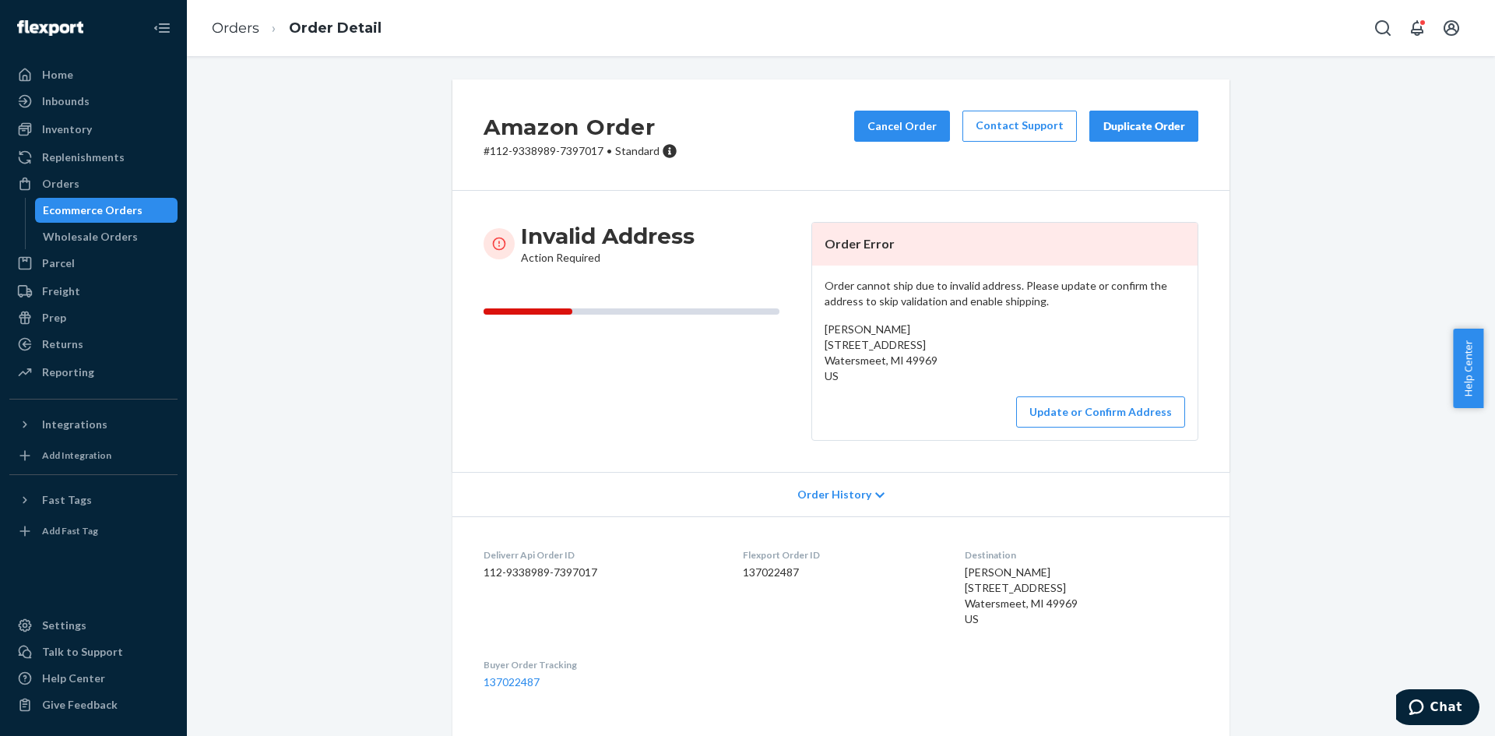
click at [1073, 410] on button "Update or Confirm Address" at bounding box center [1100, 411] width 169 height 31
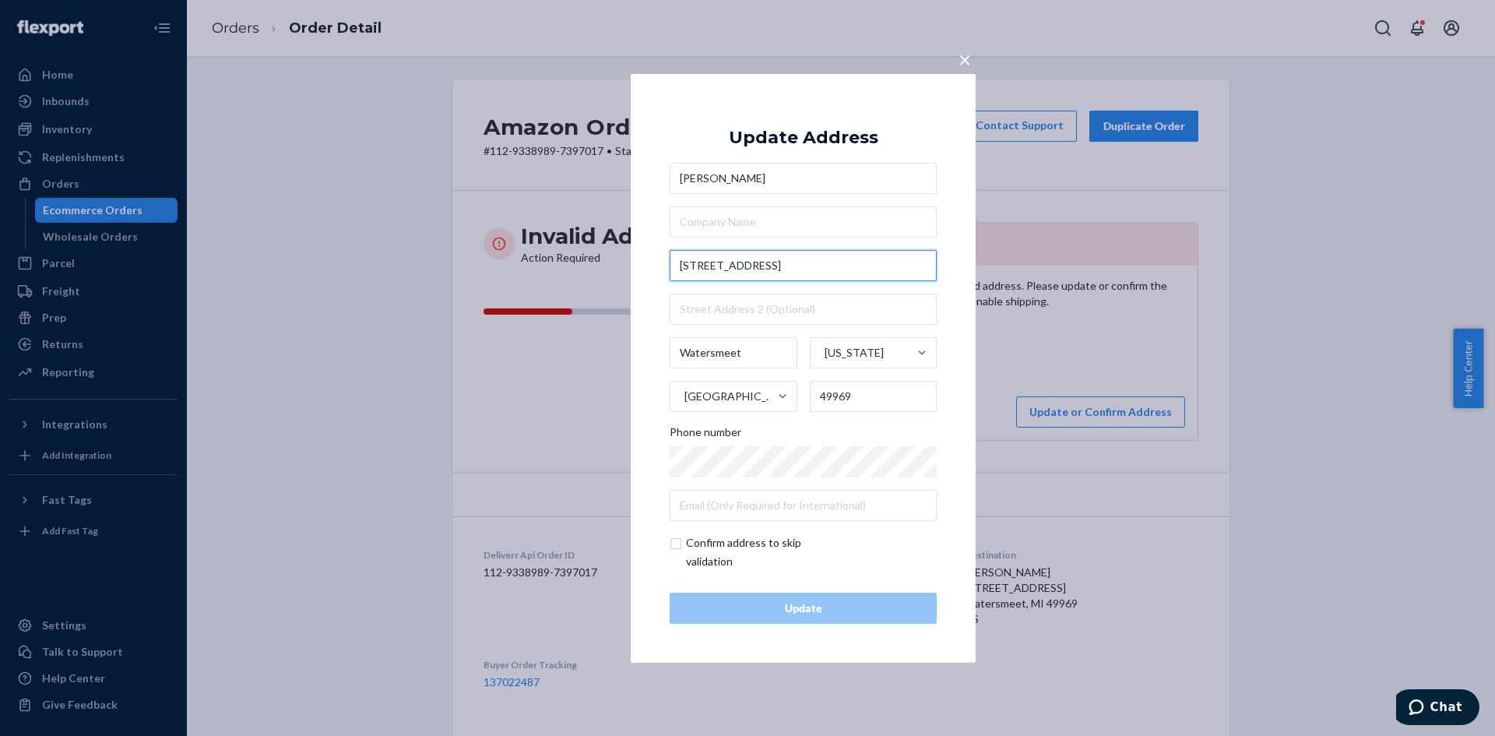
click at [685, 262] on input "N2907 E. Duck lake Rd." at bounding box center [803, 265] width 267 height 31
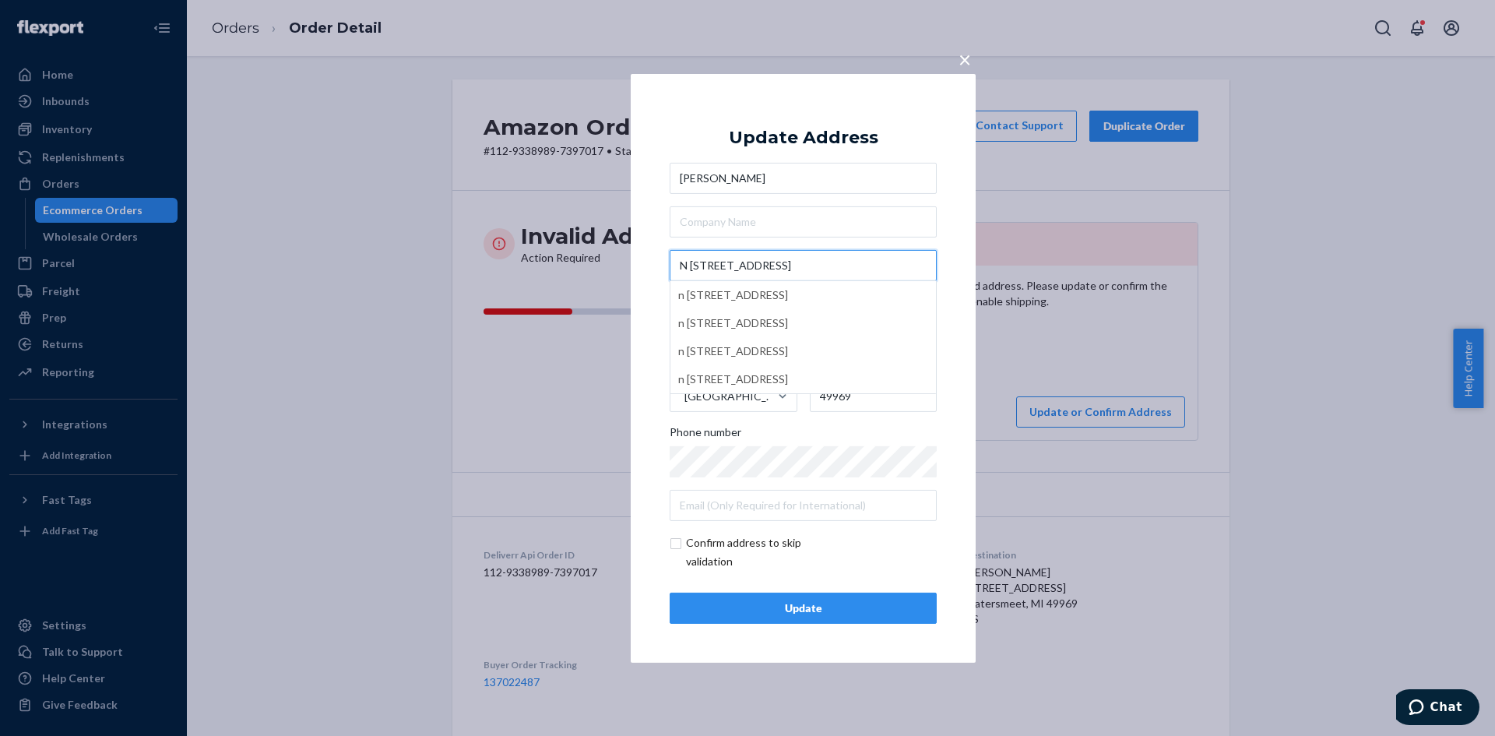
type input "N 2907 E. Duck lake Rd."
click at [962, 271] on div "× Update Address Robert N. Cascarano N 2907 E. Duck lake Rd. n 2907 E Duck Lake…" at bounding box center [803, 367] width 345 height 589
click at [845, 606] on div "Update" at bounding box center [803, 608] width 241 height 16
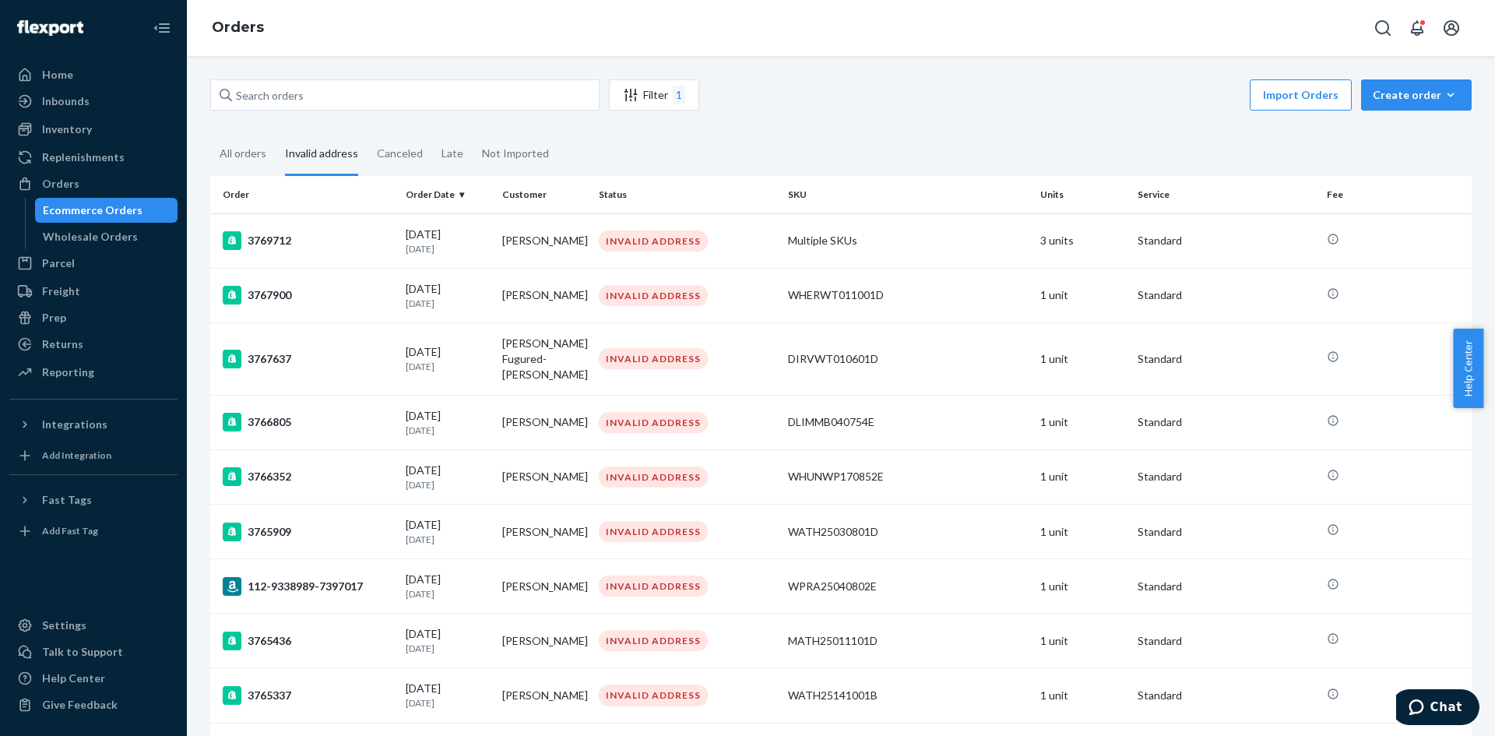
drag, startPoint x: 564, startPoint y: 666, endPoint x: 550, endPoint y: 676, distance: 16.7
click at [564, 666] on td "fred mcelveen" at bounding box center [544, 640] width 97 height 54
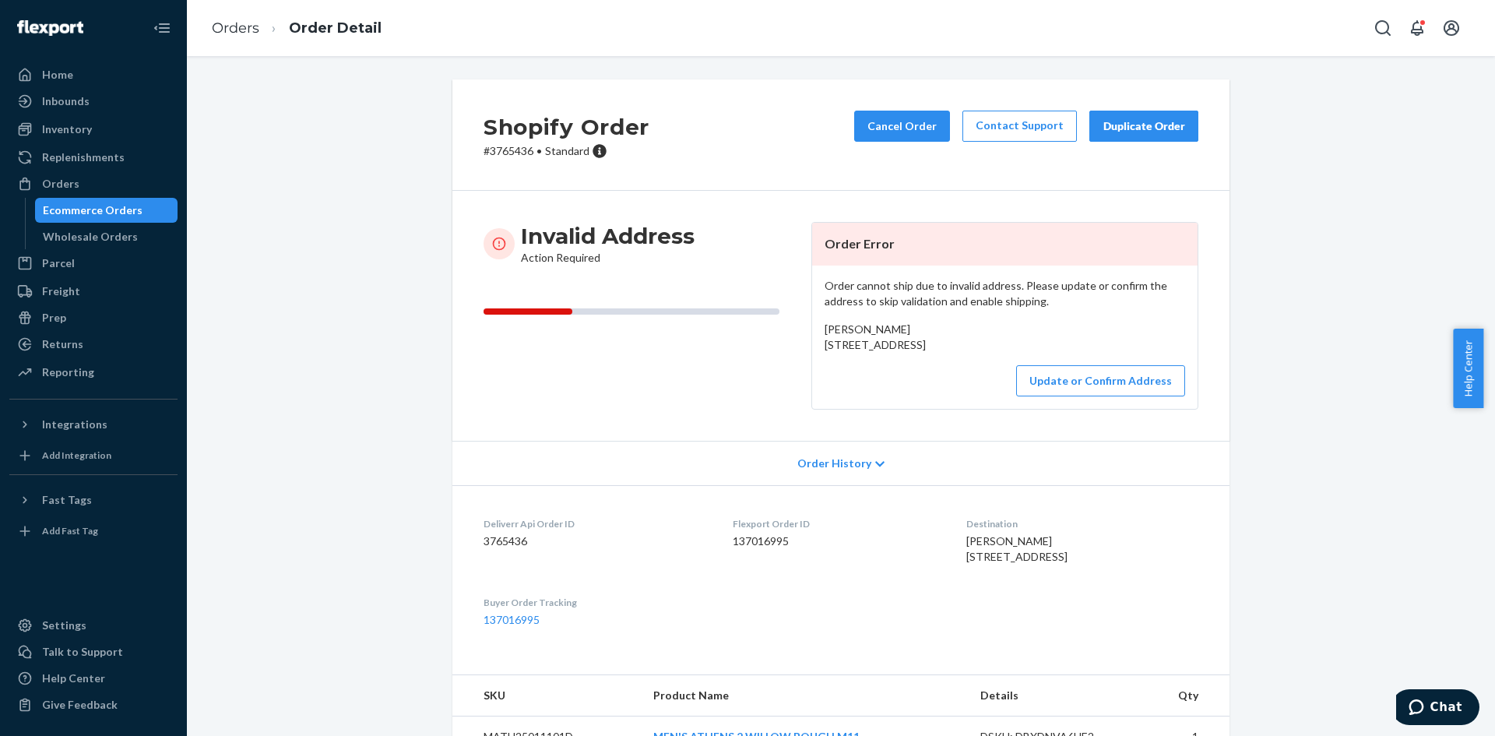
click at [496, 149] on p "# 3765436 • Standard" at bounding box center [566, 151] width 166 height 16
copy p "3765436"
click at [1080, 396] on button "Update or Confirm Address" at bounding box center [1100, 380] width 169 height 31
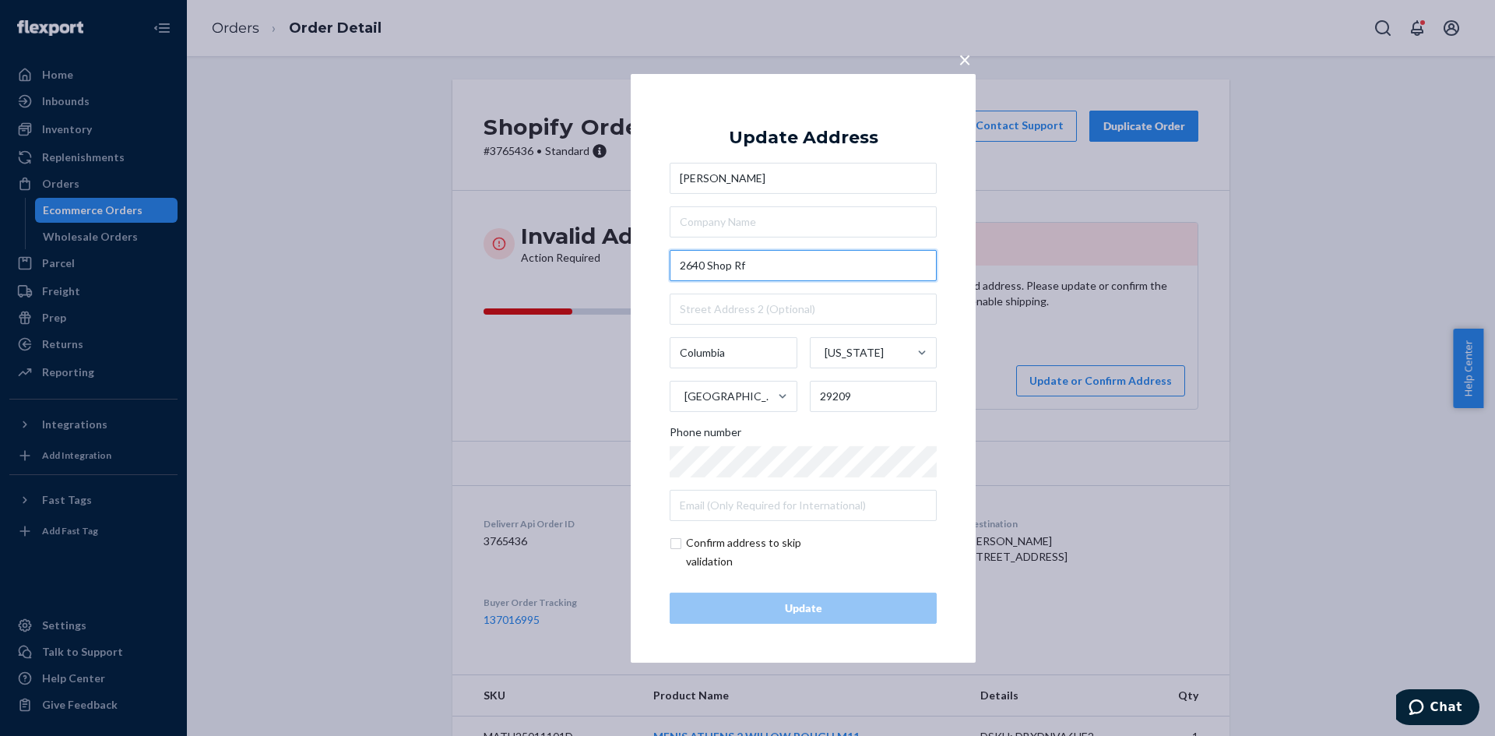
click at [779, 261] on input "2640 Shop Rf" at bounding box center [803, 265] width 267 height 31
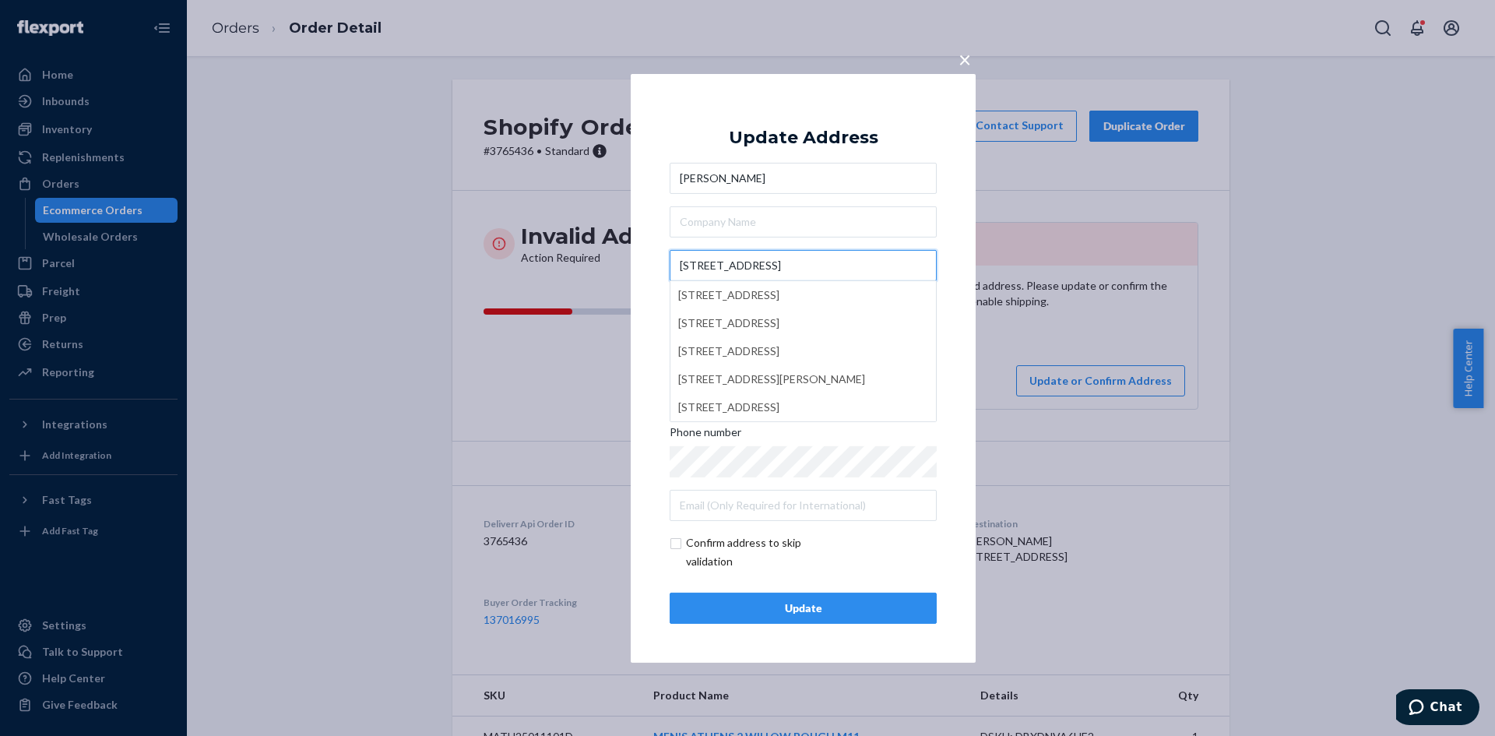
type input "2640 Shop Rd"
click at [930, 556] on div "Confirm address to skip validation" at bounding box center [803, 551] width 267 height 37
click at [873, 608] on div "Update" at bounding box center [803, 608] width 241 height 16
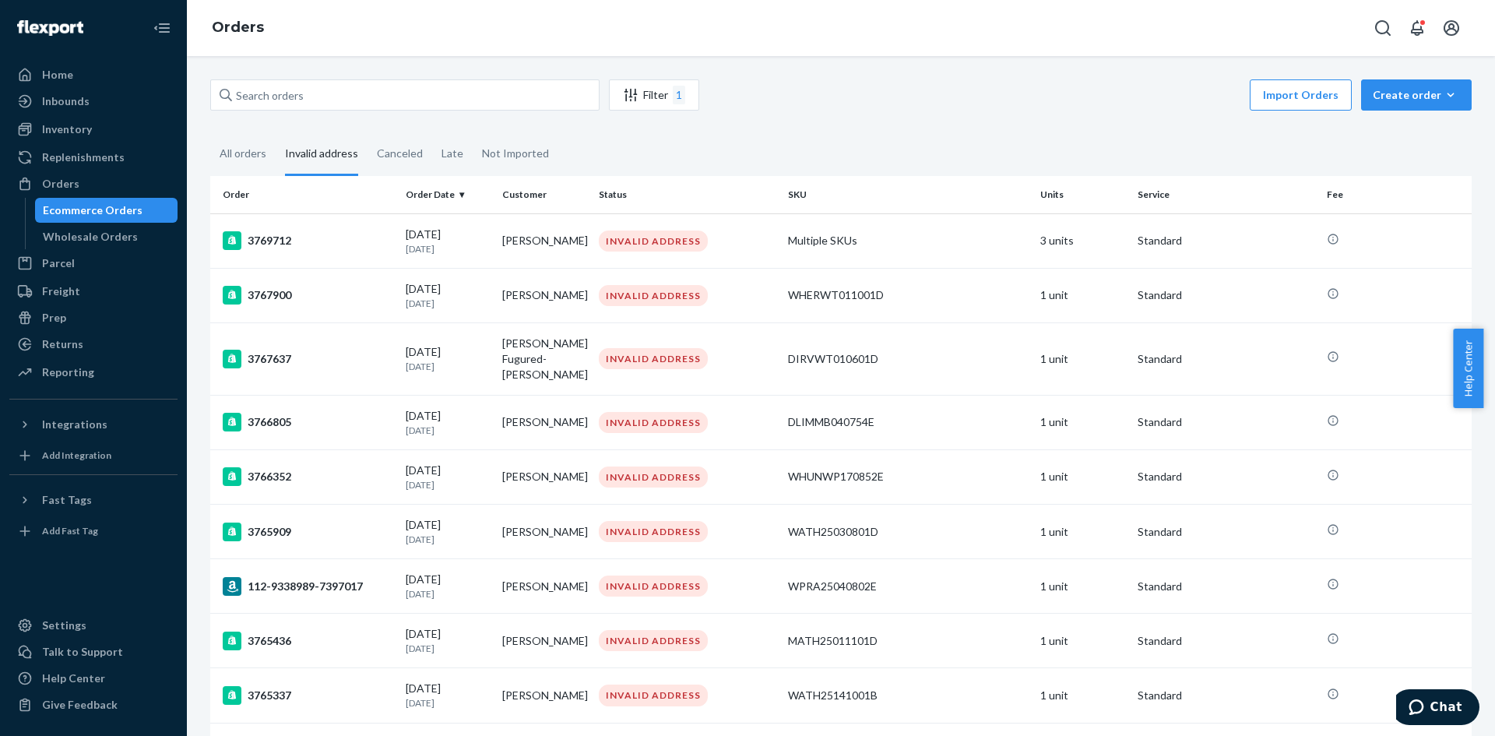
click at [564, 699] on td "Lynne Harrington" at bounding box center [544, 695] width 97 height 54
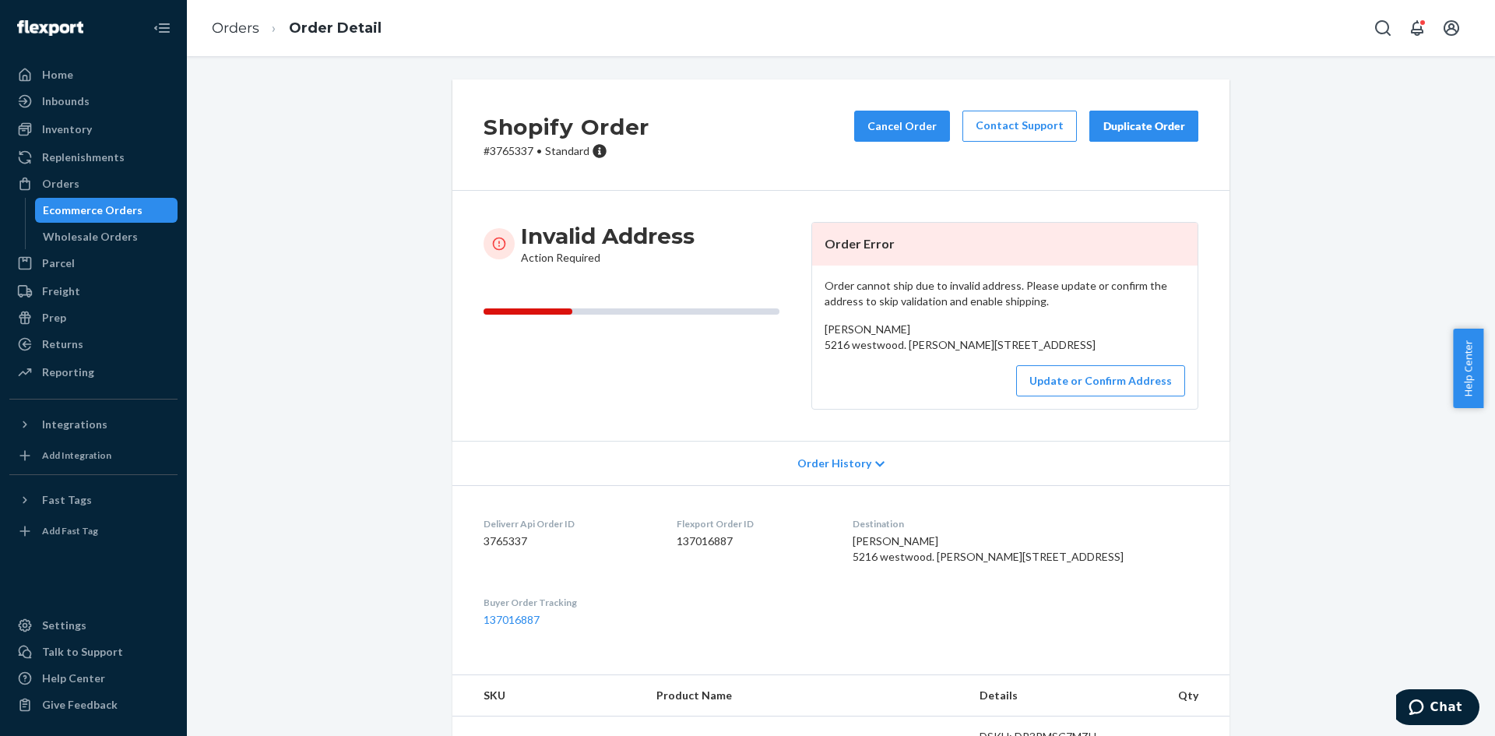
click at [521, 150] on p "# 3765337 • Standard" at bounding box center [566, 151] width 166 height 16
copy p "3765337"
click at [1057, 396] on button "Update or Confirm Address" at bounding box center [1100, 380] width 169 height 31
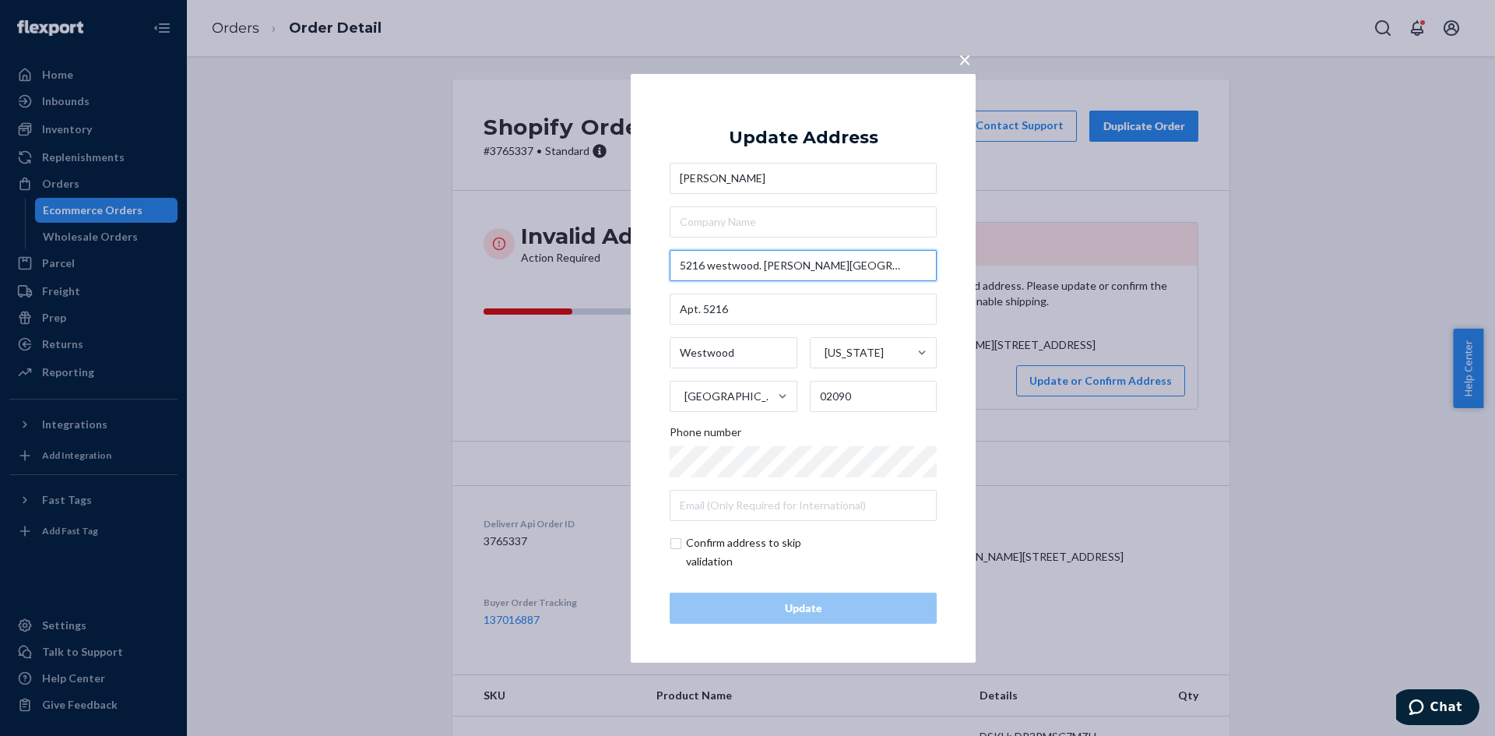
drag, startPoint x: 707, startPoint y: 262, endPoint x: 650, endPoint y: 263, distance: 56.8
click at [650, 263] on div "× Update Address Lynne Harrington 5216 westwood. Glen rd Apt. 5216 Westwood Mas…" at bounding box center [803, 367] width 345 height 589
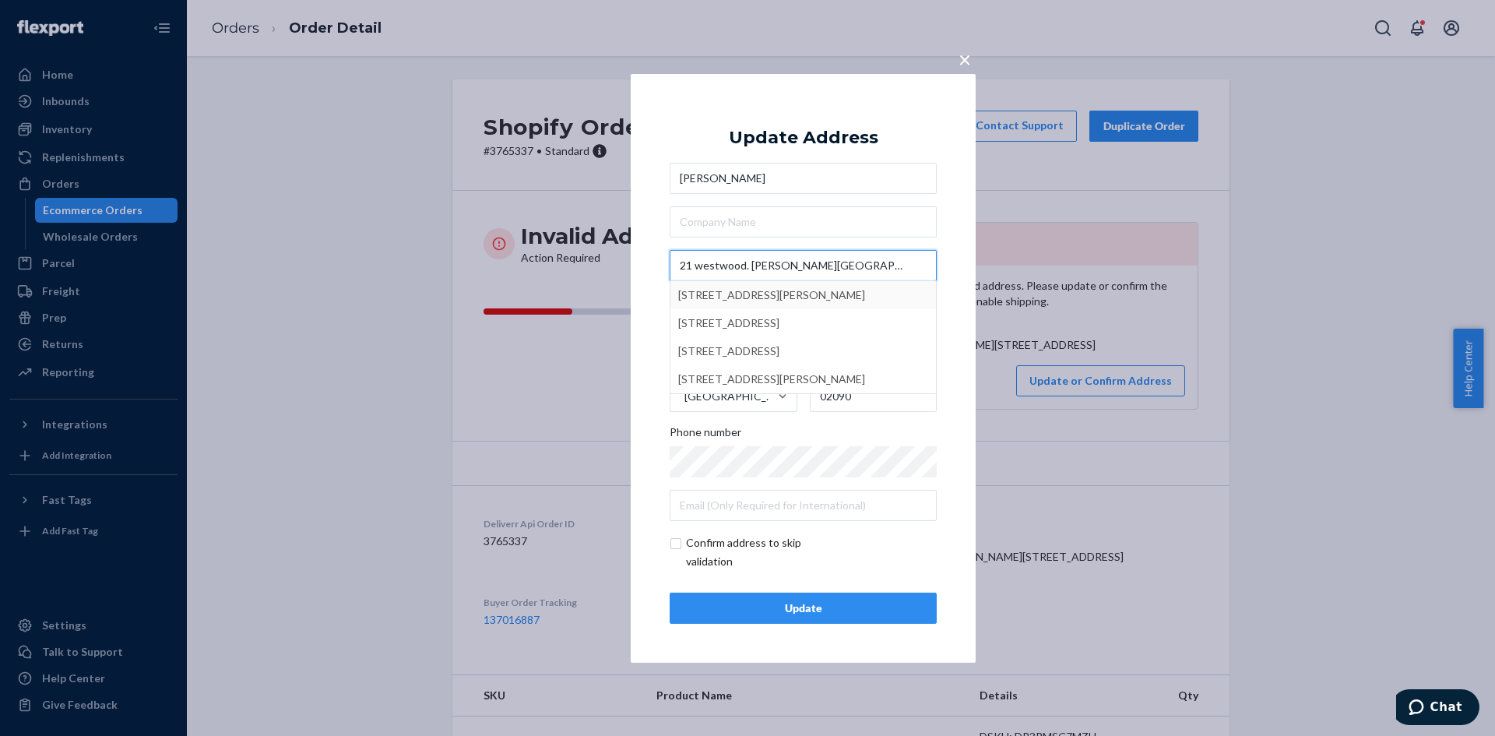
type input "21 westwood. Glen rd"
click at [966, 259] on div "× Update Address Lynne Harrington 21 westwood. Glen rd 21 Westwood Glen Rd, Wes…" at bounding box center [803, 367] width 345 height 589
click at [815, 611] on div "Update" at bounding box center [803, 608] width 241 height 16
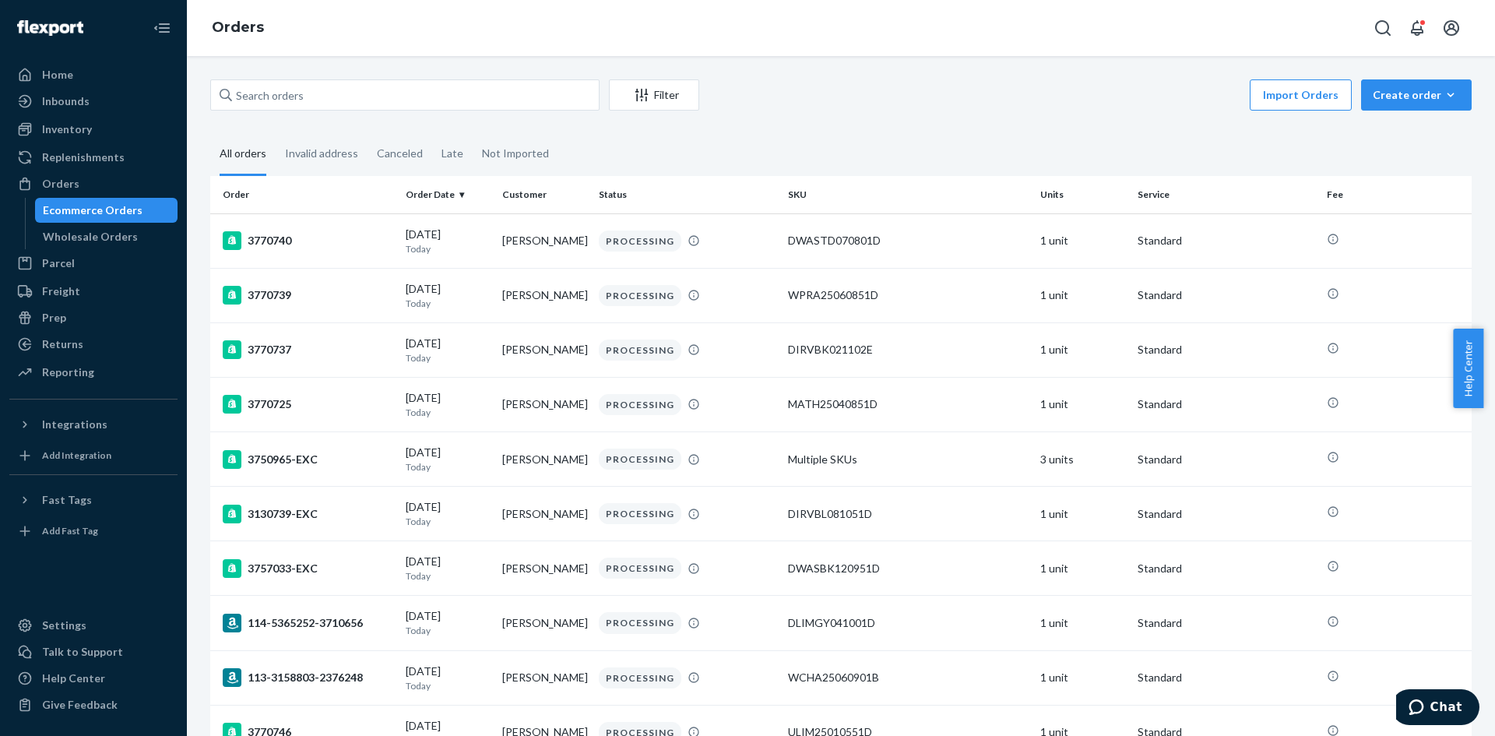
click at [336, 151] on div "Invalid address" at bounding box center [321, 153] width 73 height 40
click at [276, 133] on input "Invalid address" at bounding box center [276, 133] width 0 height 0
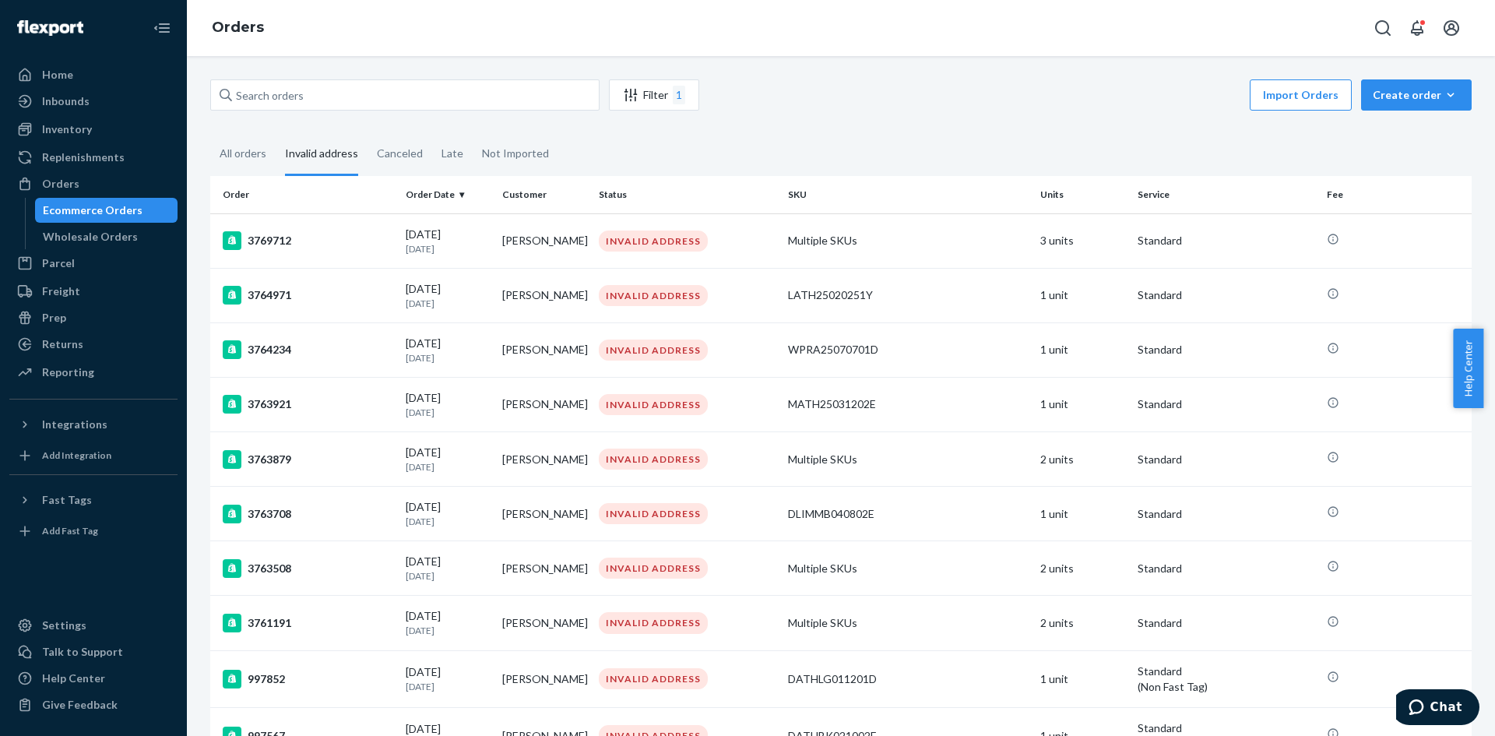
click at [549, 310] on td "Karla p Castillo" at bounding box center [544, 295] width 97 height 54
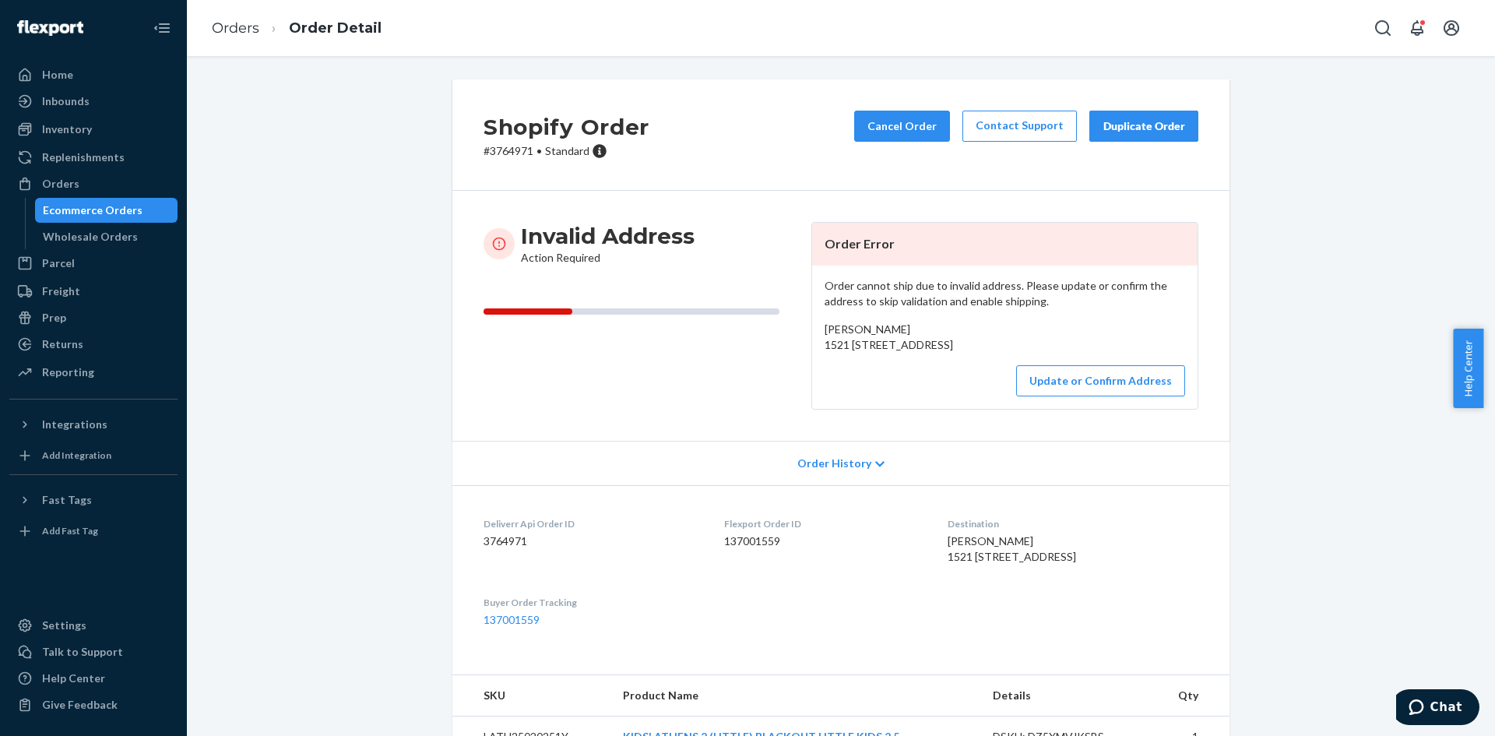
click at [1081, 396] on button "Update or Confirm Address" at bounding box center [1100, 380] width 169 height 31
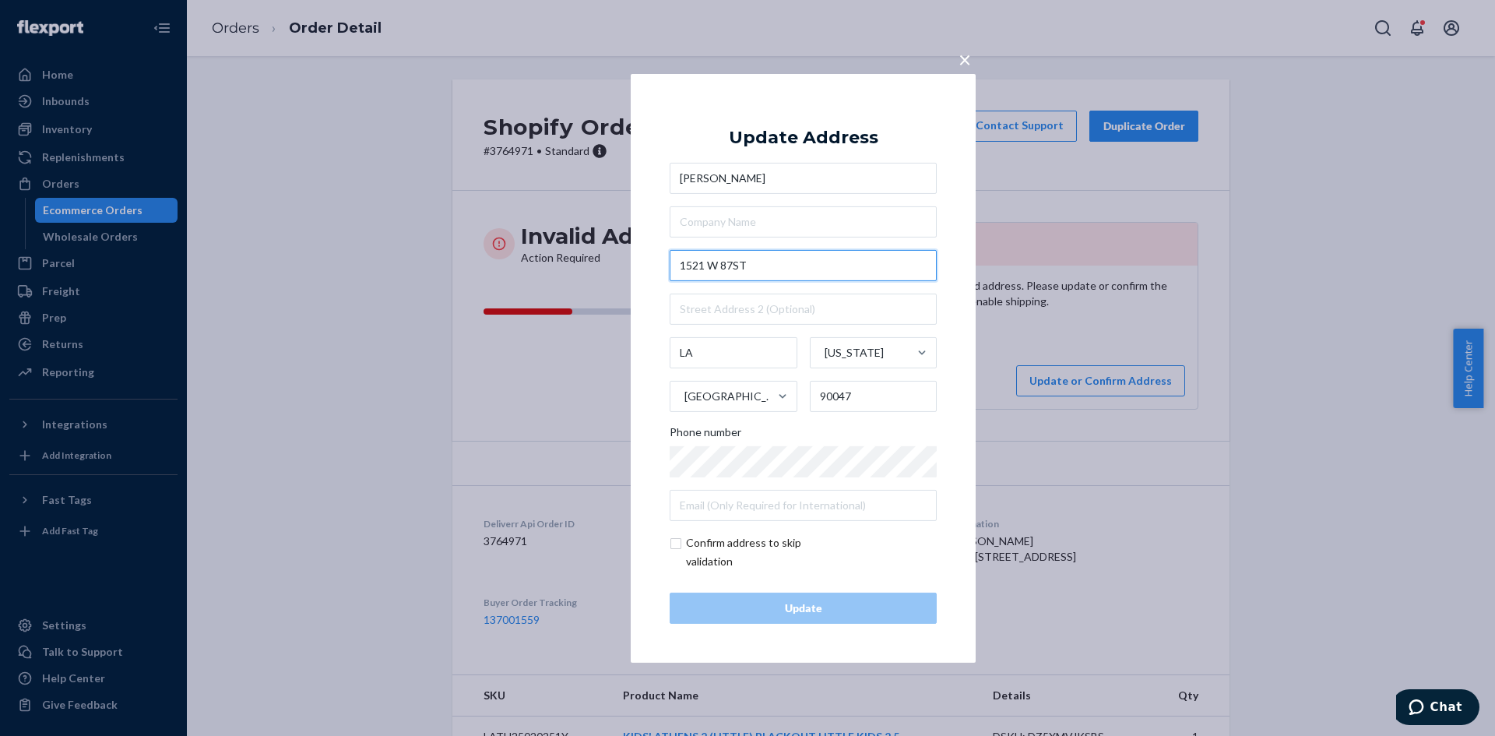
click at [730, 265] on input "1521 W 87ST" at bounding box center [803, 265] width 267 height 31
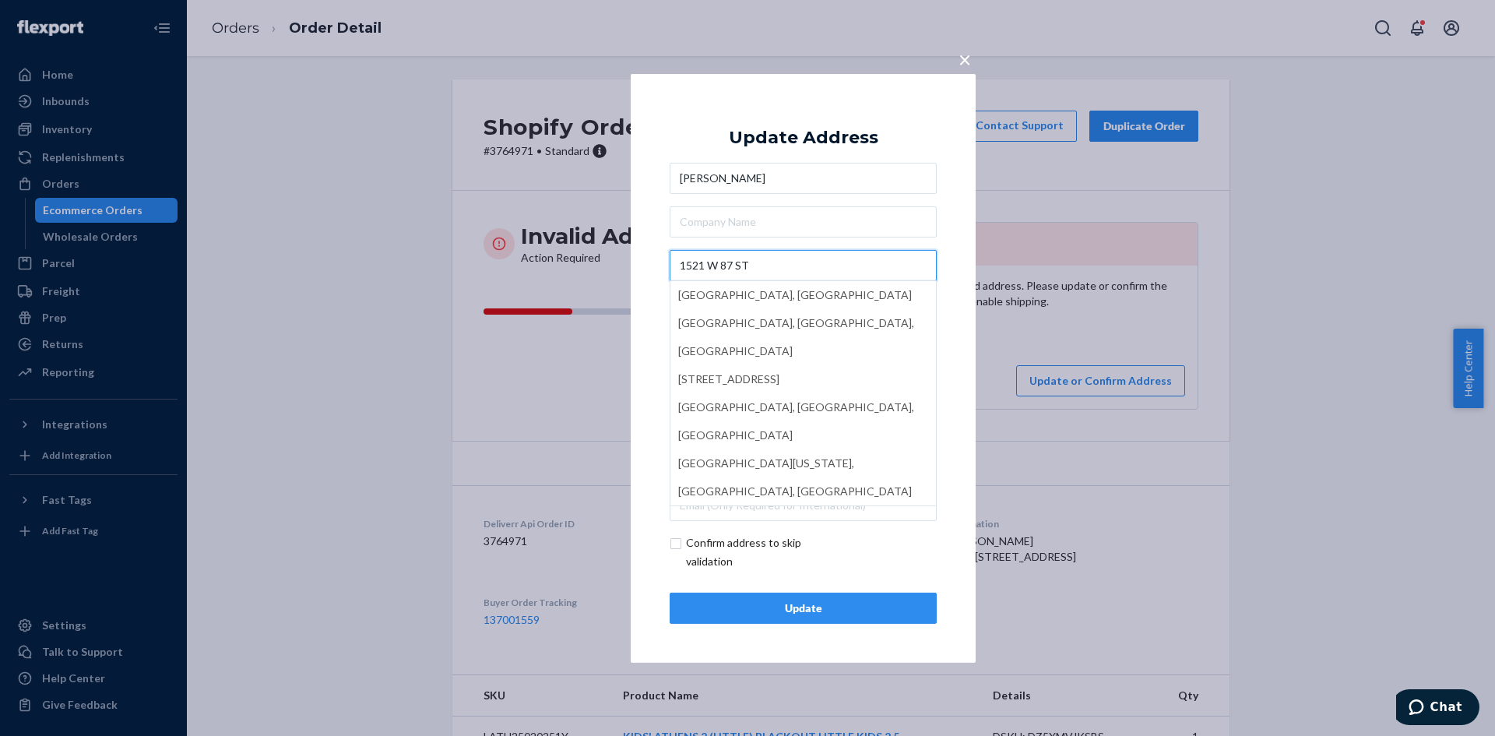
type input "1521 W 87 ST"
click at [959, 289] on div "× Update Address Karla p Castillo 1521 W 87 ST 1521 West 87th Street, Chicago, …" at bounding box center [803, 367] width 345 height 589
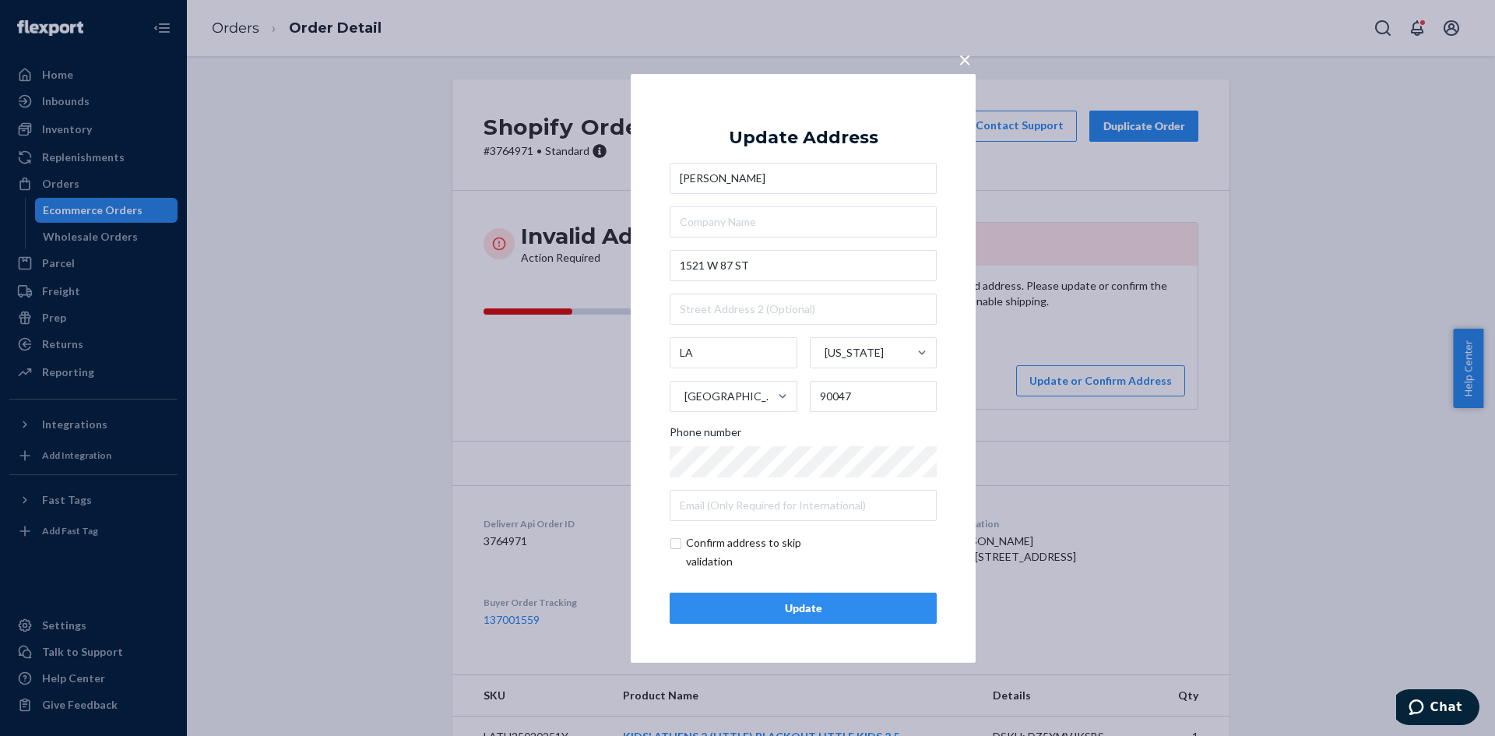
click at [824, 619] on button "Update" at bounding box center [803, 607] width 267 height 31
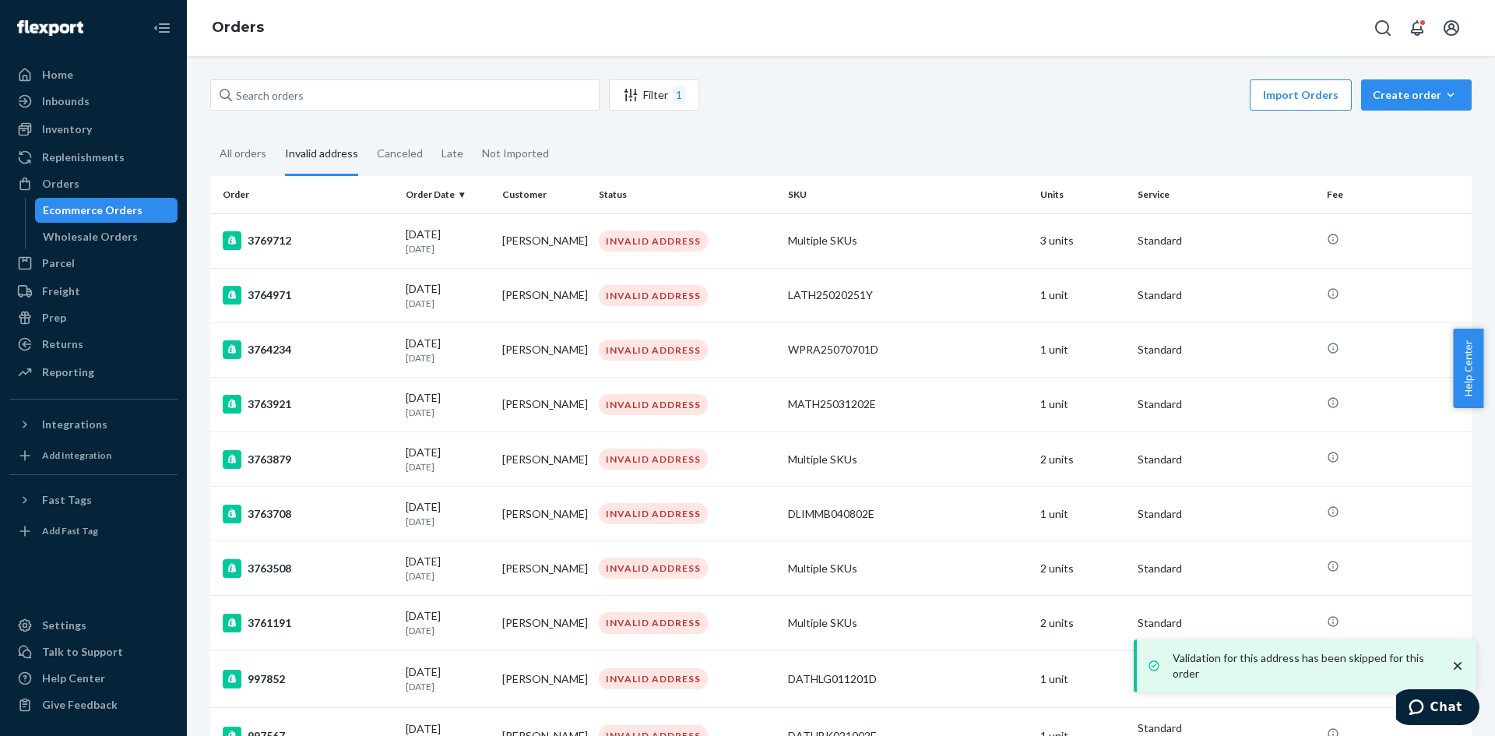
click at [557, 364] on td "Elizabeth Tessier" at bounding box center [544, 349] width 97 height 54
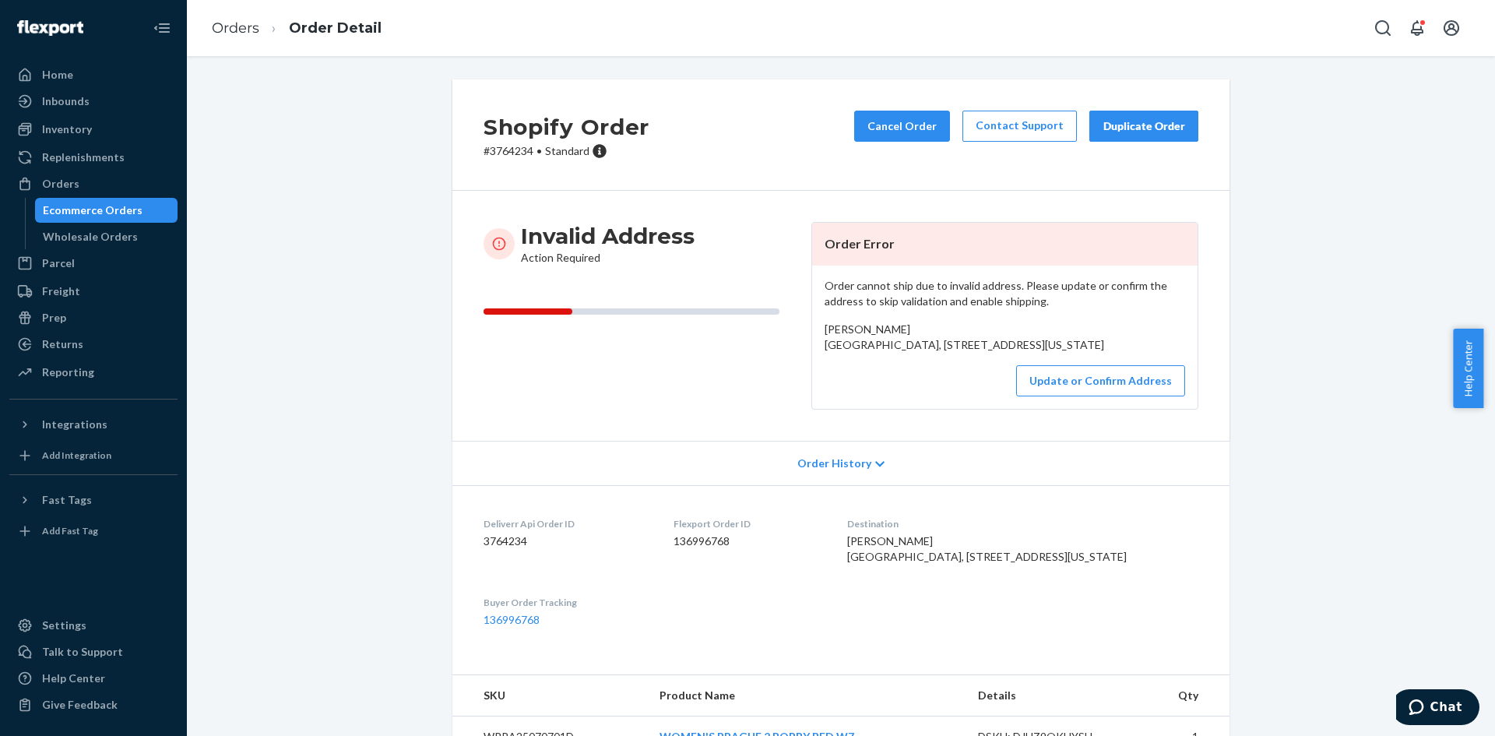
click at [1058, 396] on button "Update or Confirm Address" at bounding box center [1100, 380] width 169 height 31
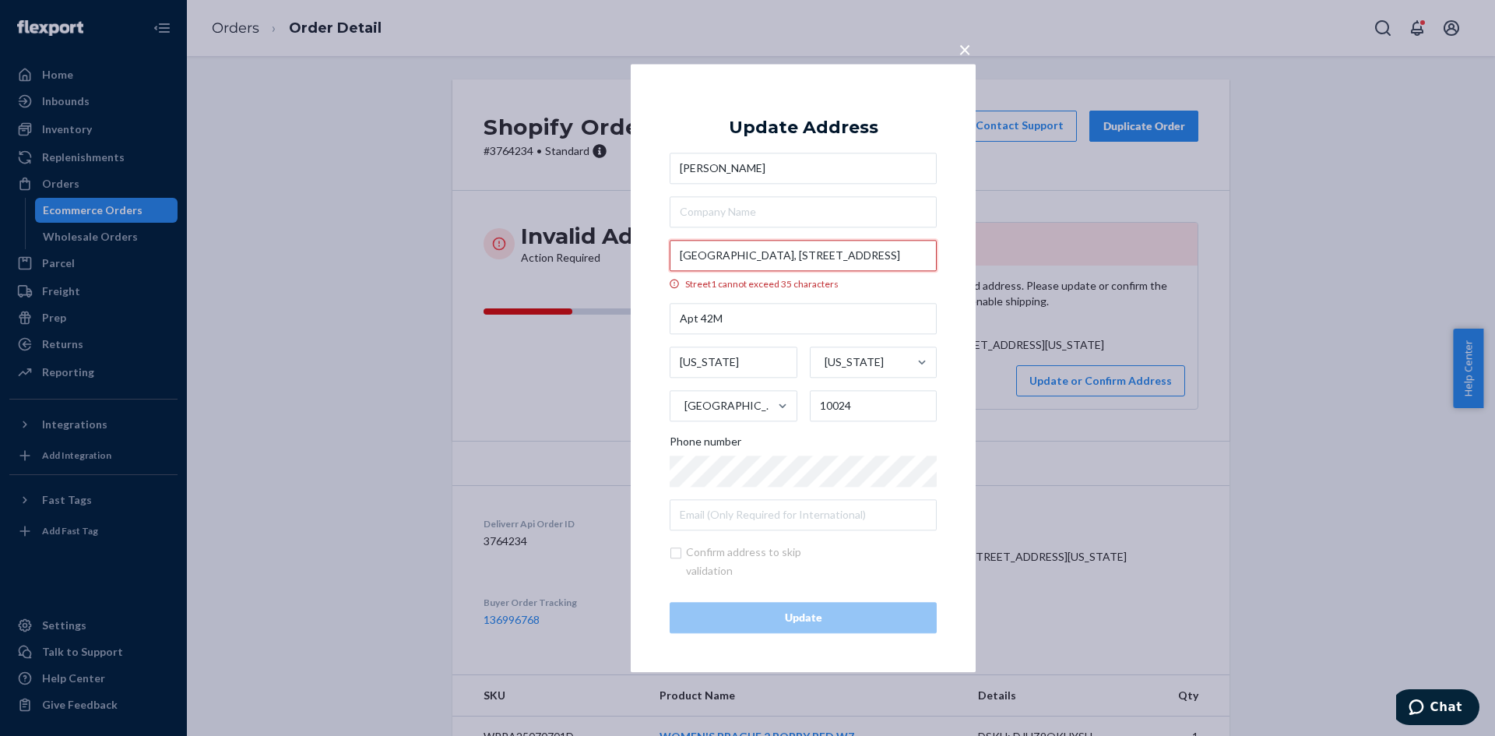
drag, startPoint x: 763, startPoint y: 258, endPoint x: 644, endPoint y: 260, distance: 119.1
click at [629, 258] on div "× Update Address Elizabeth Tessier One Lincoln Plaza, 20 W. 64th street Street1…" at bounding box center [747, 368] width 1495 height 736
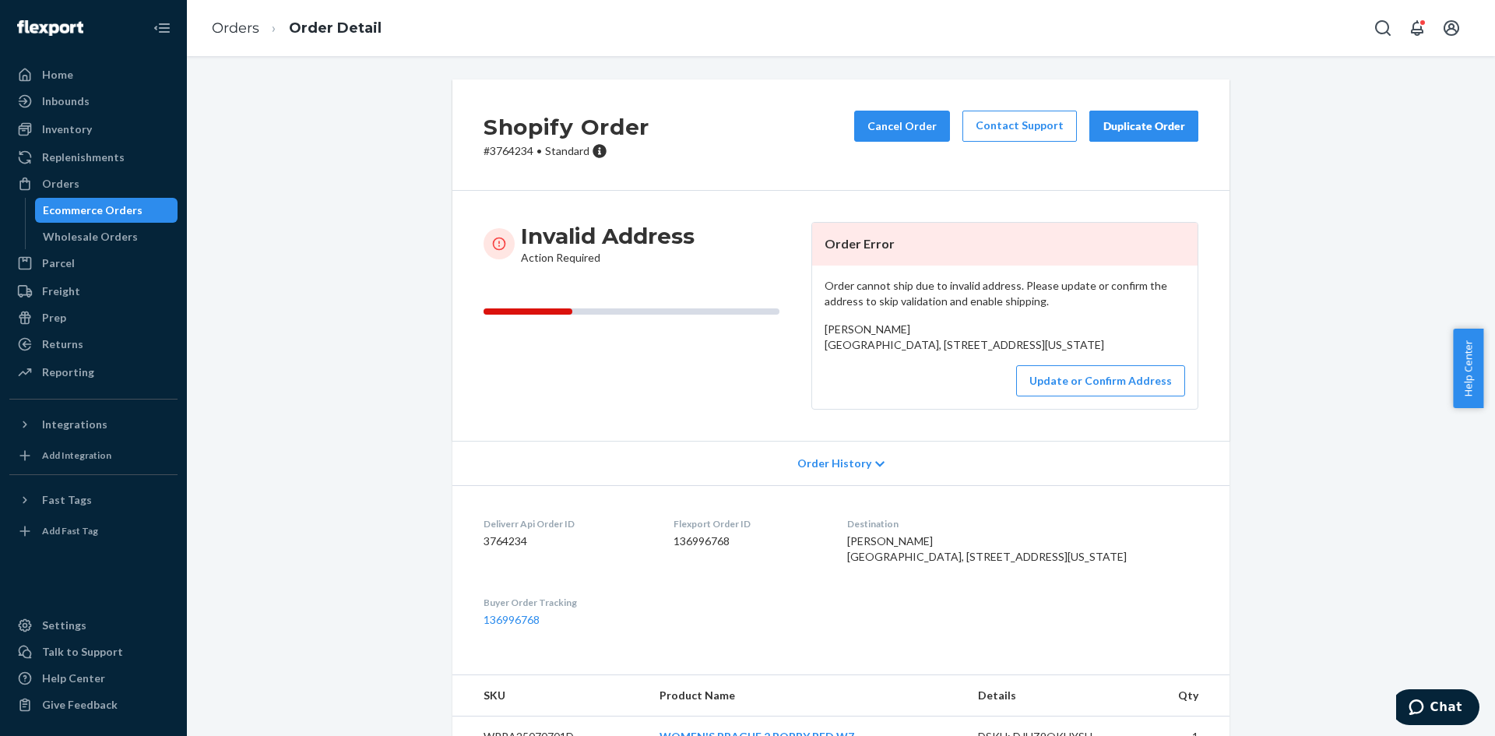
click at [1086, 396] on button "Update or Confirm Address" at bounding box center [1100, 380] width 169 height 31
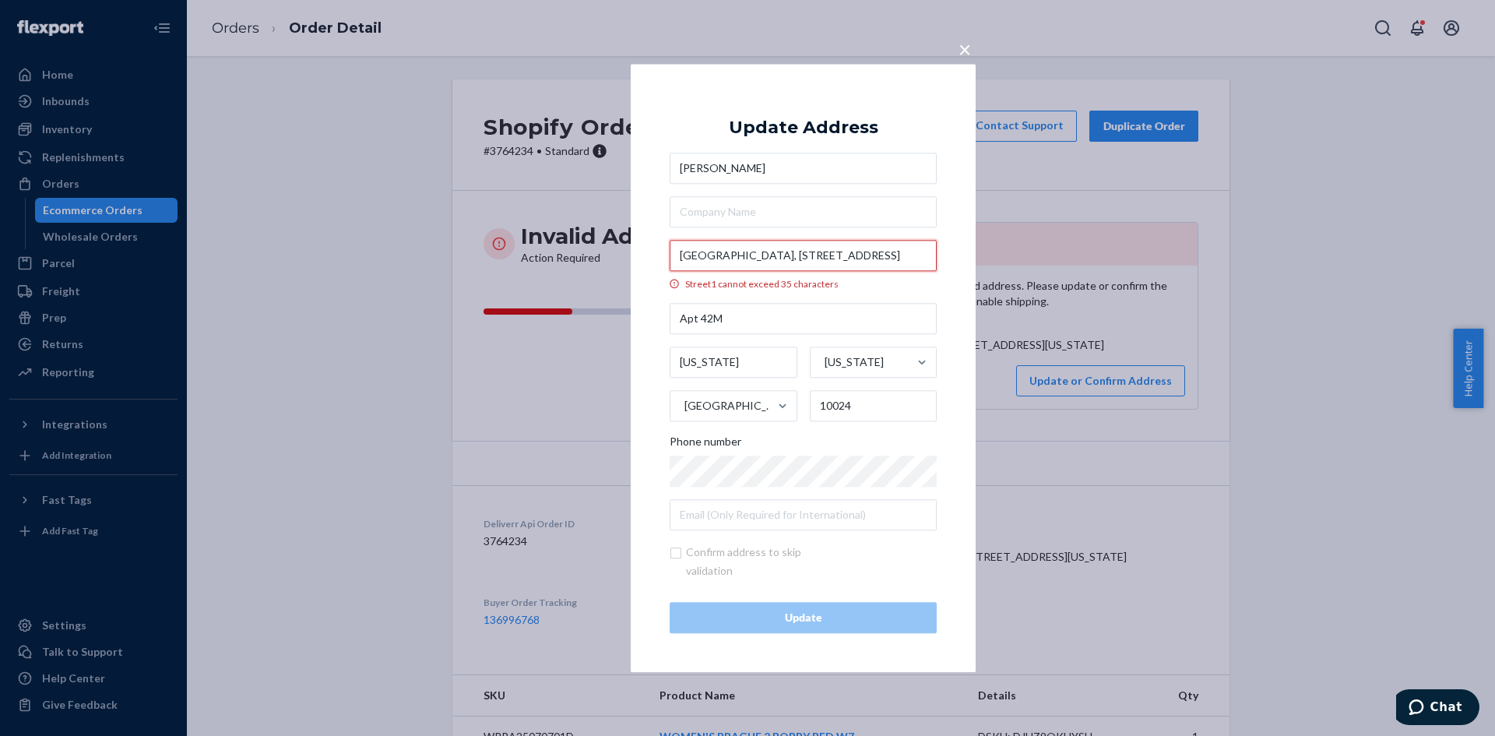
drag, startPoint x: 764, startPoint y: 256, endPoint x: 677, endPoint y: 248, distance: 87.6
click at [677, 248] on input "One Lincoln Plaza, 20 W. 64th street" at bounding box center [803, 255] width 267 height 31
type input ", 20 W. 64th street"
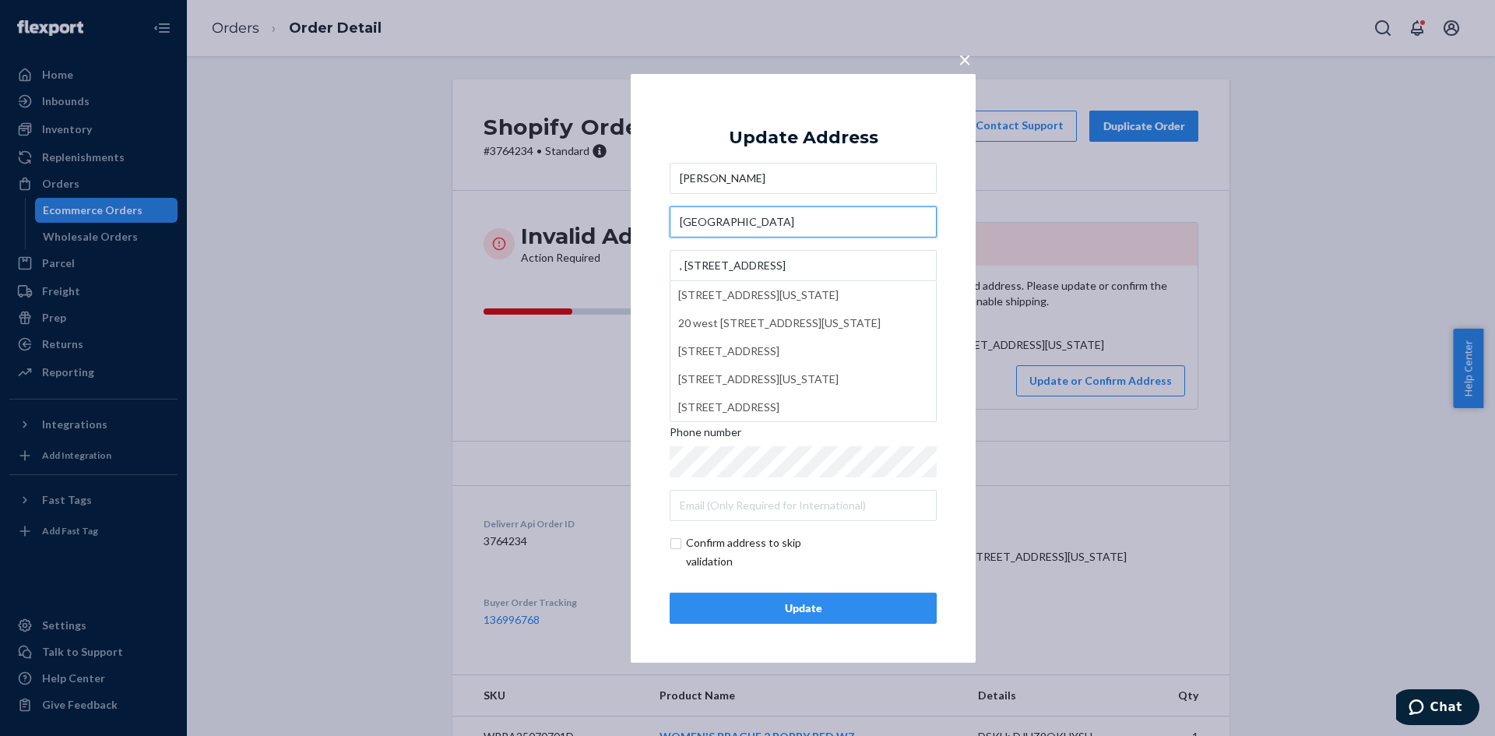
type input "One Lincoln Plaza"
click at [684, 265] on input ", 20 W. 64th street" at bounding box center [803, 265] width 267 height 31
type input "20 W. 64th street"
click at [940, 258] on div "× Update Address Elizabeth Tessier One Lincoln Plaza 20 W. 64th street 20 West …" at bounding box center [803, 367] width 345 height 589
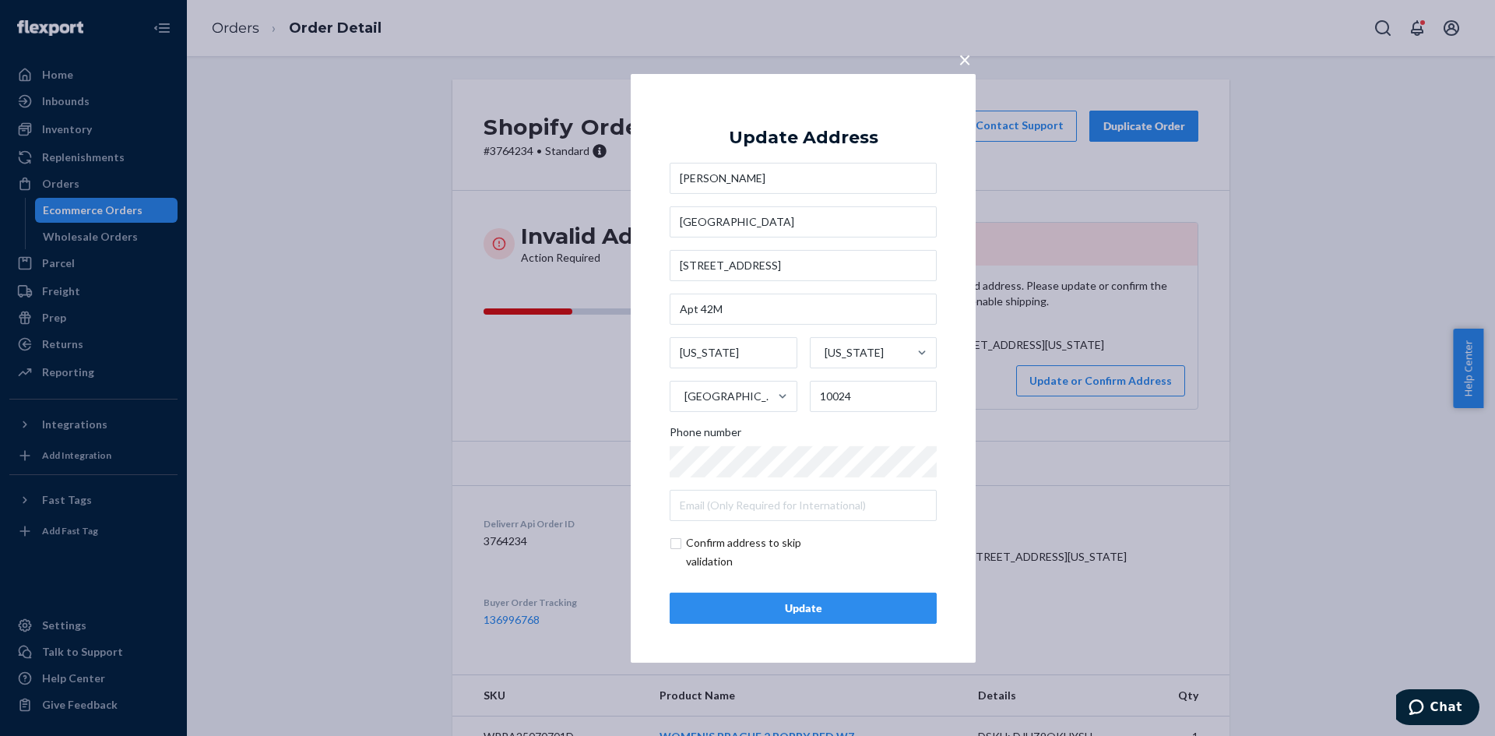
click at [829, 616] on button "Update" at bounding box center [803, 607] width 267 height 31
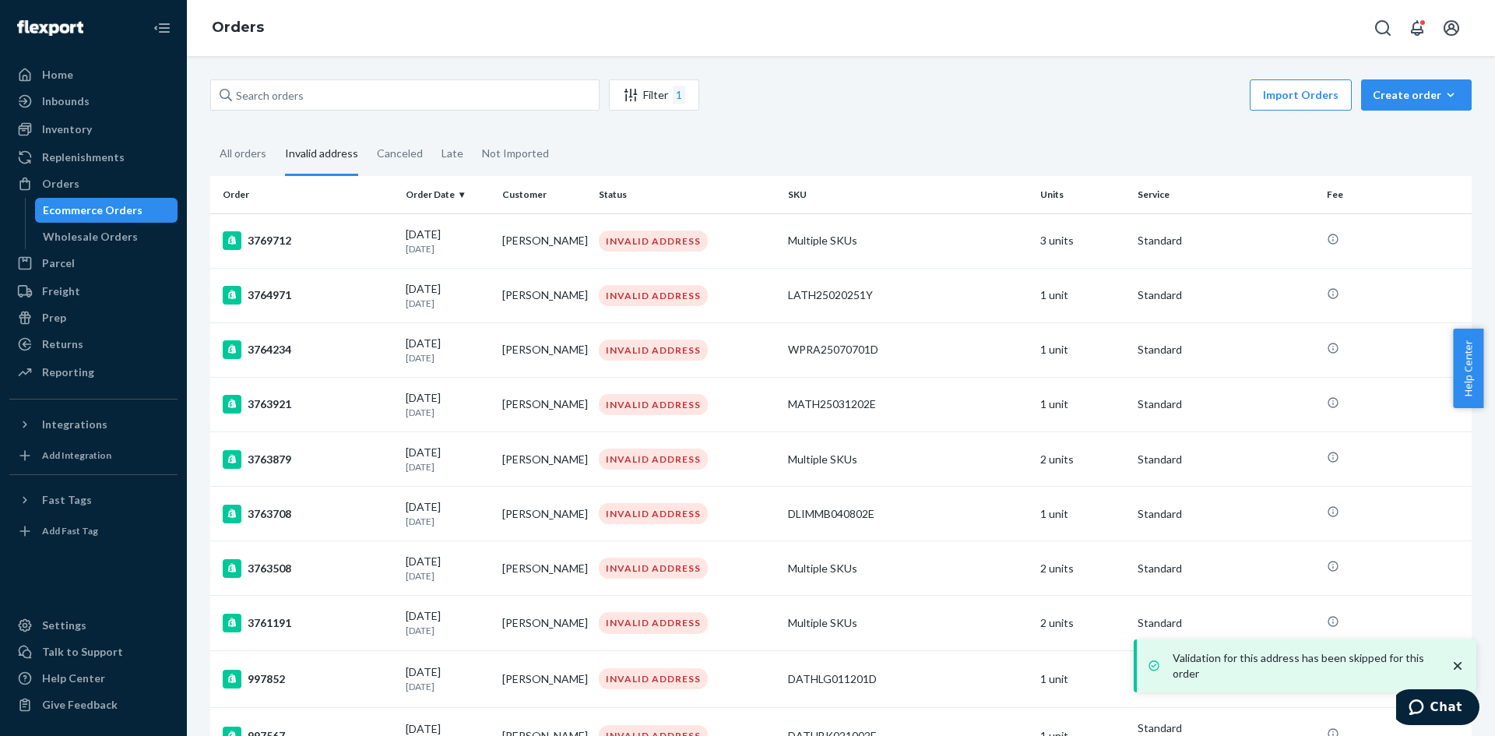
click at [554, 409] on td "Elaine Polun" at bounding box center [544, 404] width 97 height 54
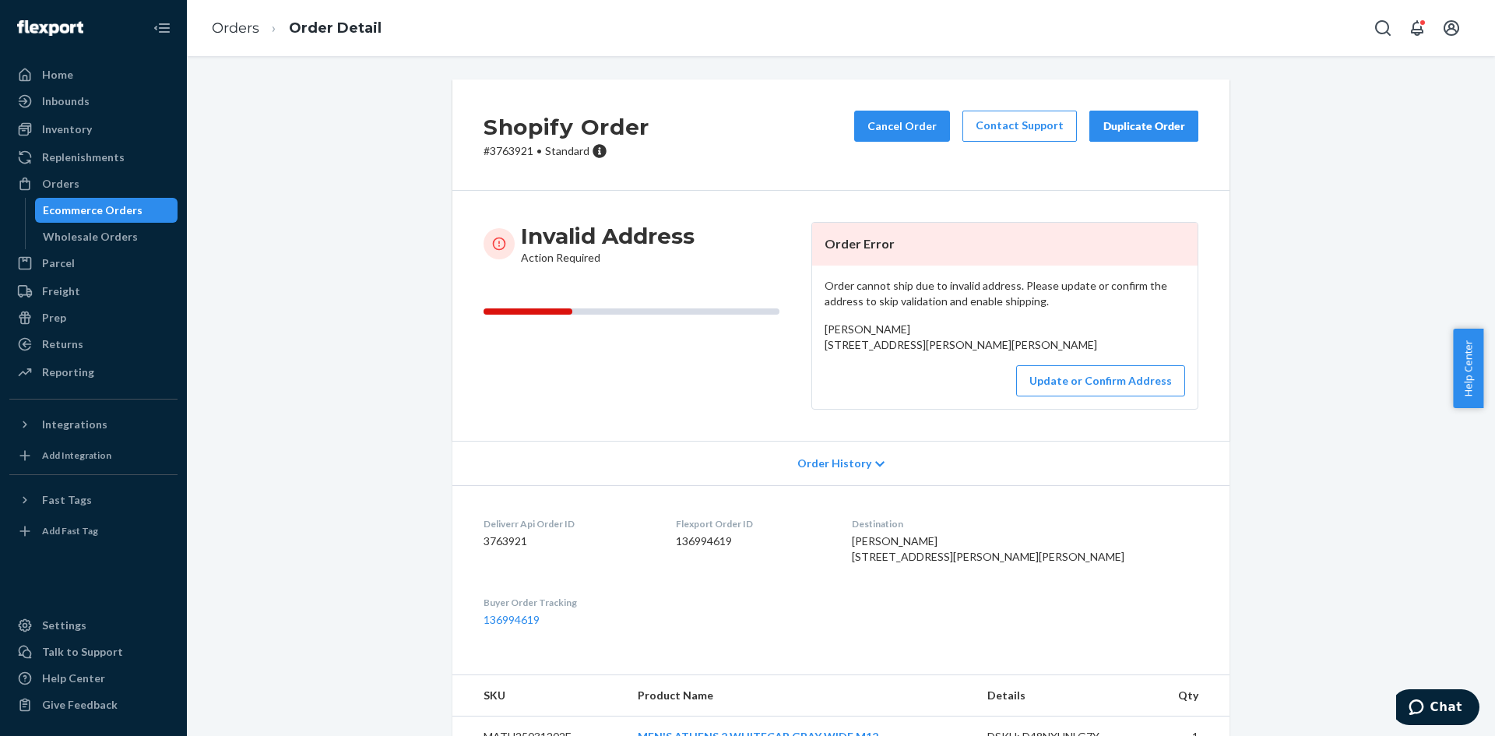
click at [1136, 396] on button "Update or Confirm Address" at bounding box center [1100, 380] width 169 height 31
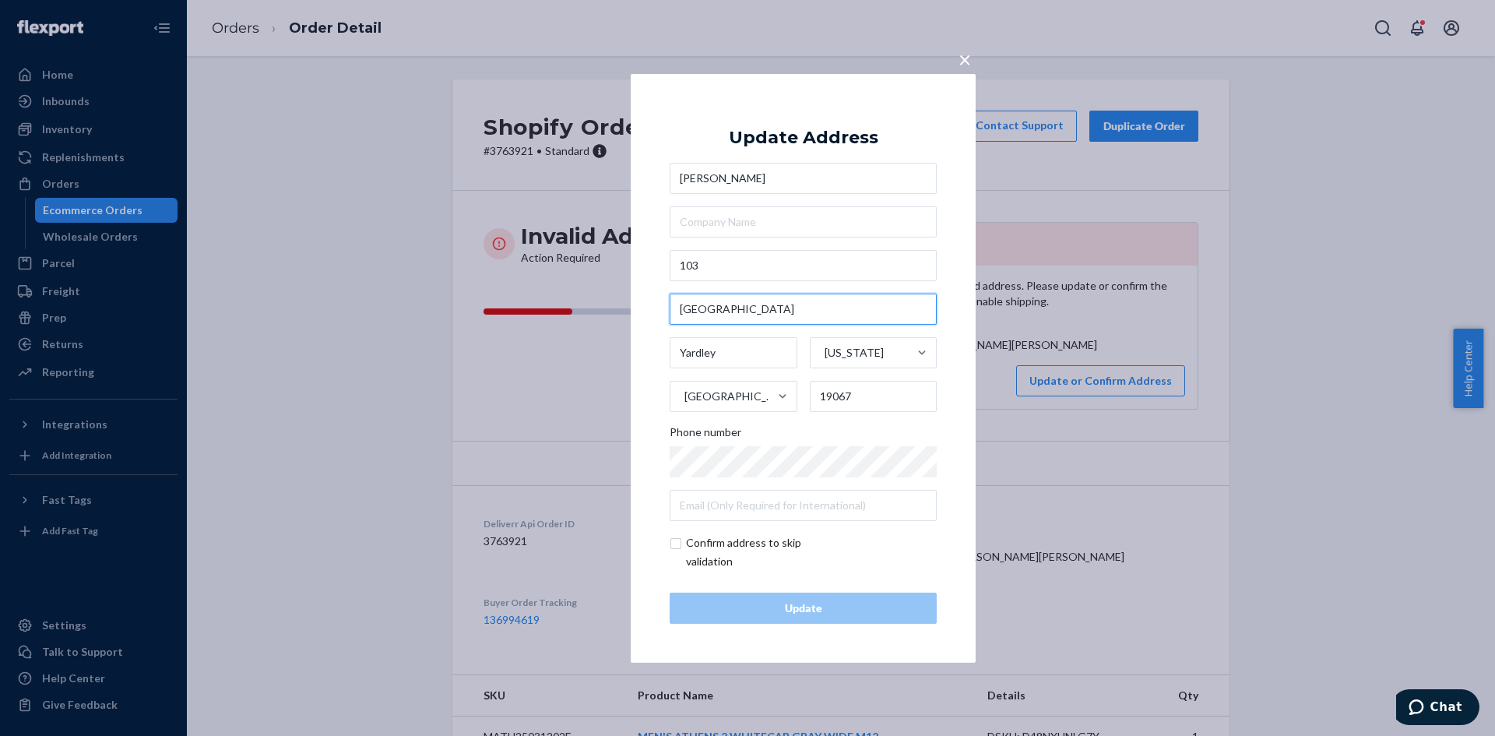
drag, startPoint x: 795, startPoint y: 320, endPoint x: 719, endPoint y: 305, distance: 77.7
click at [656, 308] on div "× Update Address Elaine Polun 103 Ovington Road Yardley Pennsylvania United Sta…" at bounding box center [803, 367] width 345 height 589
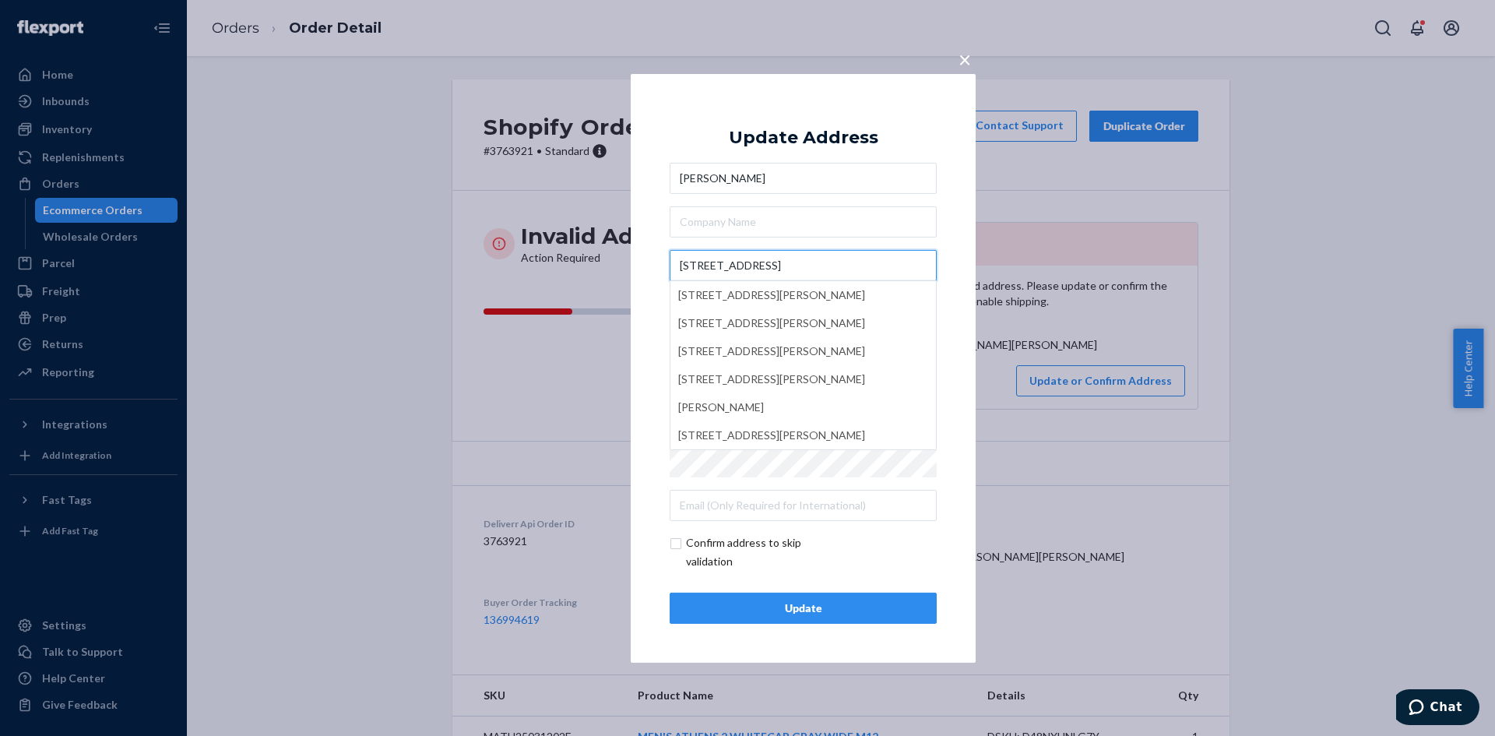
click at [695, 264] on input "103Ovington Road" at bounding box center [803, 265] width 267 height 31
type input "103 Ovington Road"
click at [955, 240] on div "× Update Address Elaine Polun 103 Ovington Road 103 Ovington Road, Yerrinbool N…" at bounding box center [803, 367] width 345 height 589
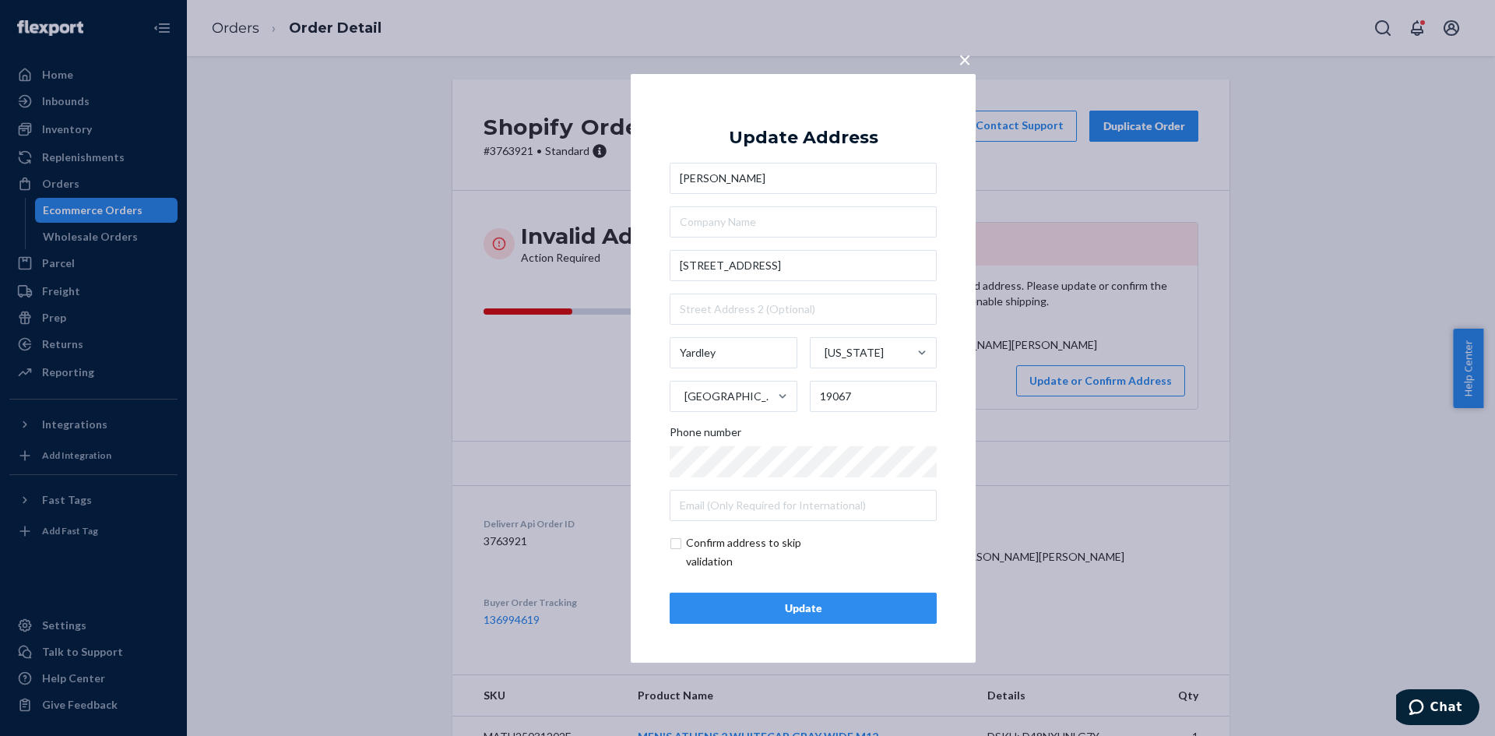
click at [885, 606] on div "Update" at bounding box center [803, 608] width 241 height 16
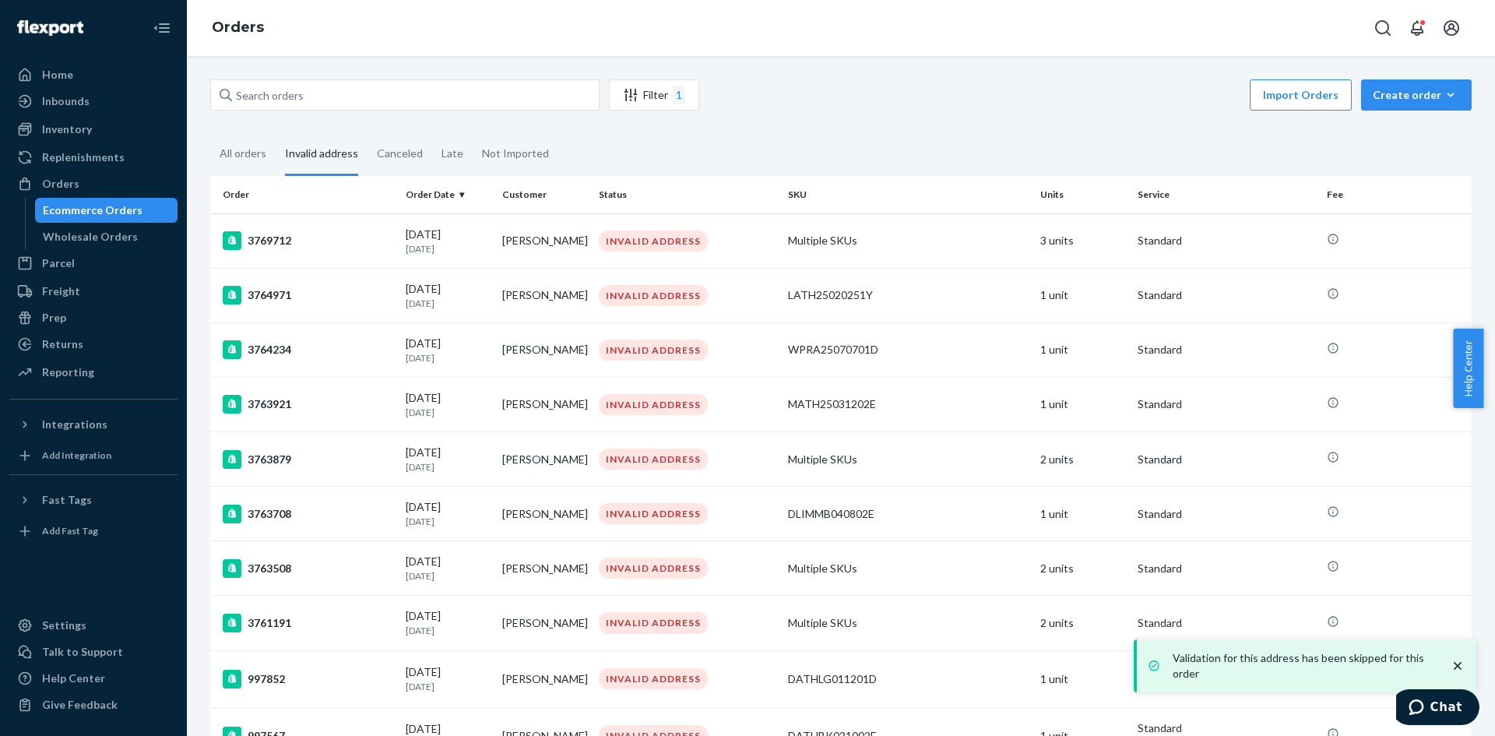
click at [560, 472] on td "Kathy Hendricks" at bounding box center [544, 459] width 97 height 54
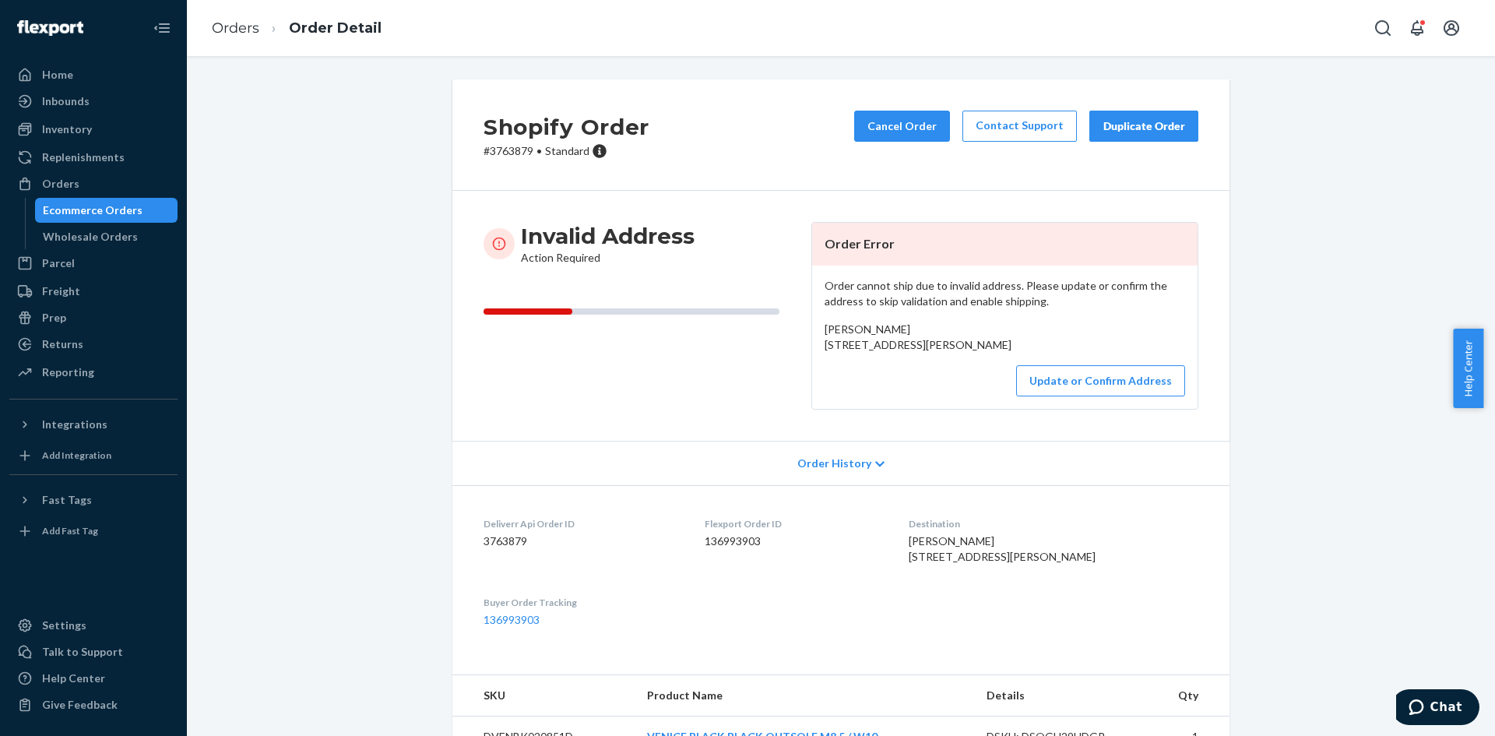
click at [1052, 396] on button "Update or Confirm Address" at bounding box center [1100, 380] width 169 height 31
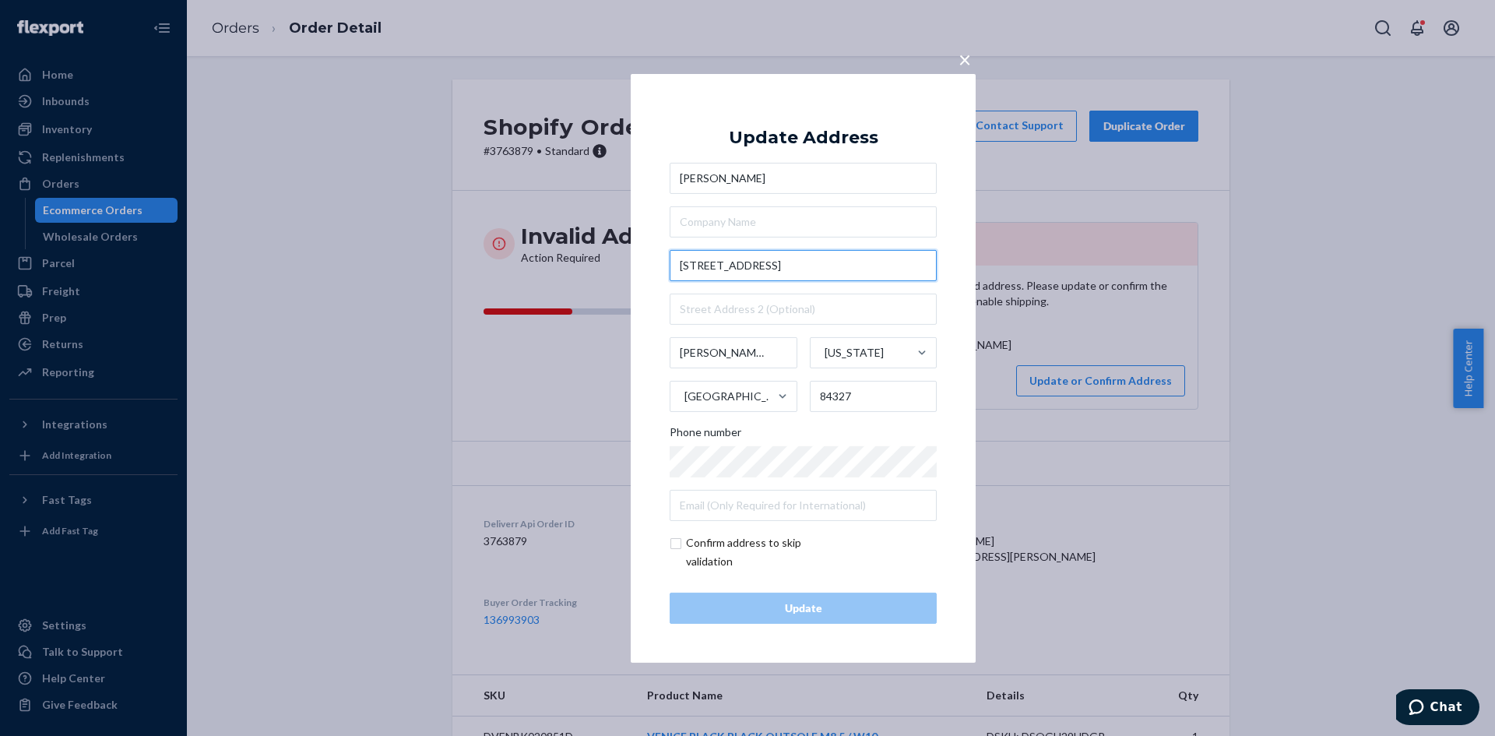
drag, startPoint x: 759, startPoint y: 266, endPoint x: 799, endPoint y: 269, distance: 39.8
click at [800, 269] on input "6520 N Hwy 23, Box 612" at bounding box center [803, 265] width 267 height 31
type input "6520 N Hwy 23,"
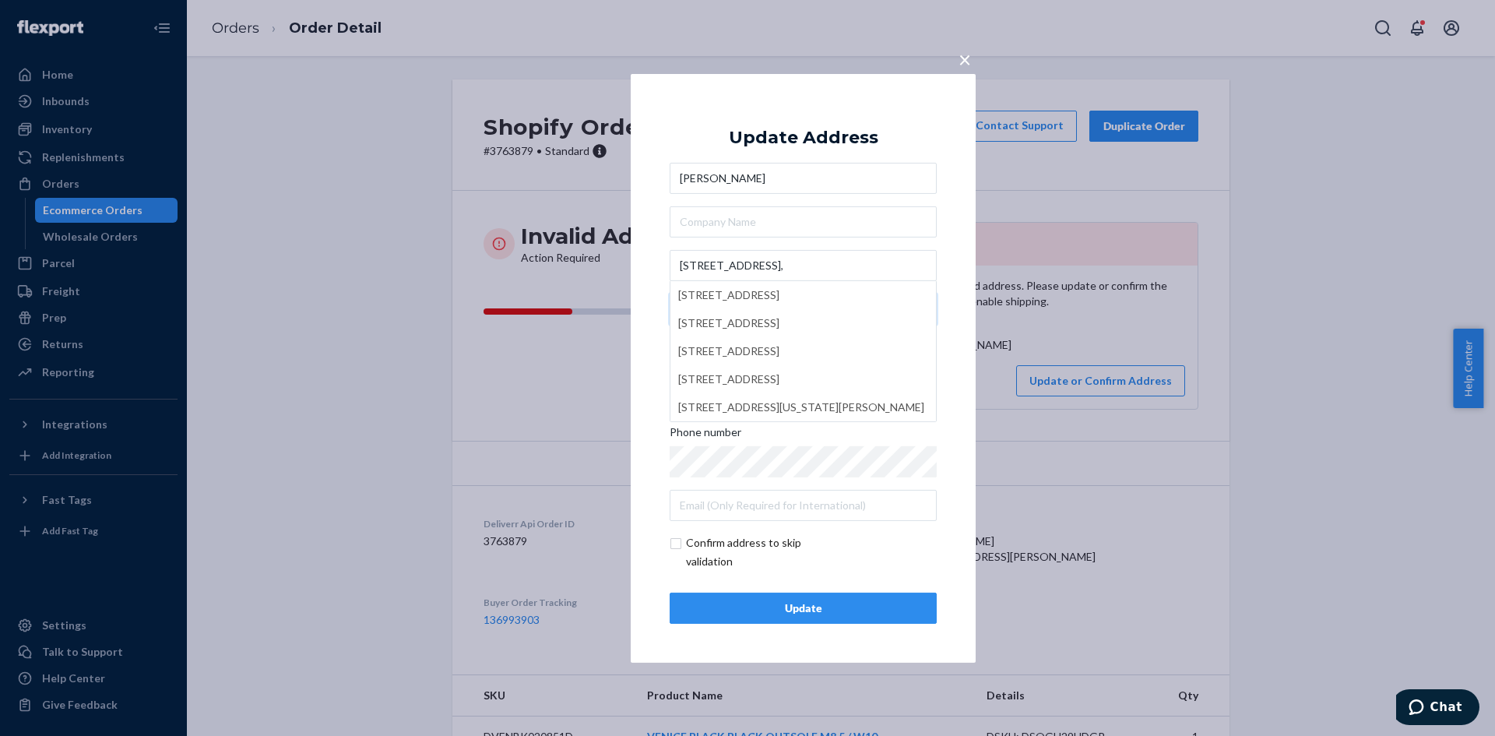
type input "Box 612"
click at [809, 266] on input "6520 N Hwy 23," at bounding box center [803, 265] width 267 height 31
type input "6520 N Hwy 23"
click at [852, 601] on div "Update" at bounding box center [803, 608] width 241 height 16
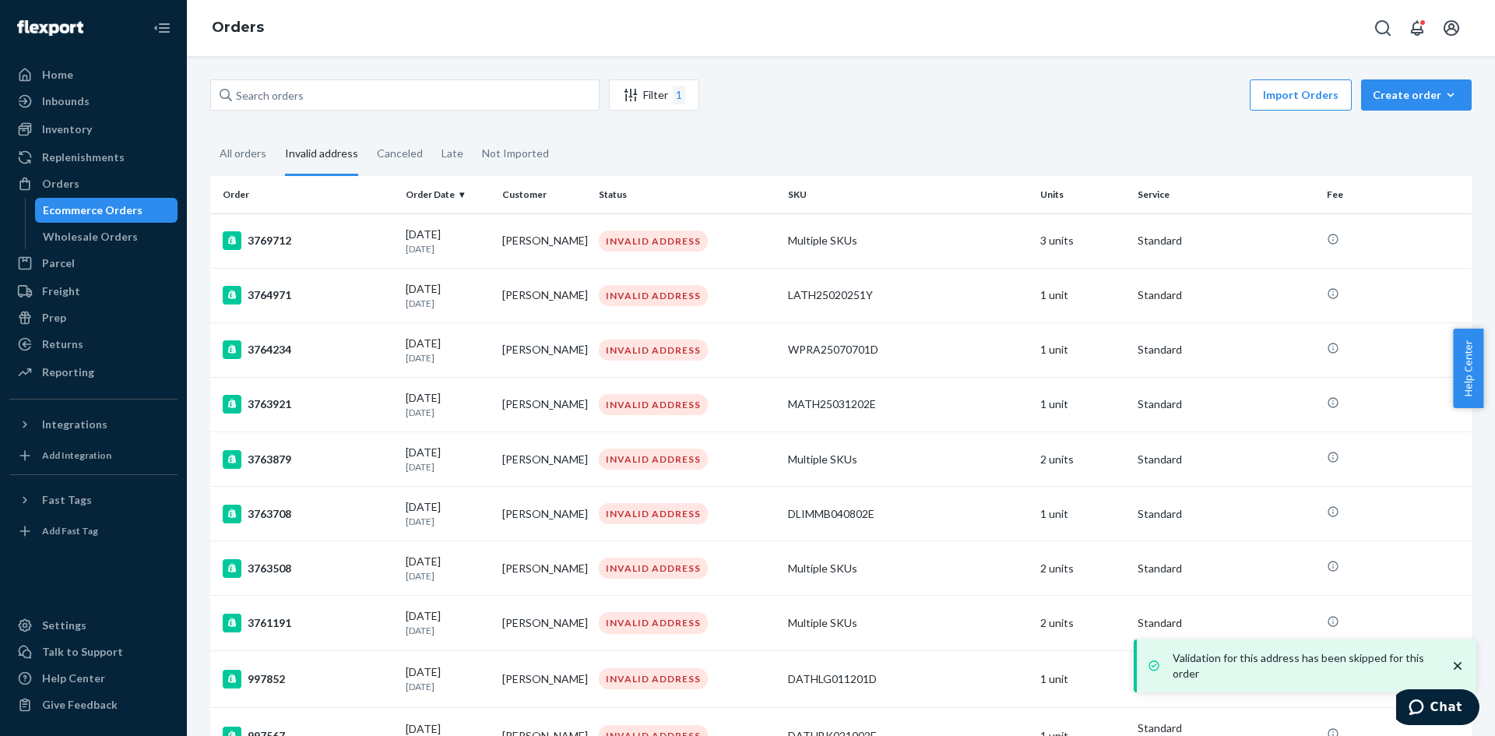
click at [556, 523] on td "Ronnie Littenberg" at bounding box center [544, 514] width 97 height 54
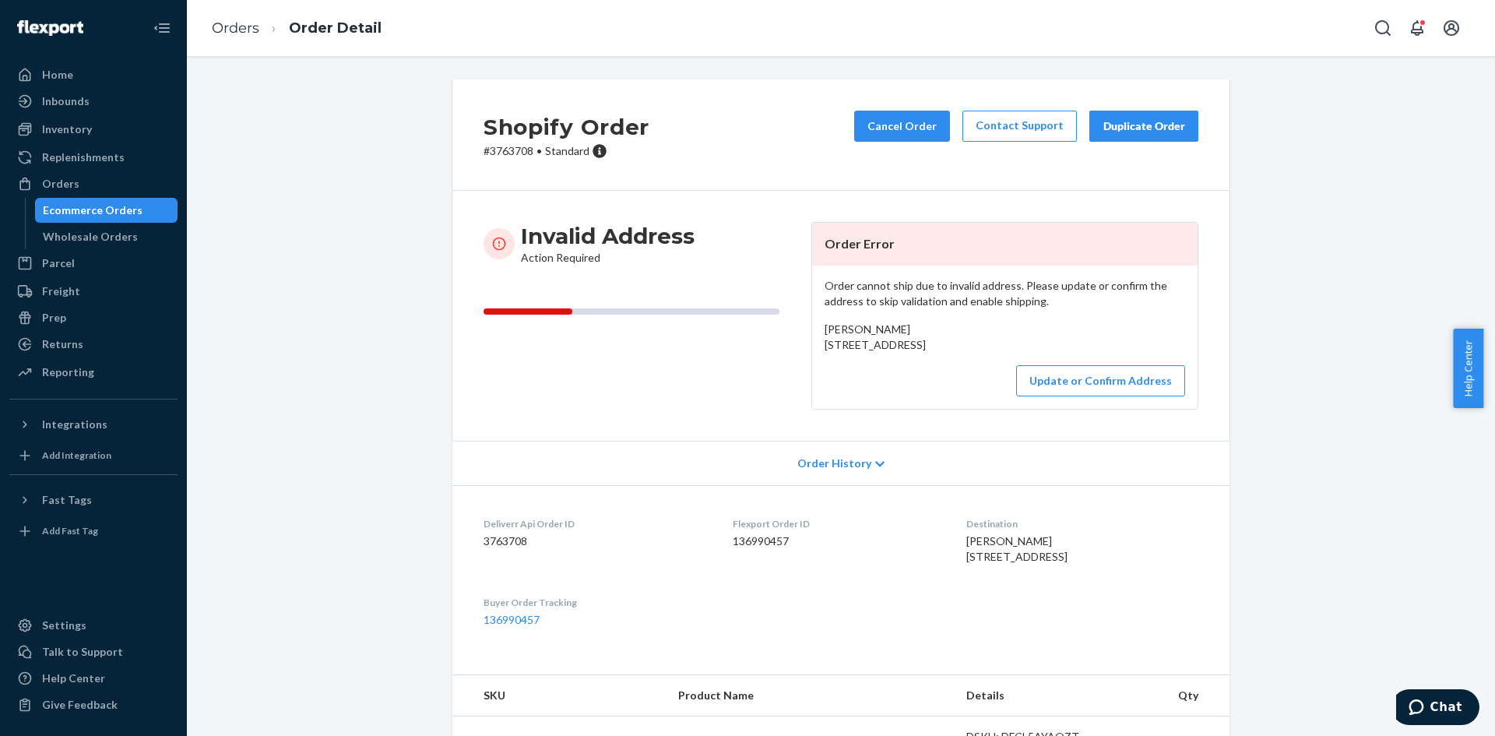
click at [1063, 396] on button "Update or Confirm Address" at bounding box center [1100, 380] width 169 height 31
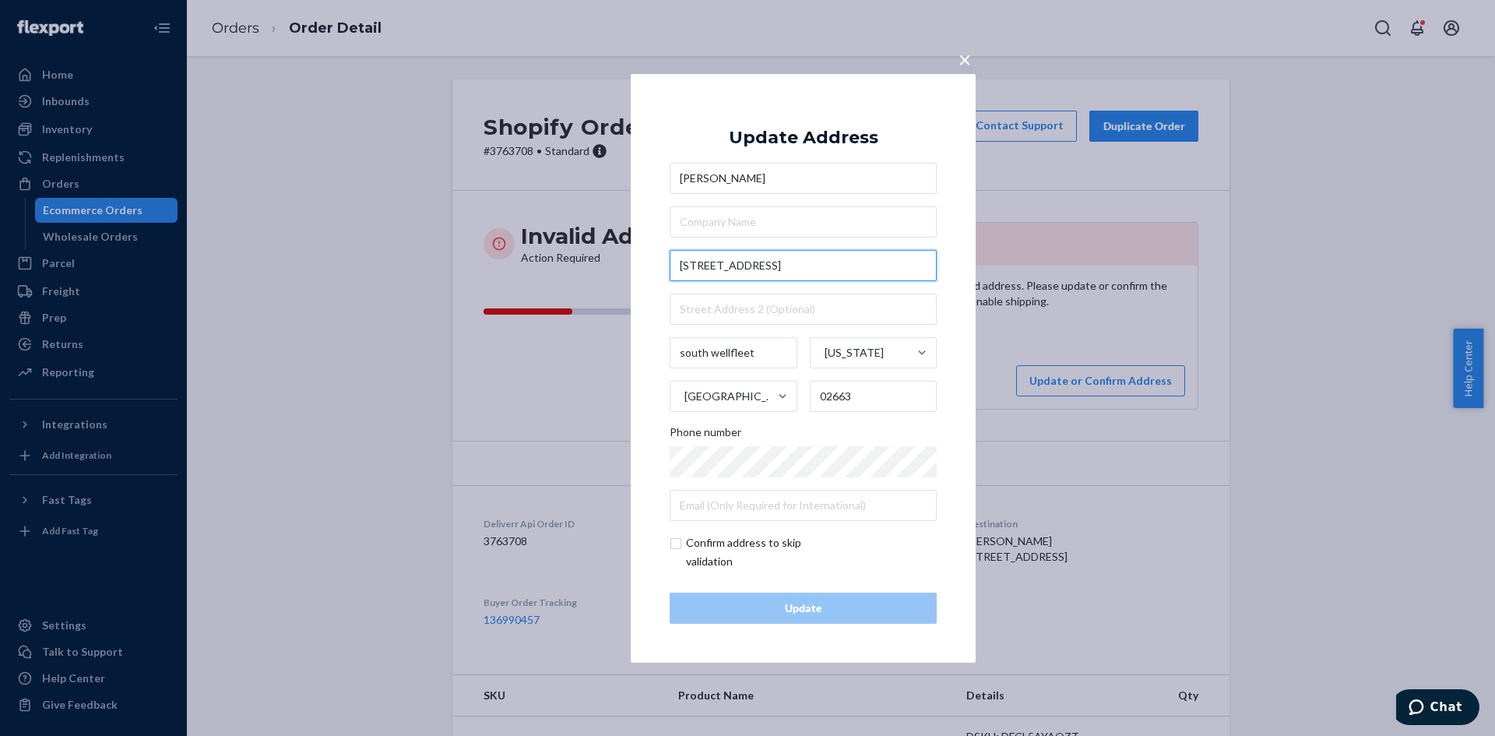
drag, startPoint x: 735, startPoint y: 265, endPoint x: 757, endPoint y: 269, distance: 22.1
click at [757, 269] on input "5 bens way #346" at bounding box center [803, 265] width 267 height 31
type input "5 bens way"
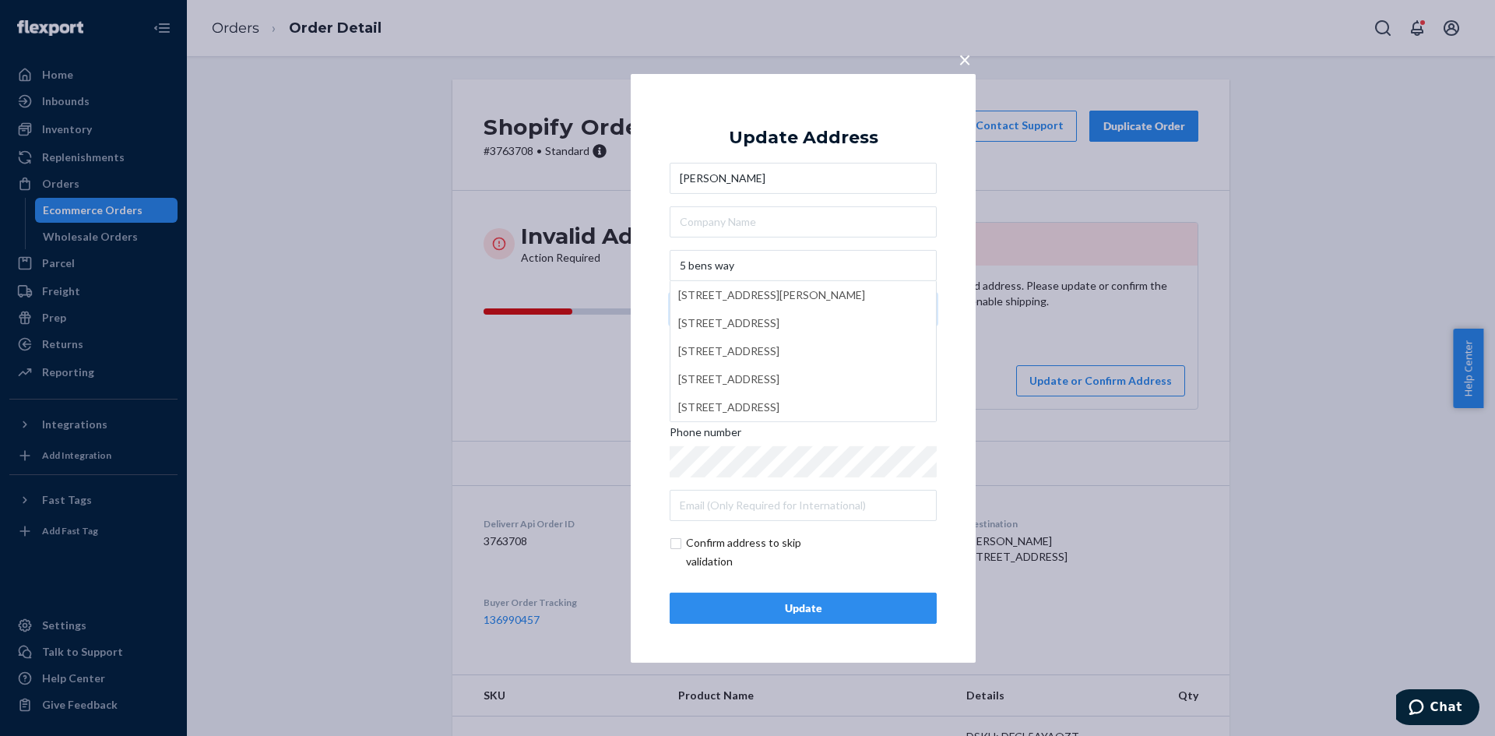
type input "#346"
click at [965, 265] on div "× Update Address Ronnie Littenberg 5 bens way 5 Bens Way, Chester, NY, USA 5 Be…" at bounding box center [803, 367] width 345 height 589
click at [840, 615] on div "Update" at bounding box center [803, 608] width 241 height 16
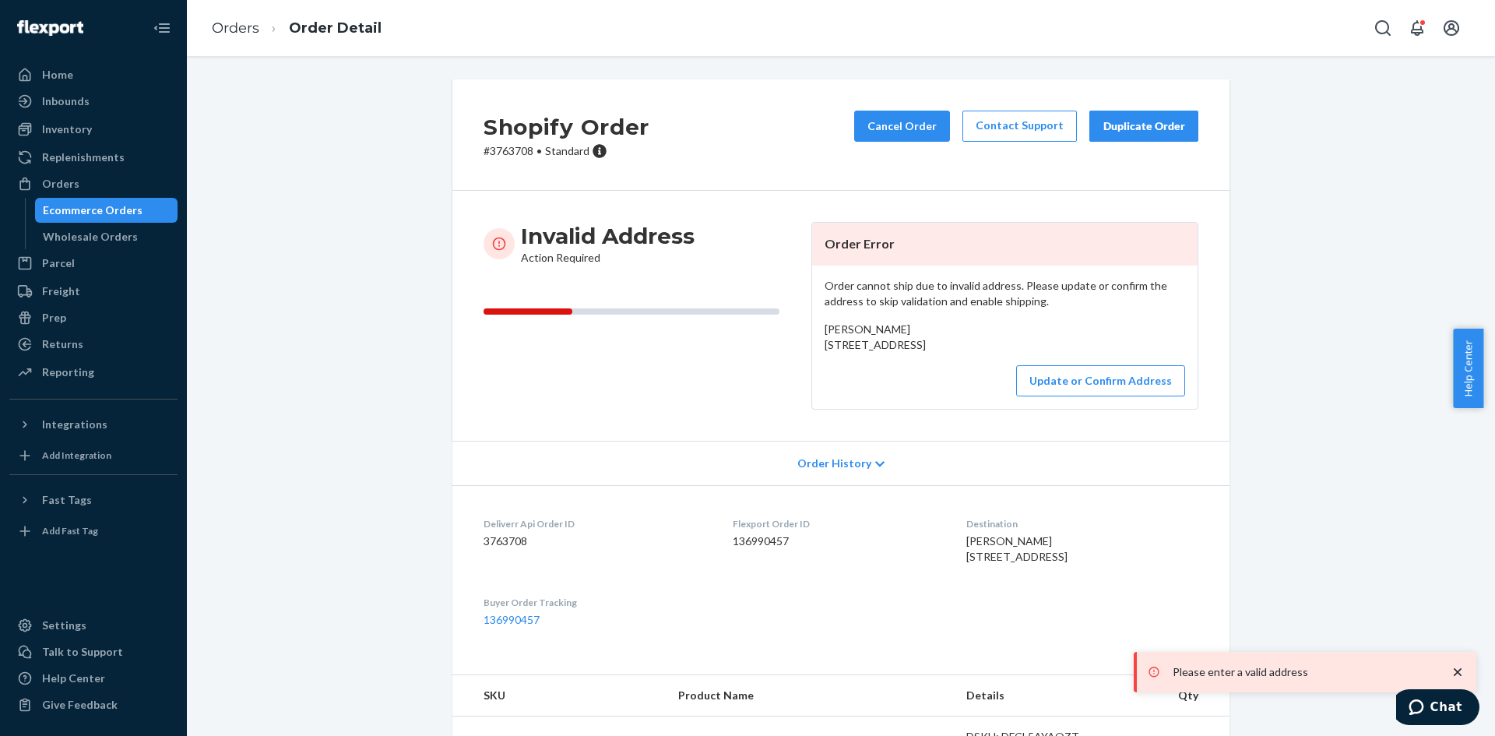
click at [505, 153] on p "# 3763708 • Standard" at bounding box center [566, 151] width 166 height 16
copy p "3763708"
click at [1095, 396] on button "Update or Confirm Address" at bounding box center [1100, 380] width 169 height 31
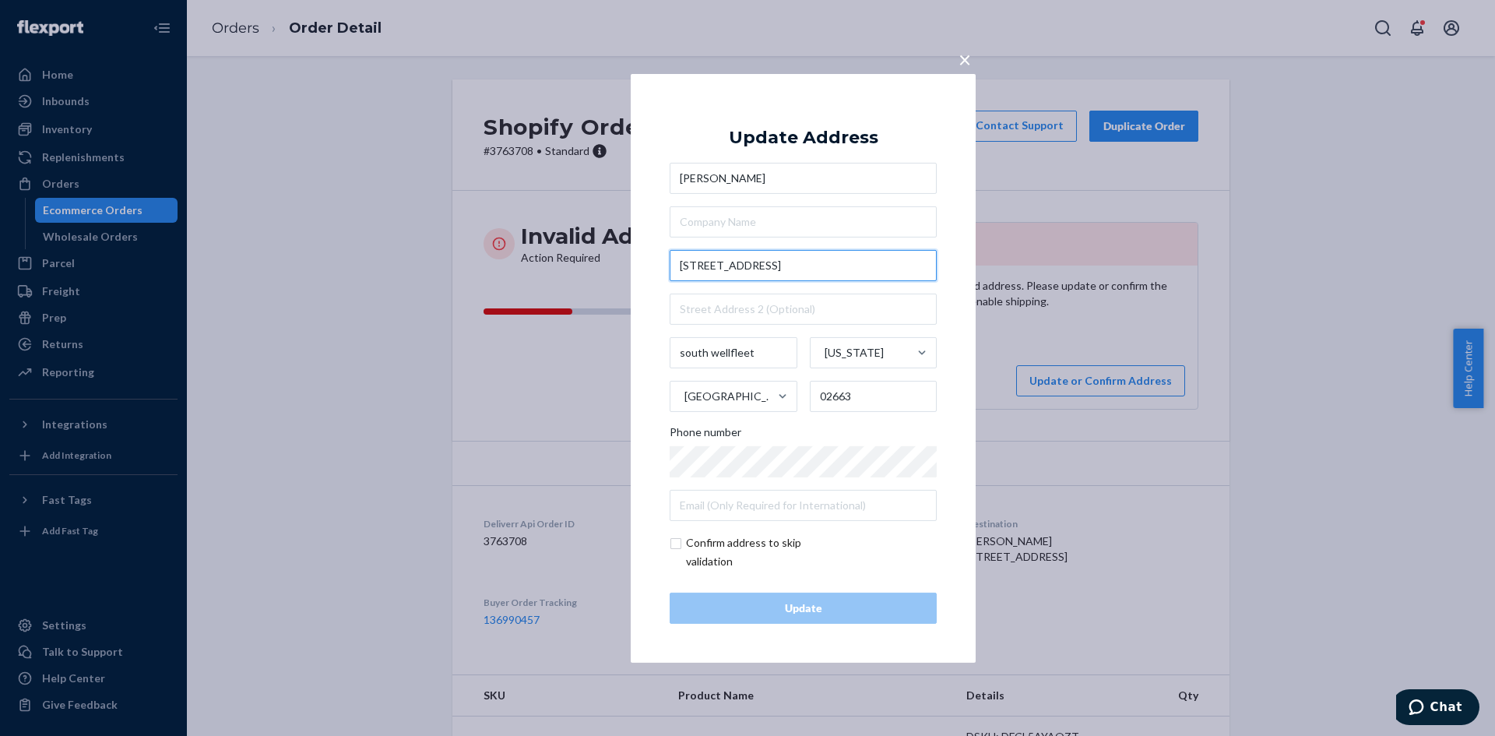
drag, startPoint x: 733, startPoint y: 267, endPoint x: 643, endPoint y: 258, distance: 89.9
click at [643, 258] on div "× Update Address Ronnie Littenberg 5 bens way #346 south wellfleet Massachusett…" at bounding box center [803, 367] width 345 height 589
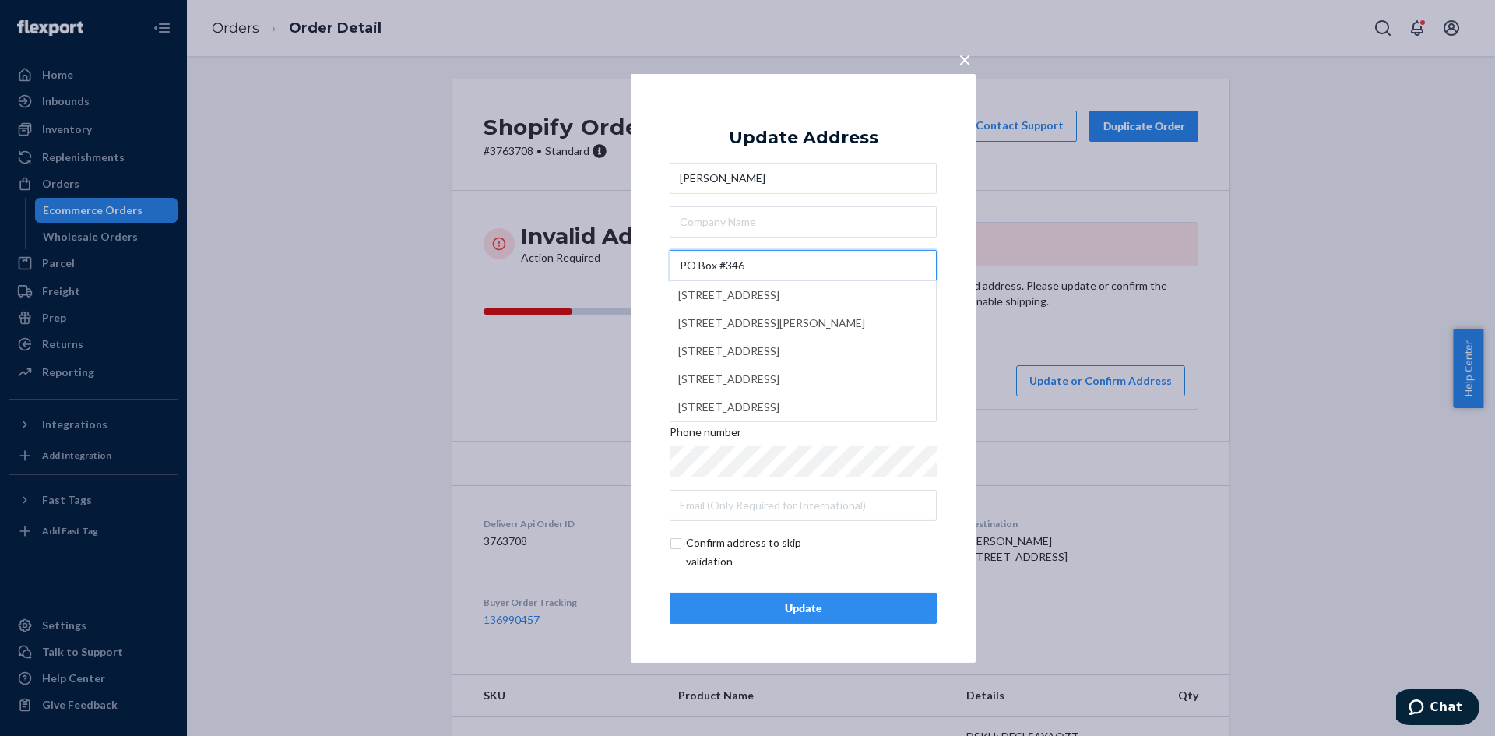
type input "PO Box #346"
click at [940, 210] on div "× Update Address Ronnie Littenberg PO Box #346 346 Po Box, Checotah, OK, USA 34…" at bounding box center [803, 367] width 345 height 589
click at [827, 613] on div "Update" at bounding box center [803, 608] width 241 height 16
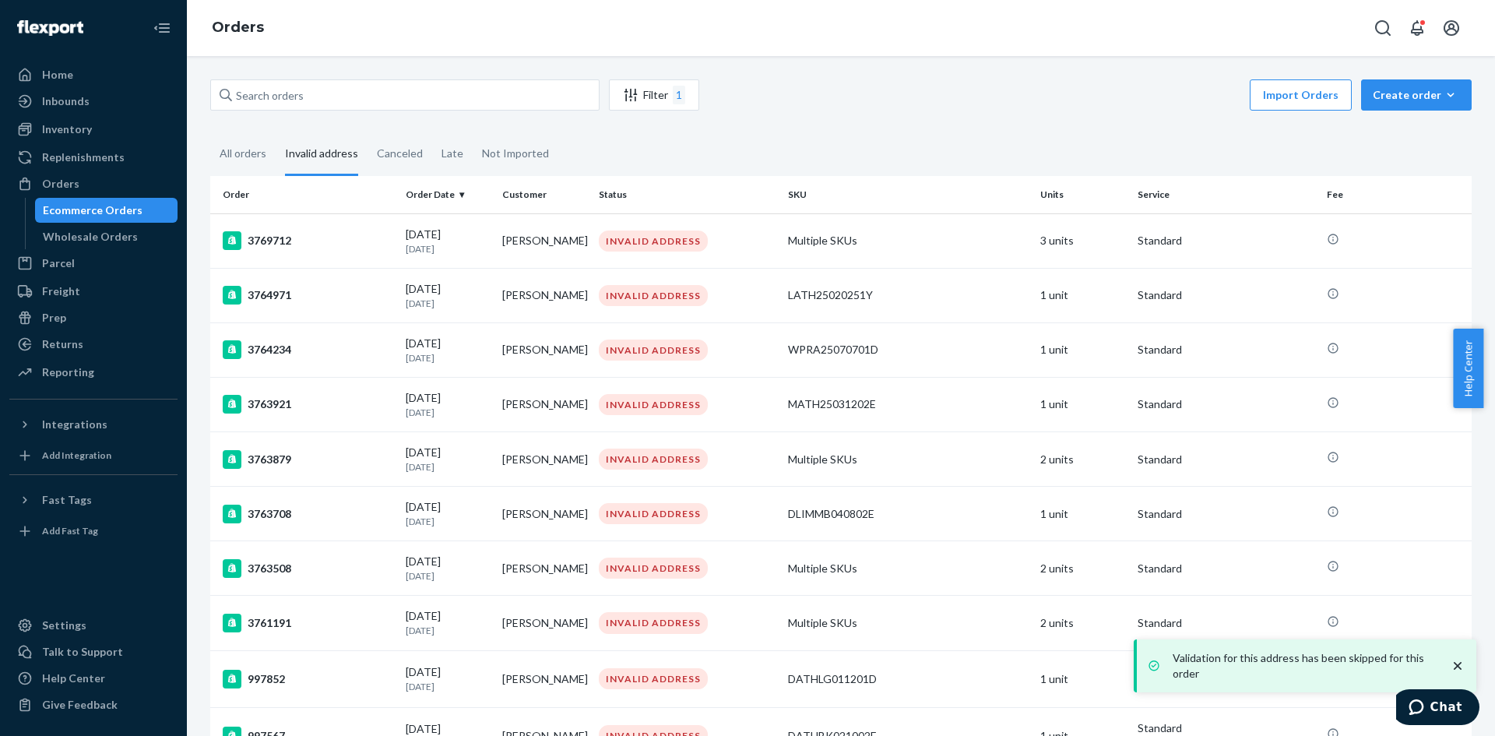
click at [569, 589] on td "Myrna Wessinger" at bounding box center [544, 568] width 97 height 54
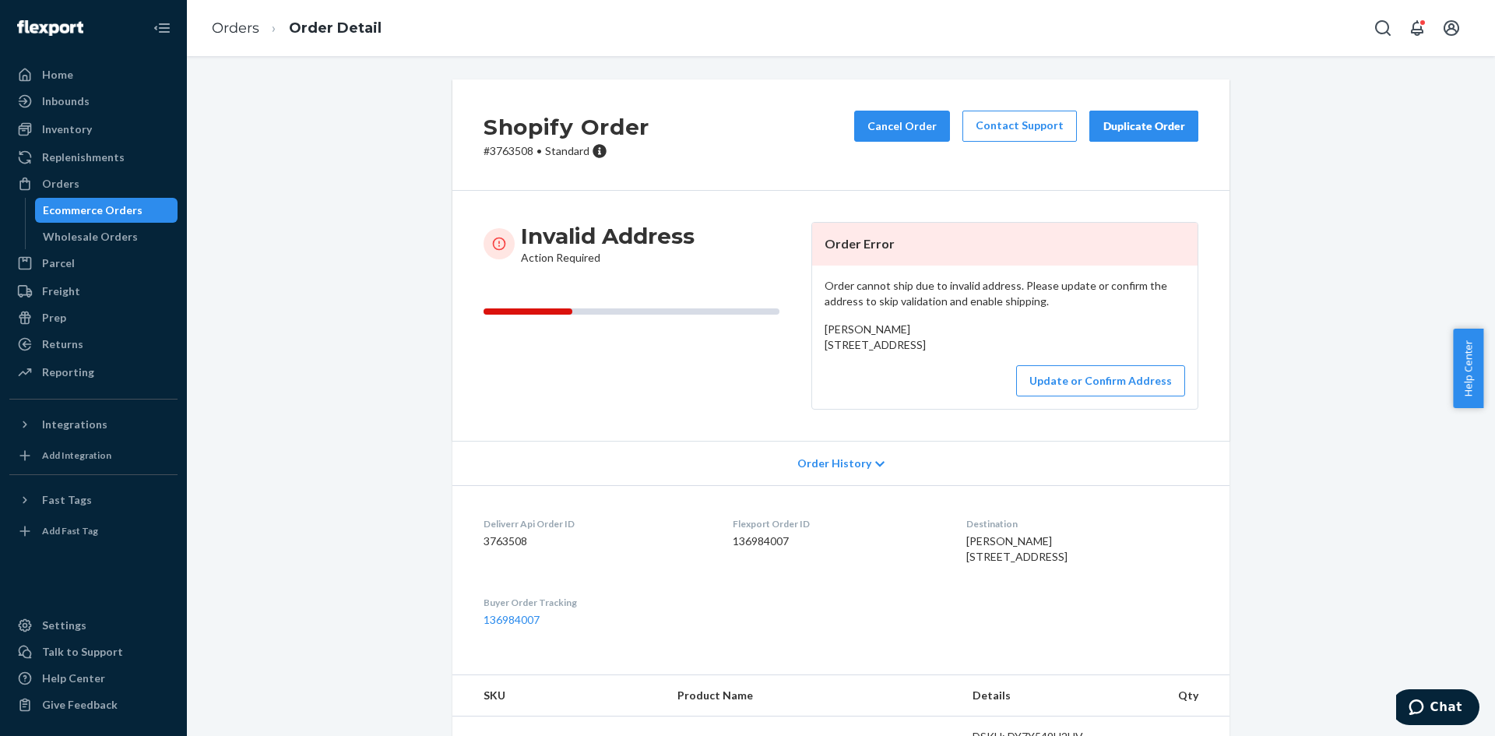
click at [503, 153] on p "# 3763508 • Standard" at bounding box center [566, 151] width 166 height 16
copy p "3763508"
click at [1089, 396] on button "Update or Confirm Address" at bounding box center [1100, 380] width 169 height 31
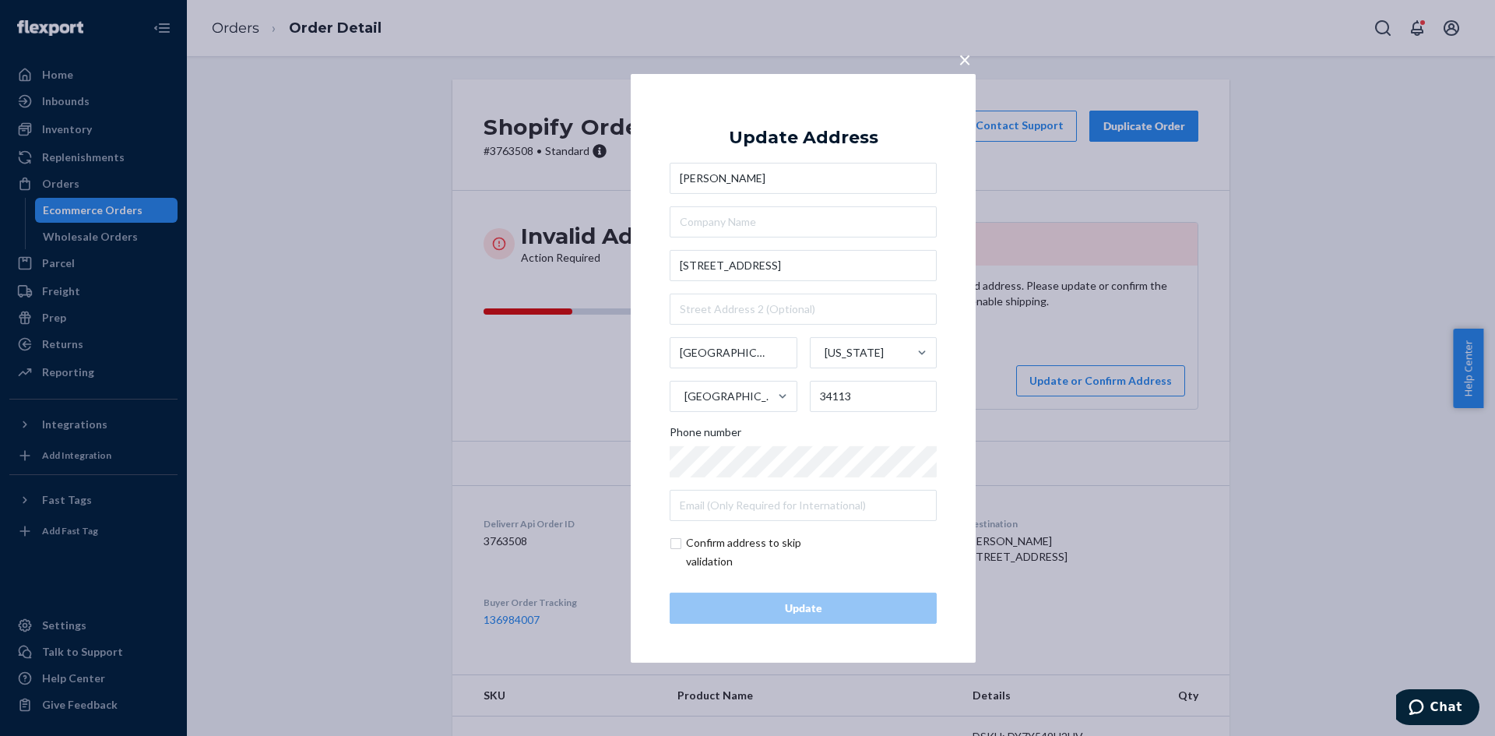
click at [712, 548] on input "checkbox" at bounding box center [760, 551] width 181 height 37
checkbox input "true"
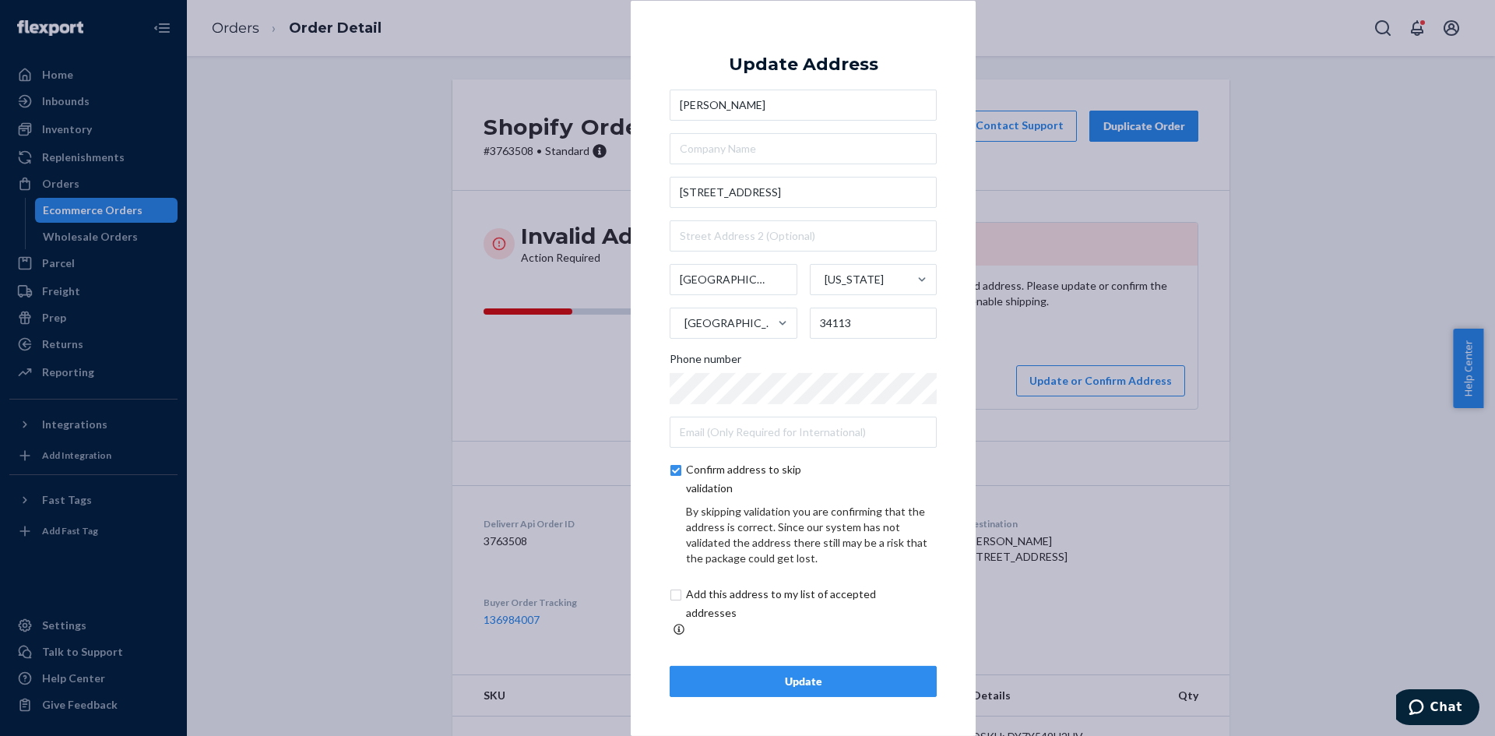
click at [835, 666] on button "Update" at bounding box center [803, 681] width 267 height 31
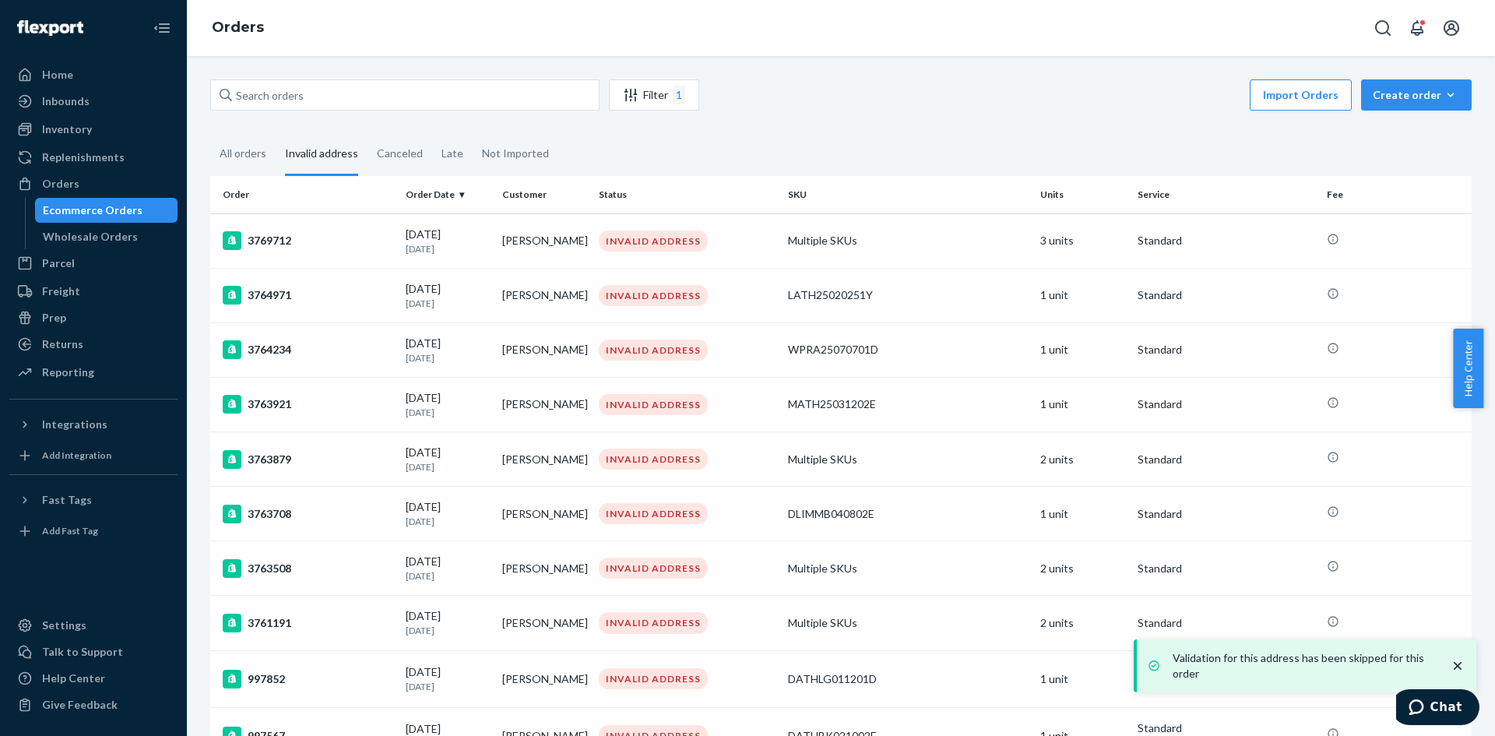
click at [550, 640] on td "[PERSON_NAME]" at bounding box center [544, 623] width 97 height 54
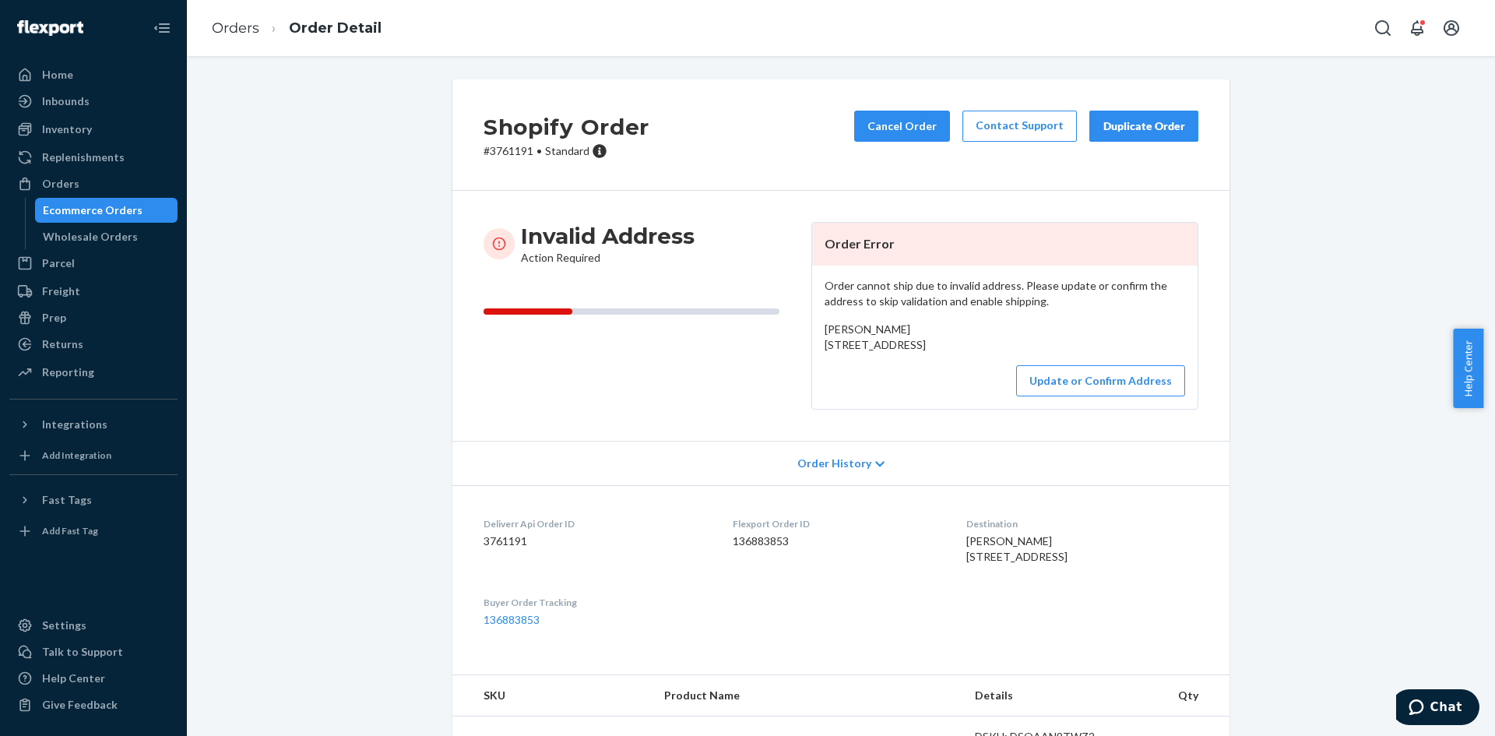
click at [114, 183] on div "Orders" at bounding box center [93, 184] width 165 height 22
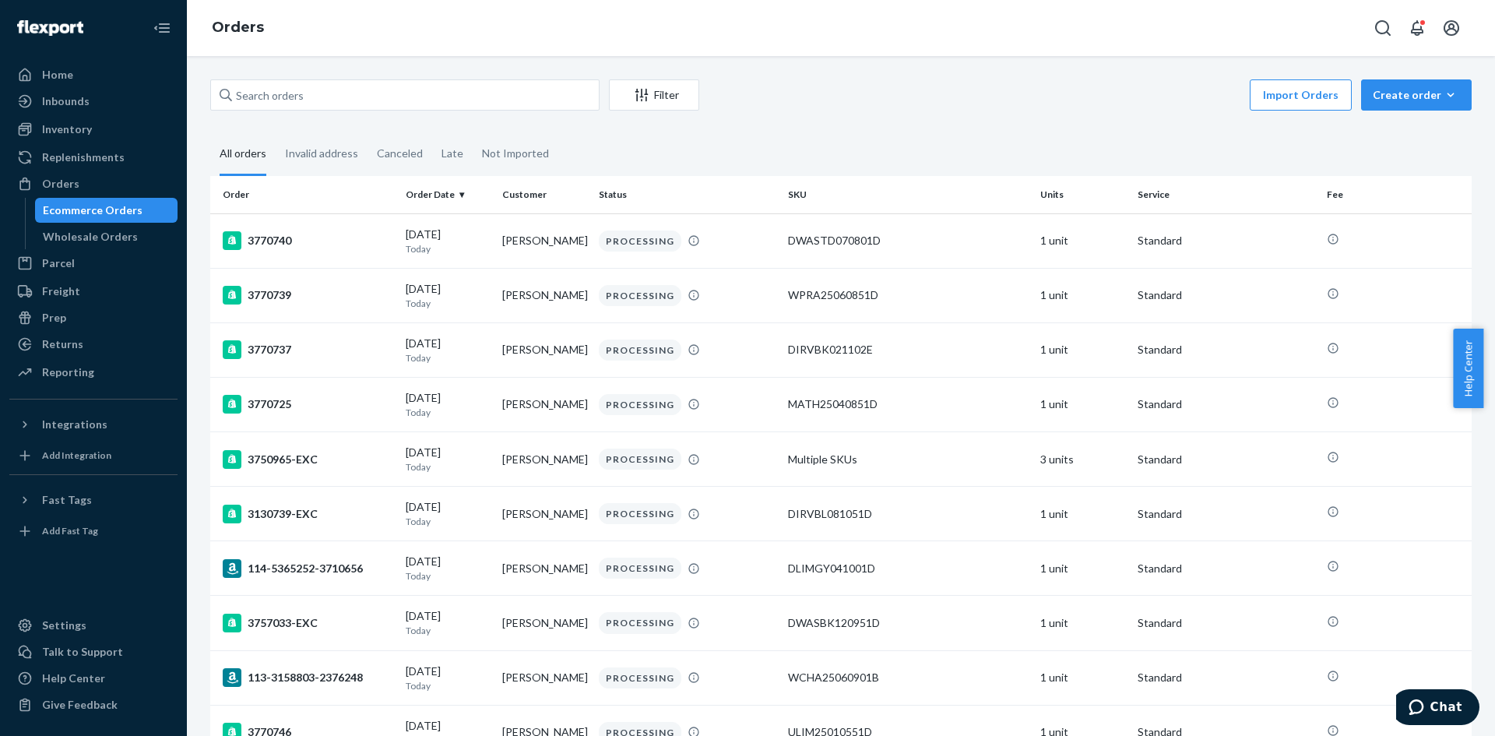
click at [318, 156] on div "Invalid address" at bounding box center [321, 153] width 73 height 40
click at [276, 133] on input "Invalid address" at bounding box center [276, 133] width 0 height 0
